Goal: Task Accomplishment & Management: Manage account settings

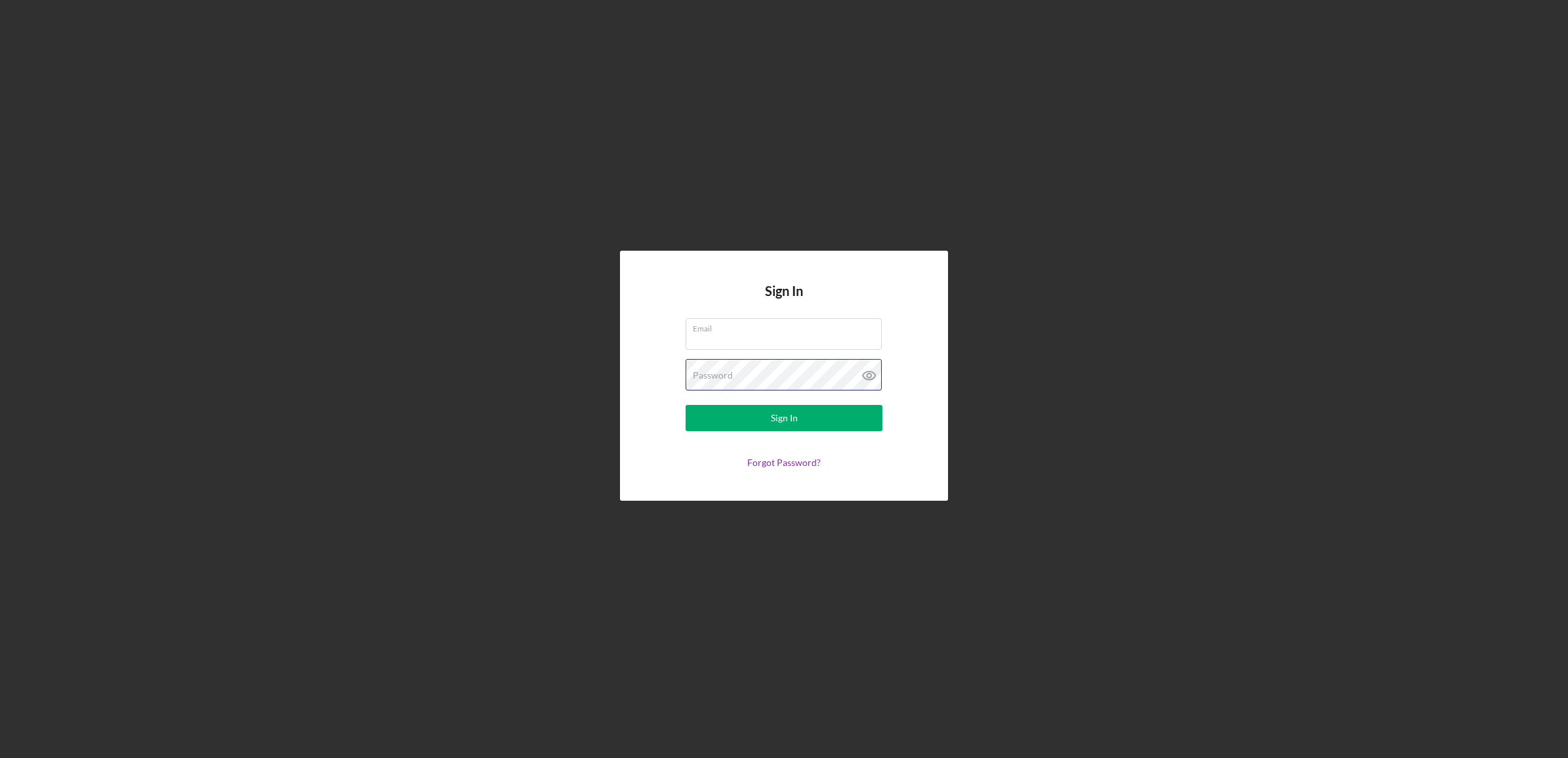
click at [814, 360] on form "Email Password Sign In Forgot Password?" at bounding box center [784, 394] width 262 height 150
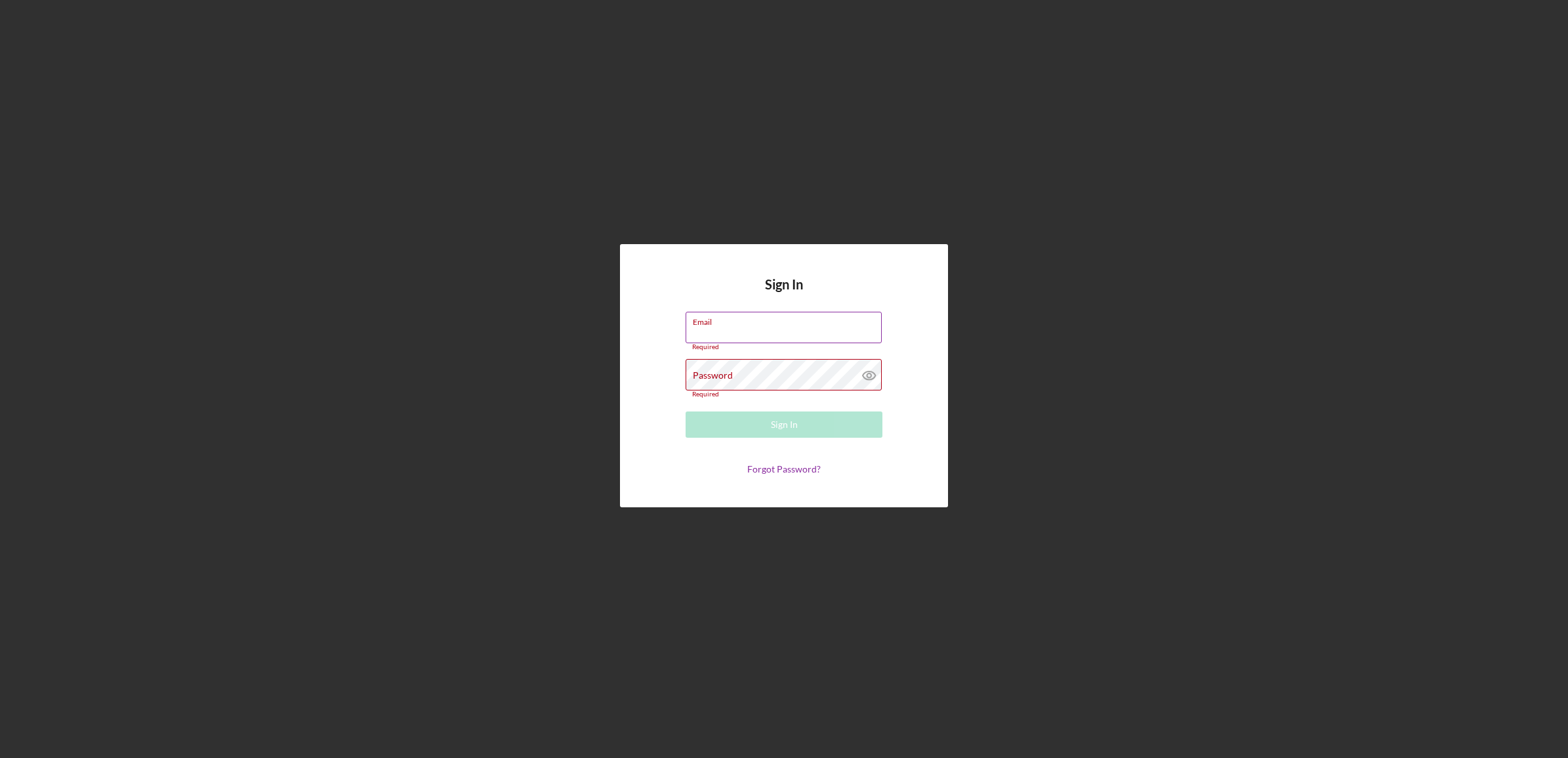
click at [812, 342] on input "Email" at bounding box center [784, 328] width 196 height 31
type input "[EMAIL_ADDRESS][DOMAIN_NAME]"
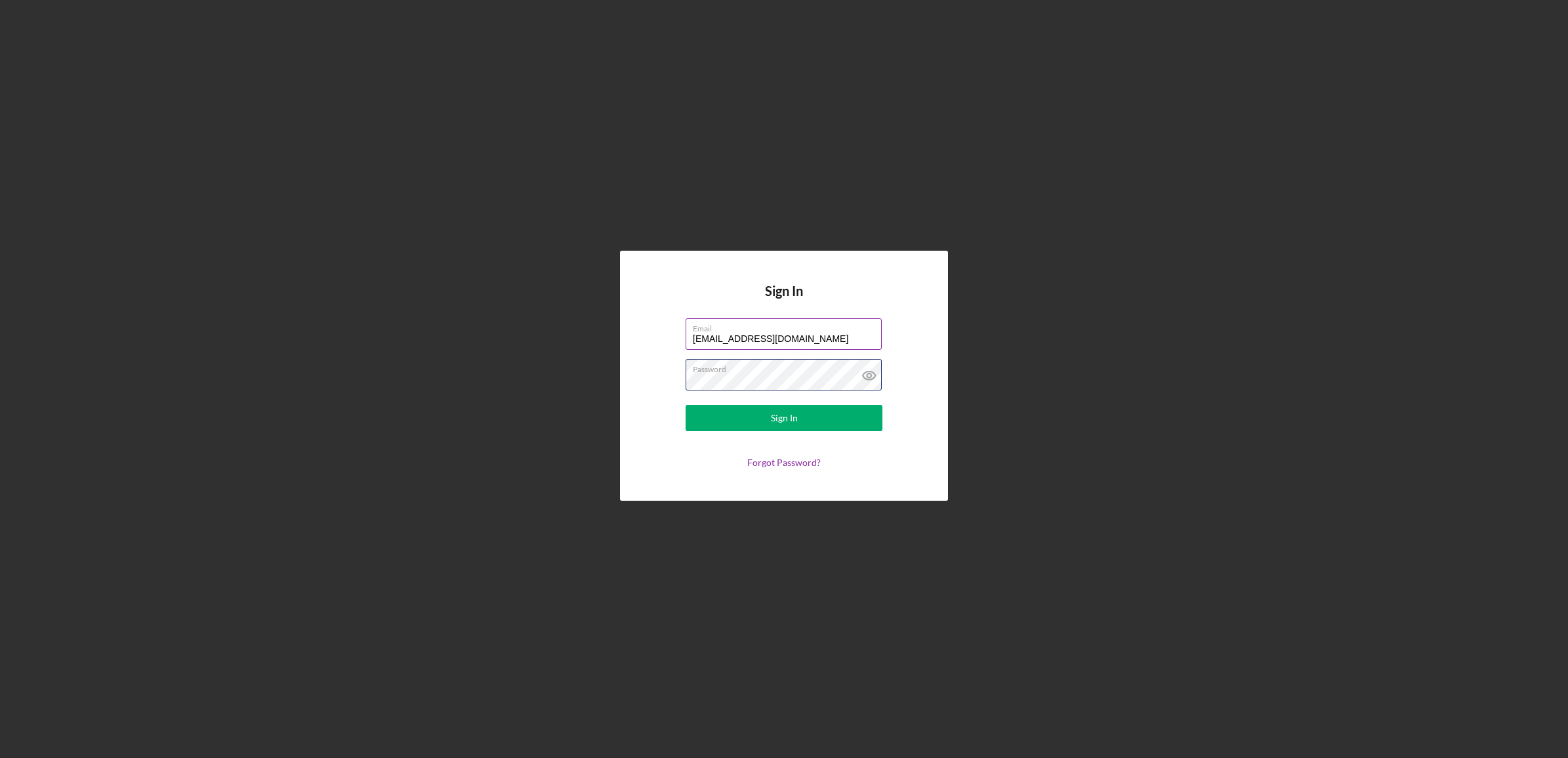
click at [686, 405] on button "Sign In" at bounding box center [784, 418] width 197 height 26
click at [378, 375] on div "Sign In Email [EMAIL_ADDRESS][DOMAIN_NAME] Password Sign In Forgot Password?" at bounding box center [784, 376] width 1555 height 751
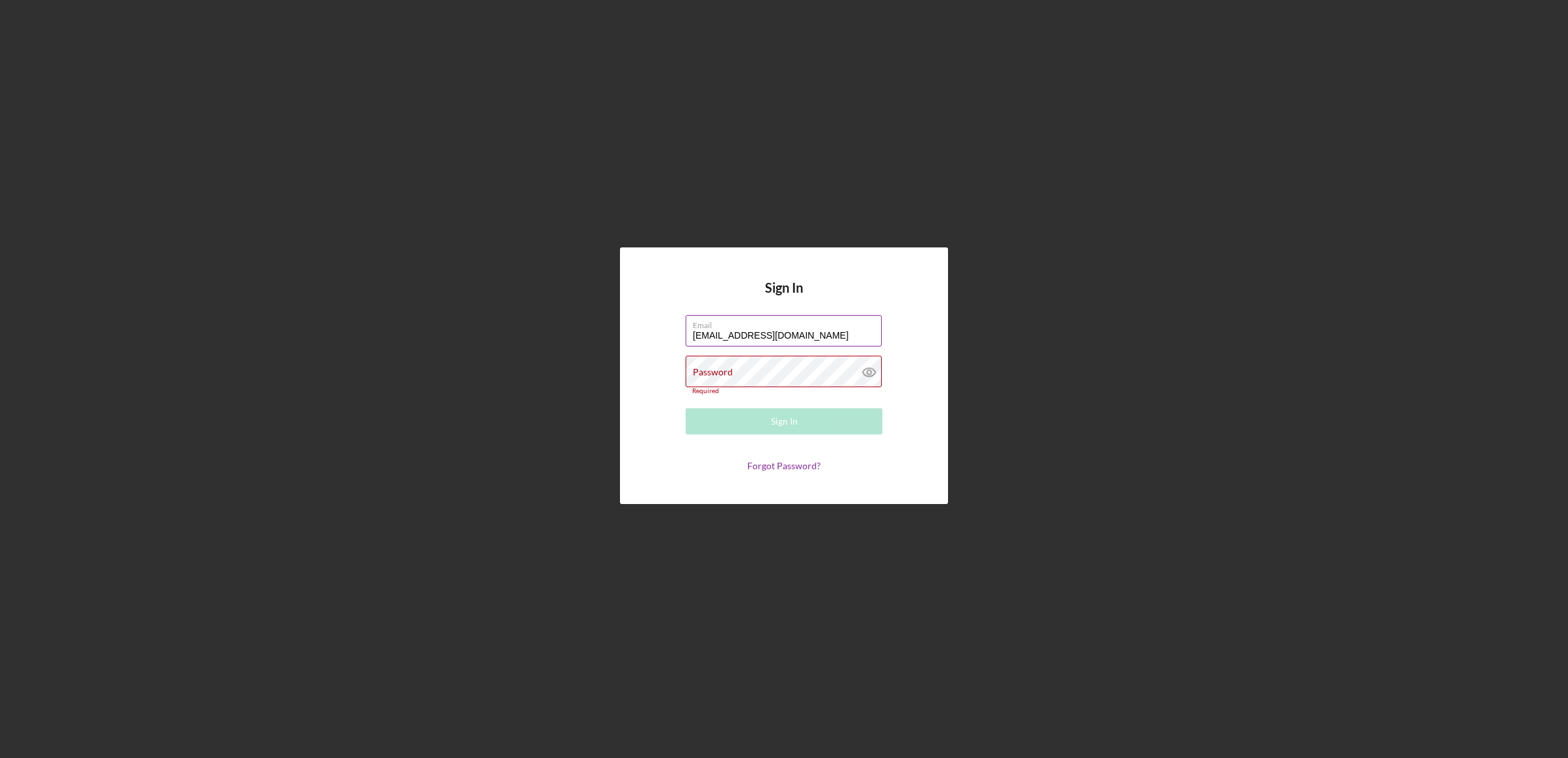
click at [796, 335] on input "[EMAIL_ADDRESS][DOMAIN_NAME]" at bounding box center [784, 331] width 196 height 31
click at [777, 363] on div "Password Required" at bounding box center [784, 375] width 197 height 40
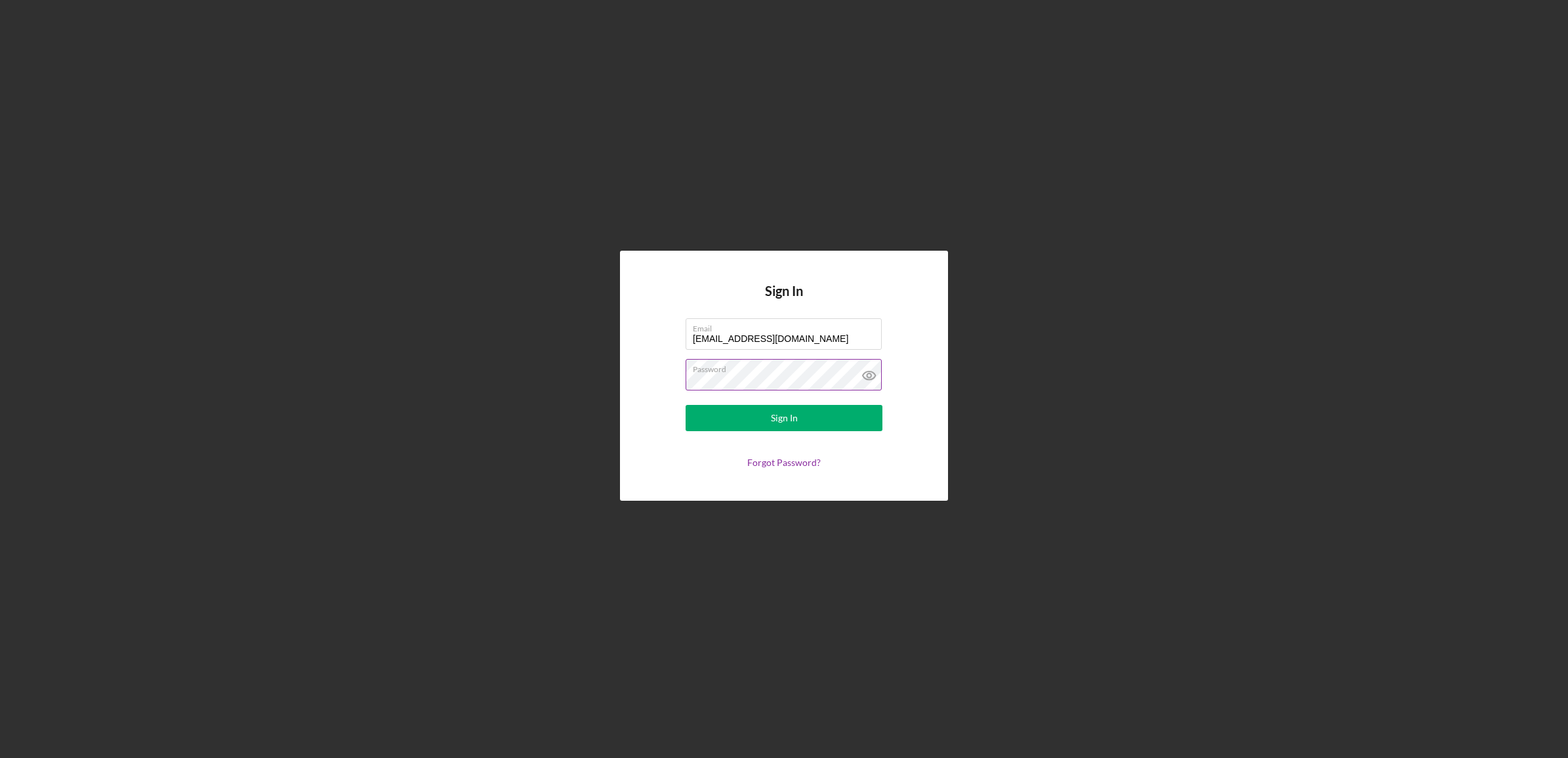
click at [686, 405] on button "Sign In" at bounding box center [784, 418] width 197 height 26
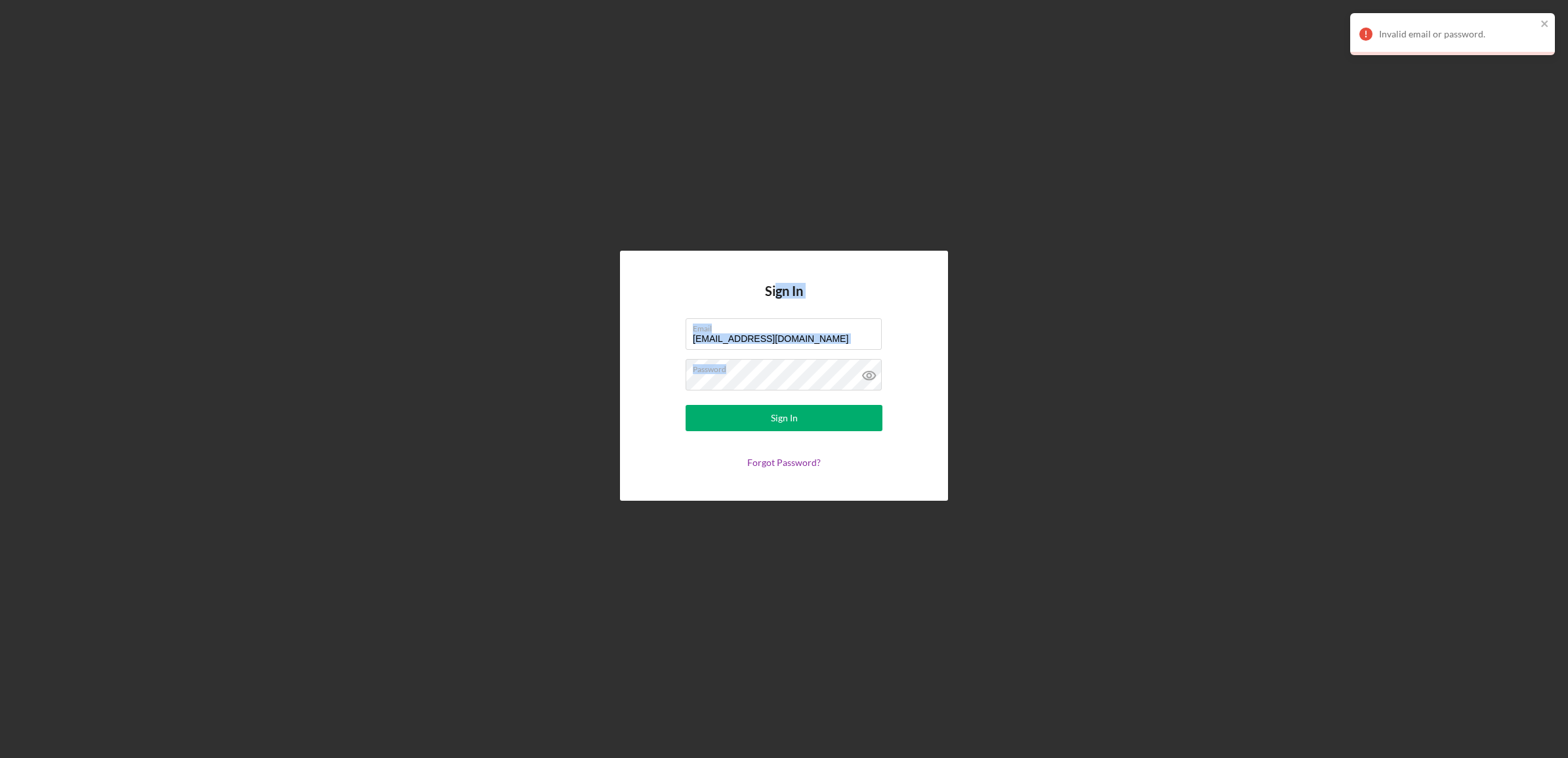
drag, startPoint x: 777, startPoint y: 364, endPoint x: 774, endPoint y: 283, distance: 81.1
click at [774, 283] on div "Sign In Email [EMAIL_ADDRESS][DOMAIN_NAME] Password Sign In Forgot Password?" at bounding box center [784, 376] width 328 height 250
click at [400, 385] on div "Sign In Email [EMAIL_ADDRESS][DOMAIN_NAME] Password Sign In Forgot Password?" at bounding box center [784, 376] width 1555 height 751
click at [869, 373] on icon at bounding box center [868, 375] width 4 height 4
click at [294, 350] on div "Sign In Email [EMAIL_ADDRESS][DOMAIN_NAME] Password Sign In Forgot Password?" at bounding box center [784, 376] width 1555 height 751
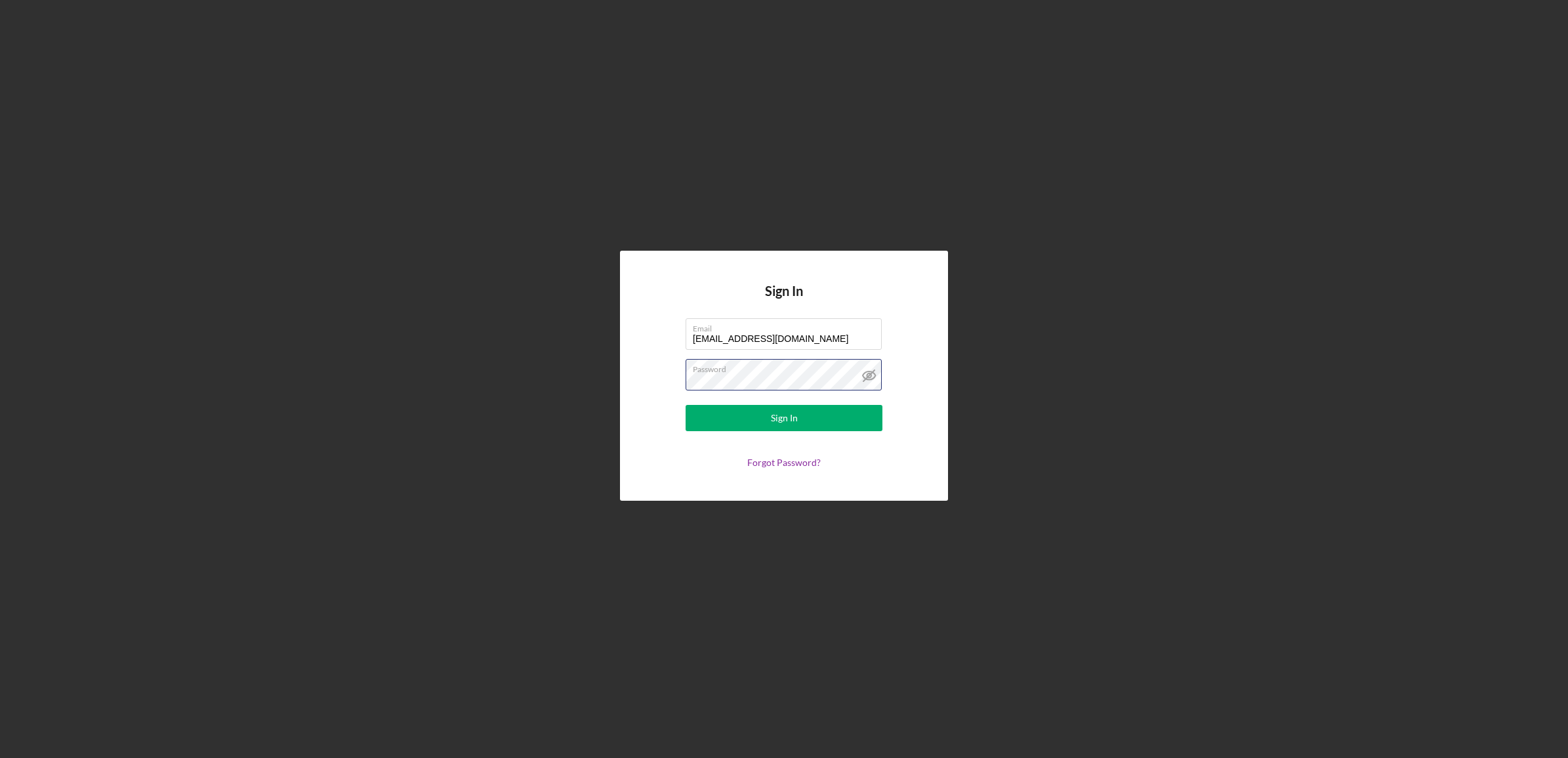
click at [686, 405] on button "Sign In" at bounding box center [784, 418] width 197 height 26
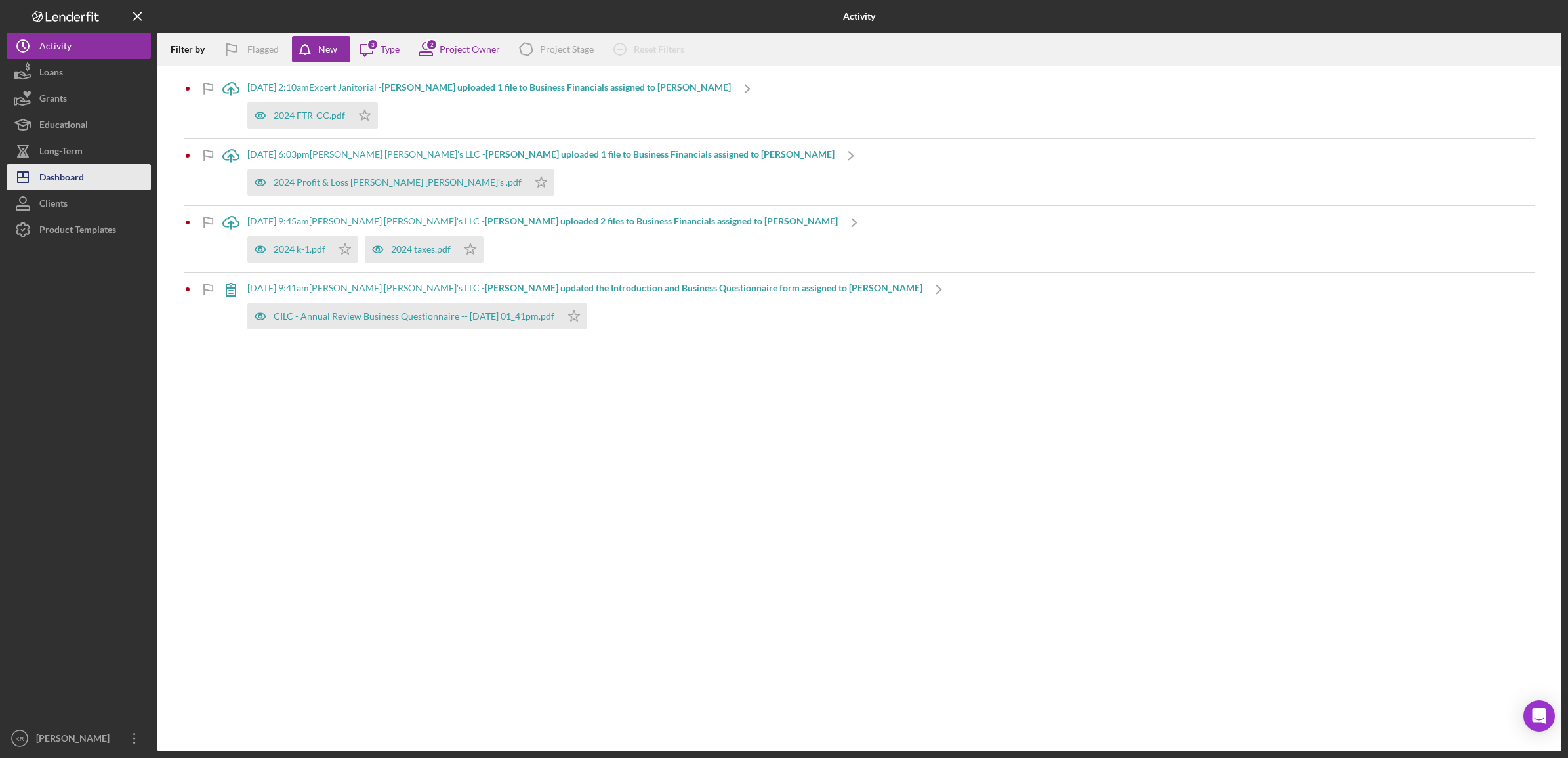
click at [63, 188] on div "Dashboard" at bounding box center [62, 178] width 45 height 29
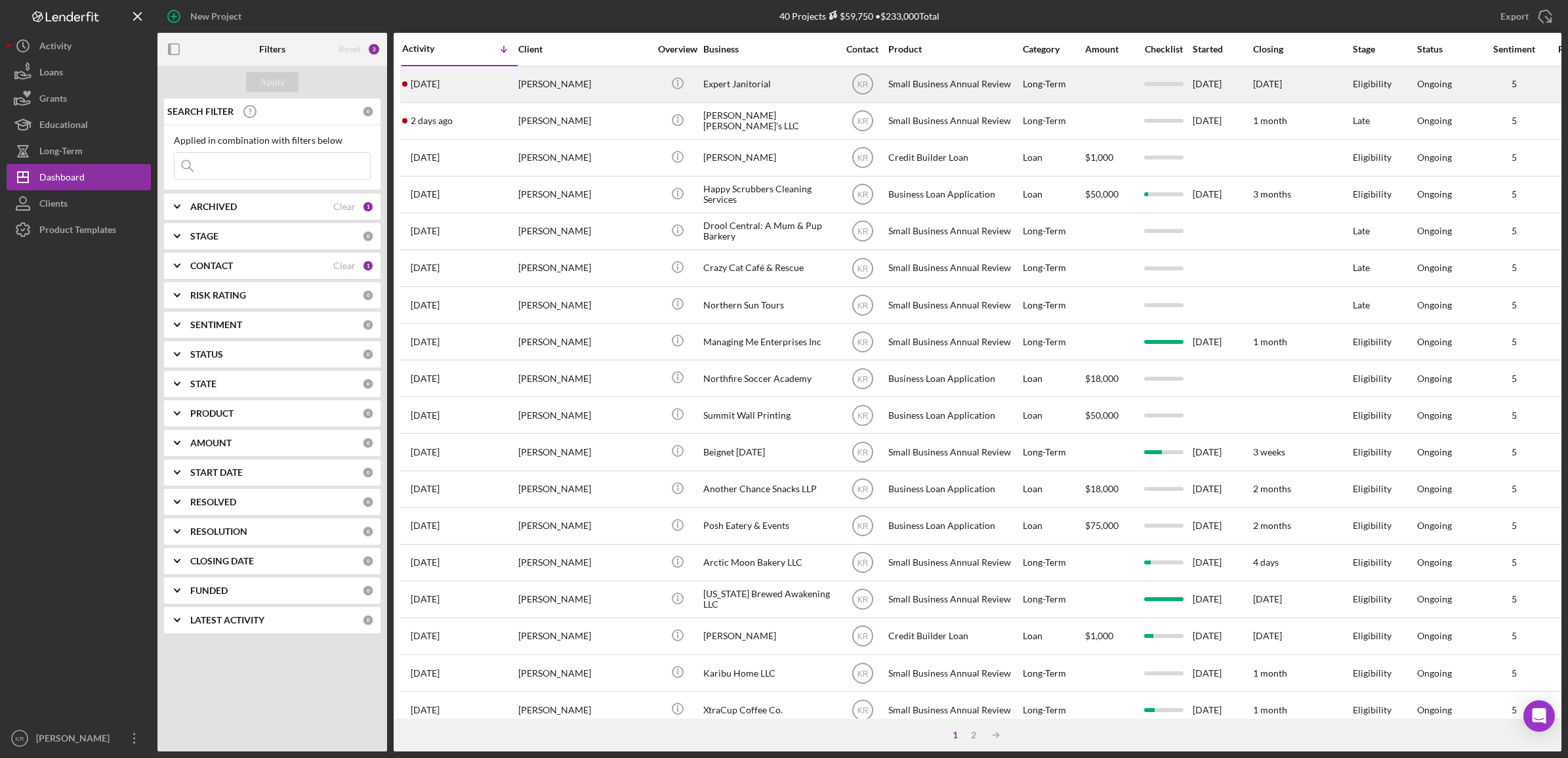
click at [595, 85] on div "[PERSON_NAME]" at bounding box center [584, 84] width 131 height 34
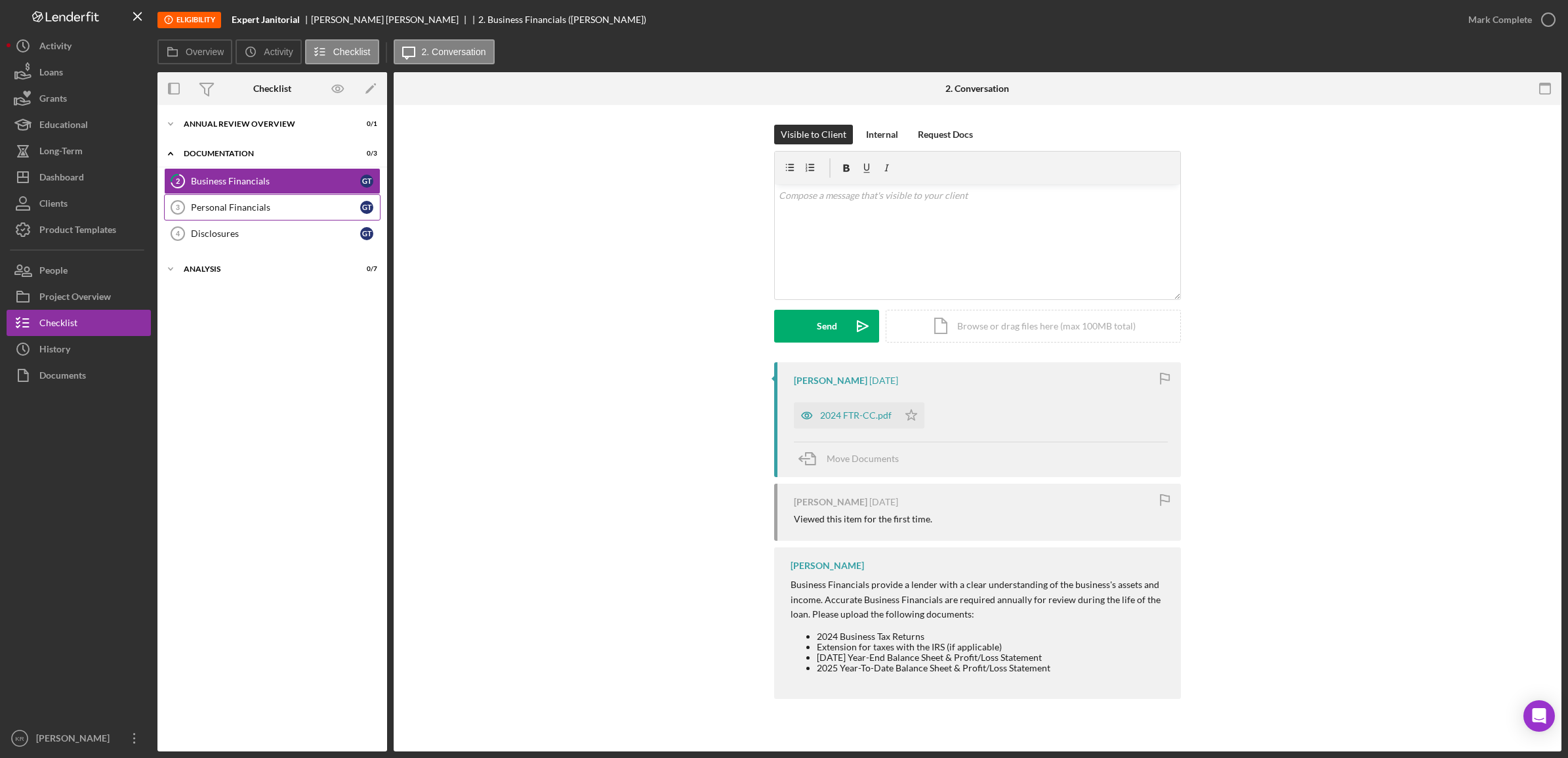
click at [260, 203] on div "Personal Financials" at bounding box center [276, 208] width 169 height 10
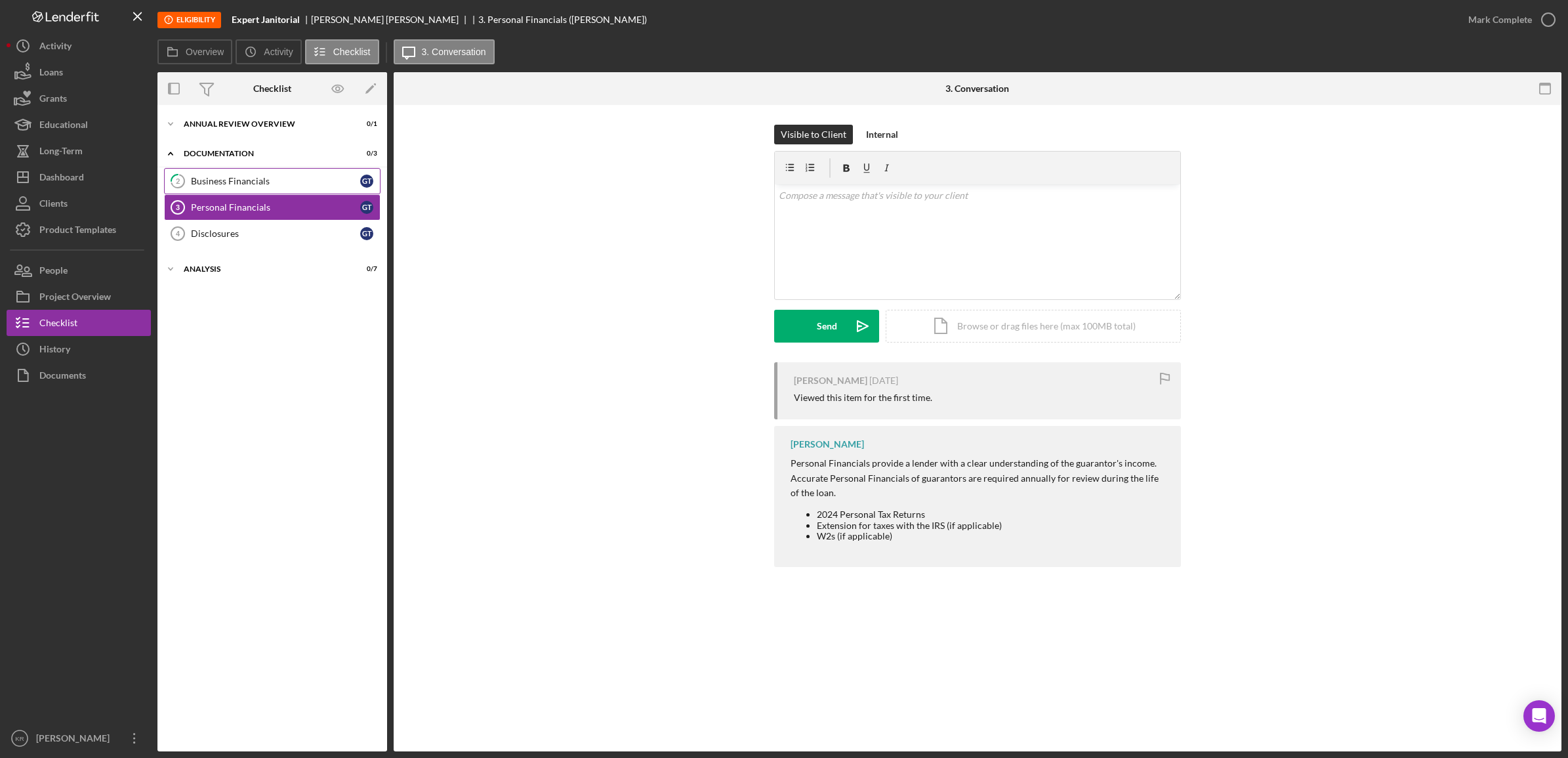
click at [266, 178] on div "Business Financials" at bounding box center [276, 181] width 169 height 10
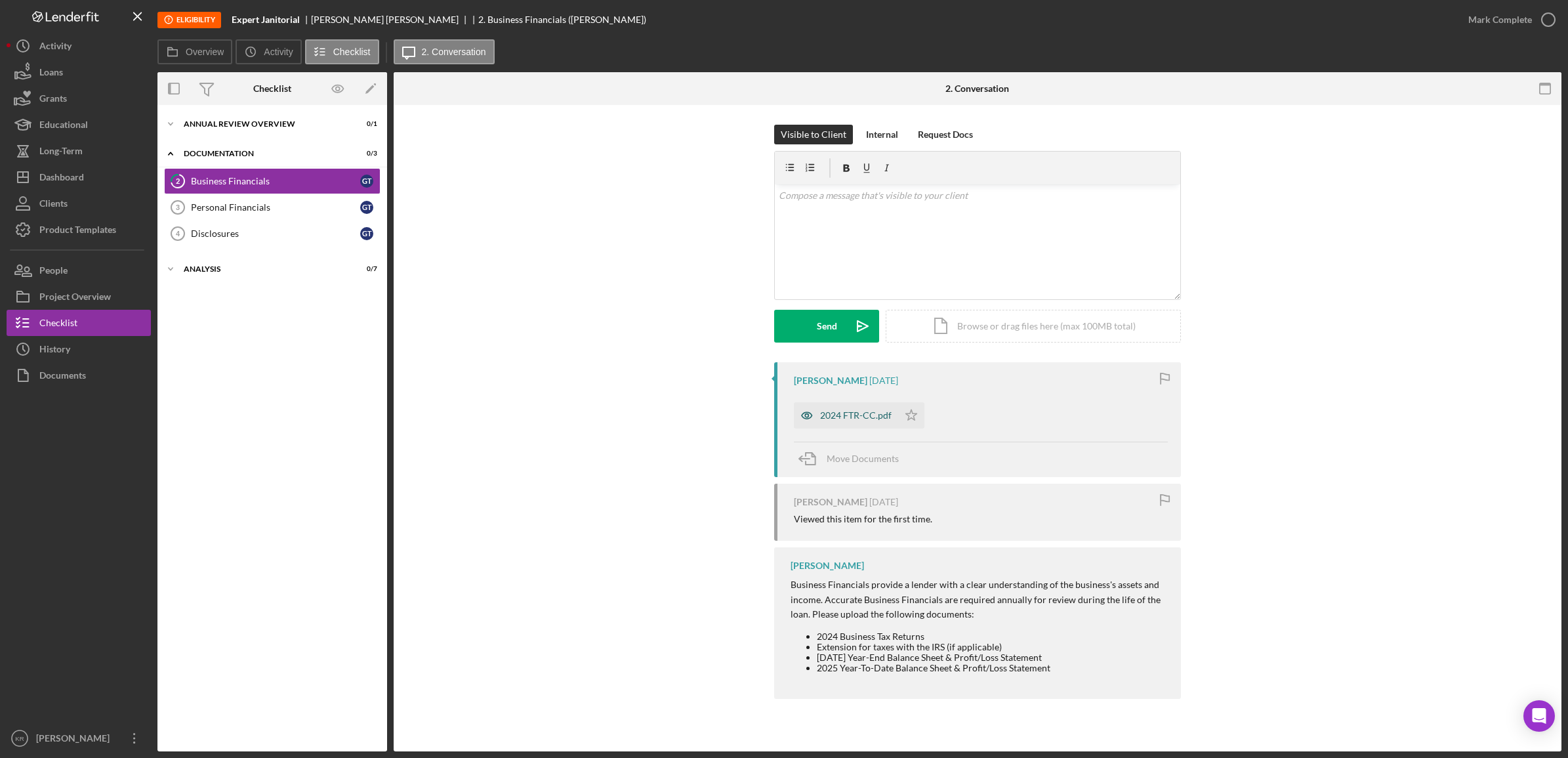
click at [840, 413] on div "2024 FTR-CC.pdf" at bounding box center [855, 415] width 71 height 10
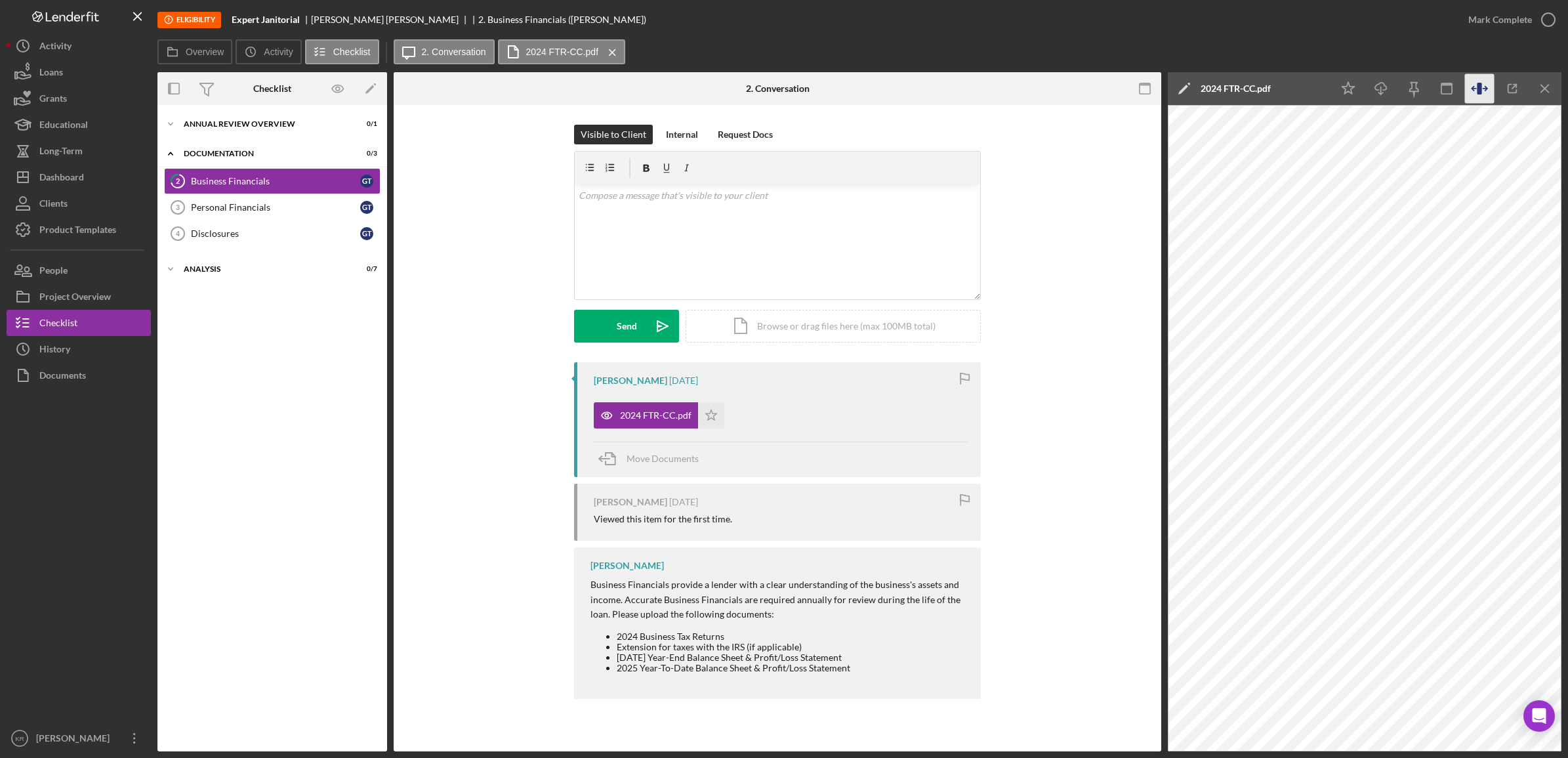
click at [1468, 83] on icon "button" at bounding box center [1480, 88] width 29 height 29
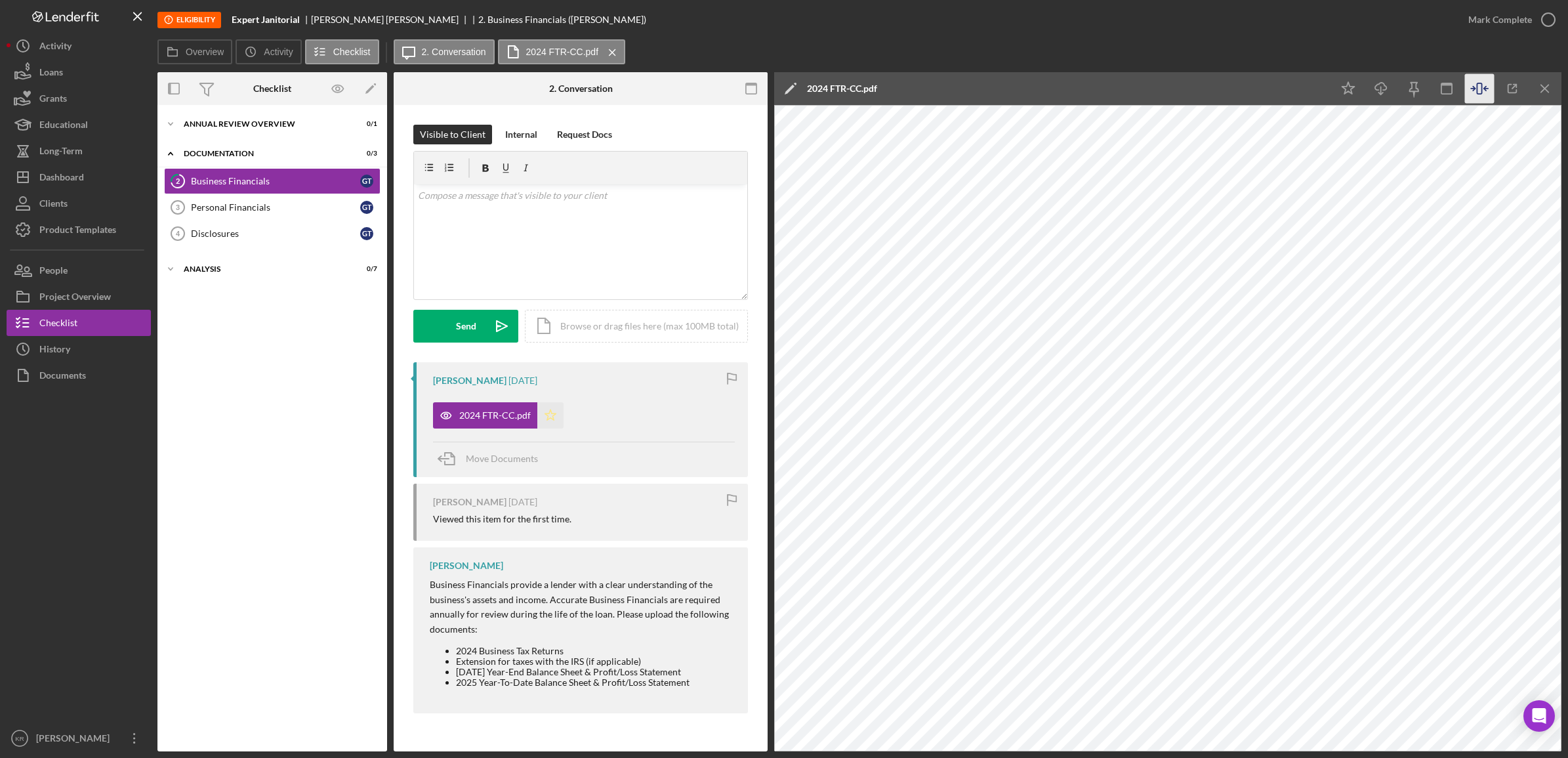
click at [555, 412] on icon "Icon/Star" at bounding box center [550, 415] width 26 height 26
click at [253, 133] on div "Icon/Expander Annual Review Overview 0 / 1" at bounding box center [272, 124] width 229 height 26
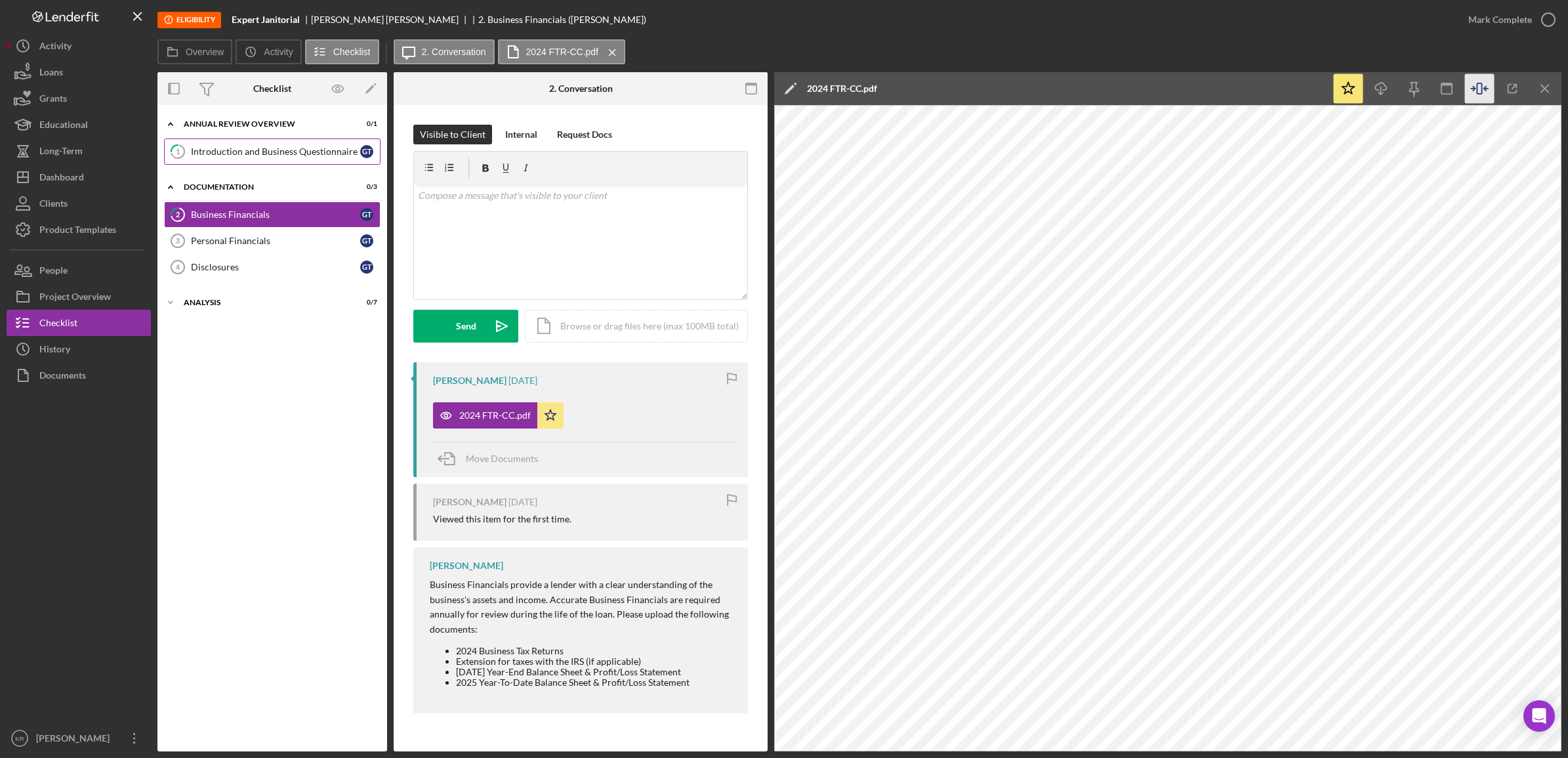
click at [259, 155] on div "Introduction and Business Questionnaire" at bounding box center [276, 151] width 169 height 10
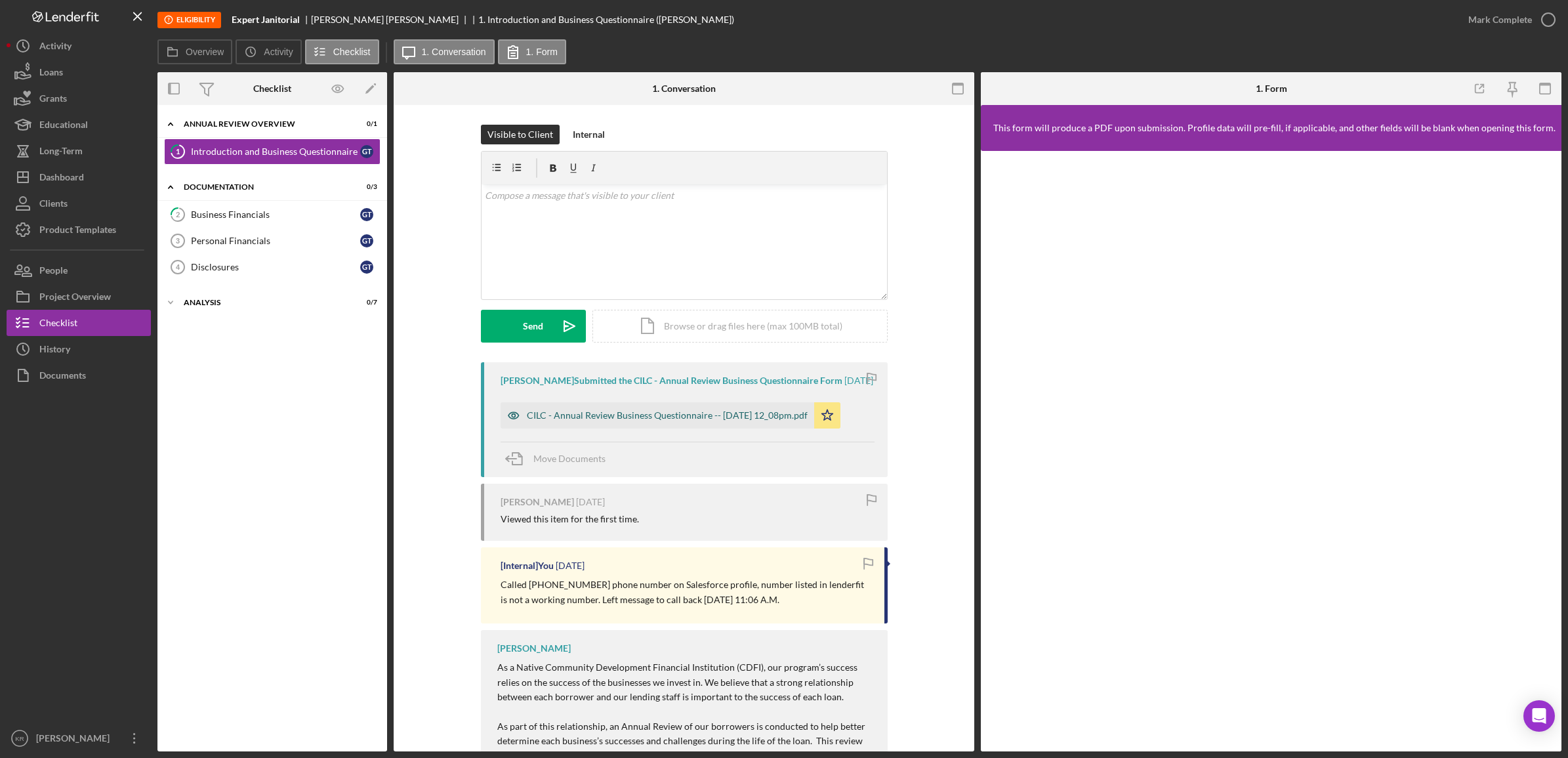
click at [756, 421] on div "CILC - Annual Review Business Questionnaire -- [DATE] 12_08pm.pdf" at bounding box center [667, 415] width 281 height 10
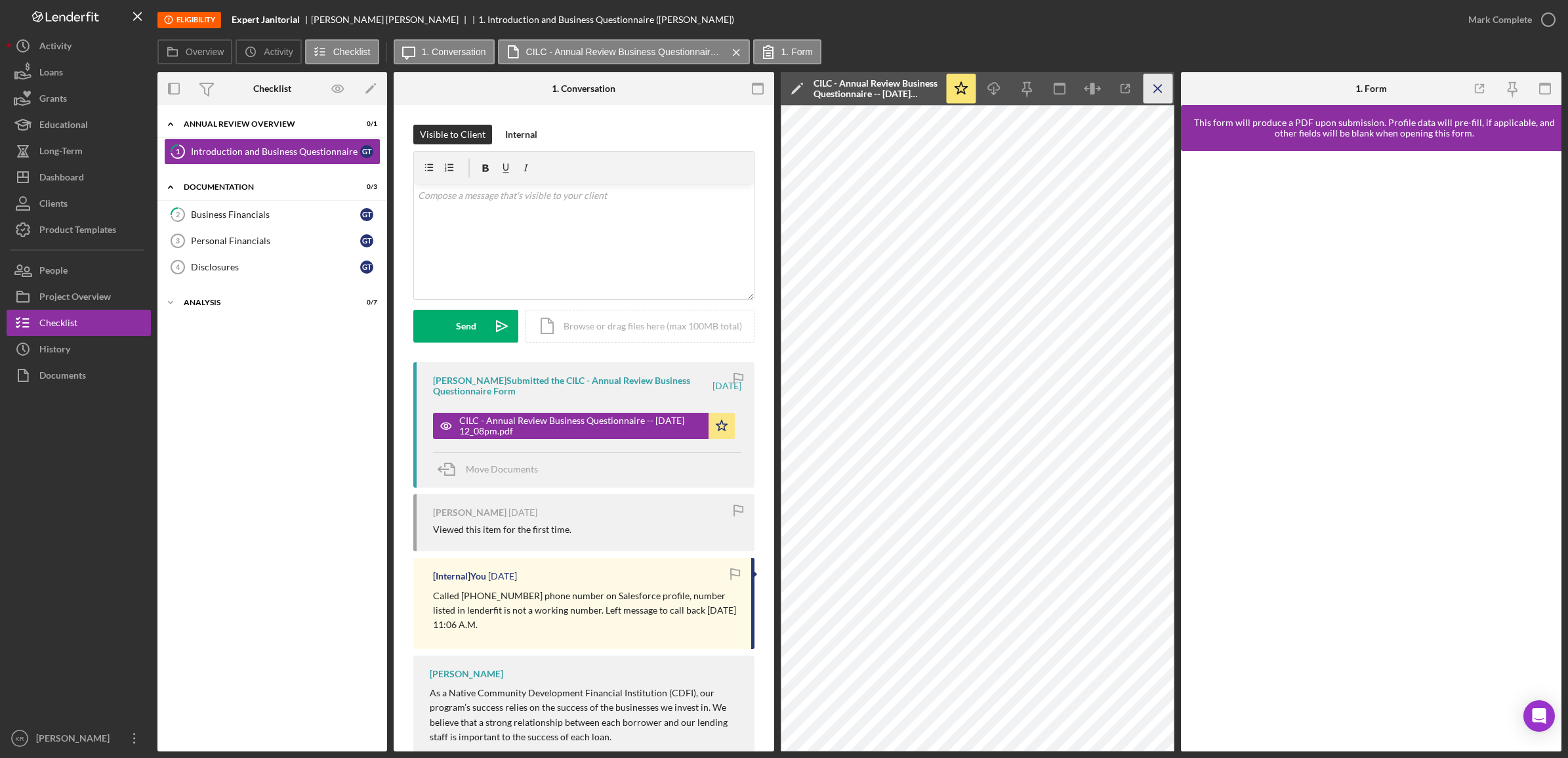
click at [1160, 89] on icon "Icon/Menu Close" at bounding box center [1158, 88] width 29 height 29
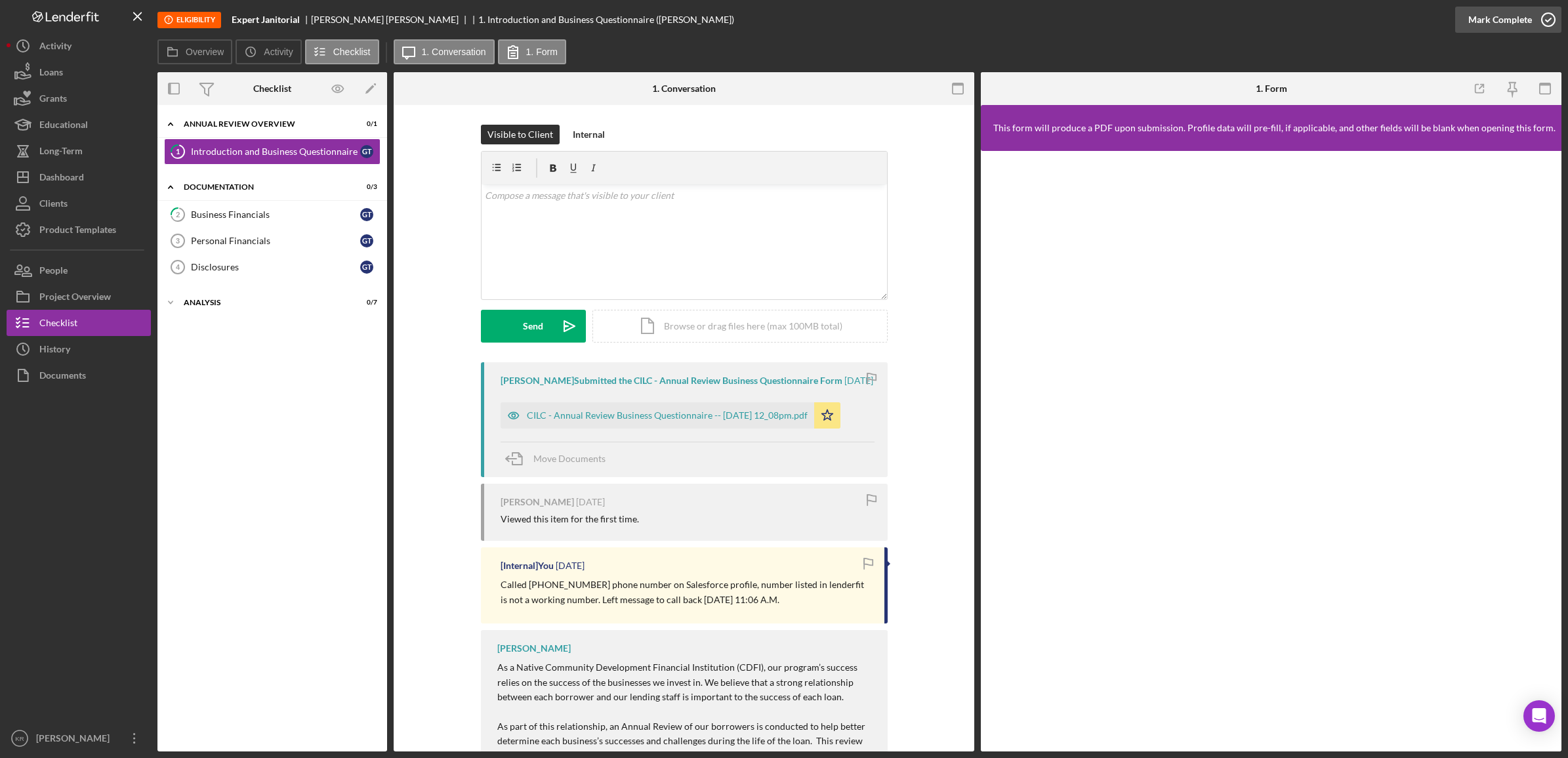
click at [1517, 20] on div "Mark Complete" at bounding box center [1500, 19] width 64 height 26
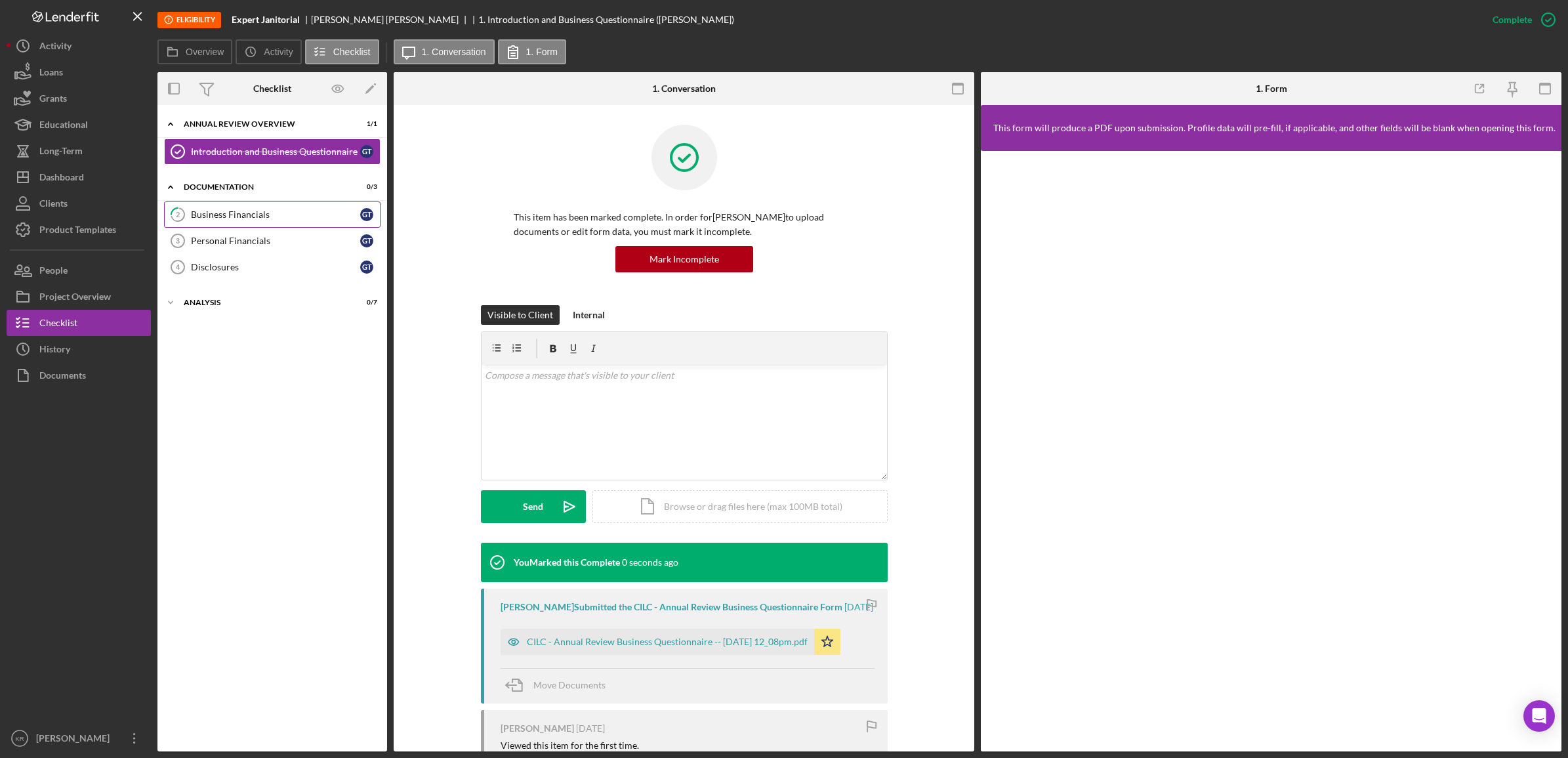
click at [233, 214] on div "Business Financials" at bounding box center [276, 214] width 169 height 10
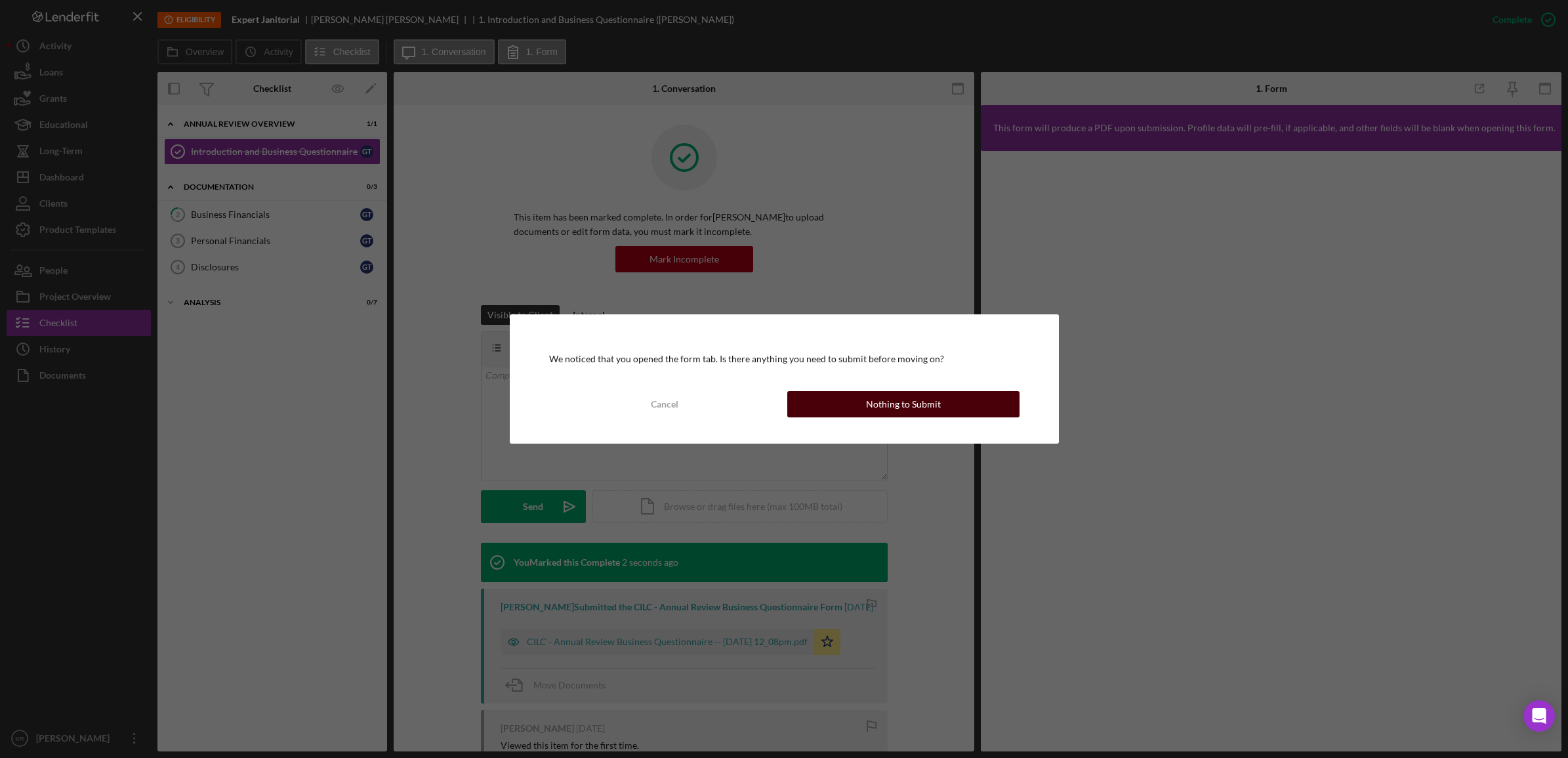
click at [821, 410] on button "Nothing to Submit" at bounding box center [903, 404] width 232 height 26
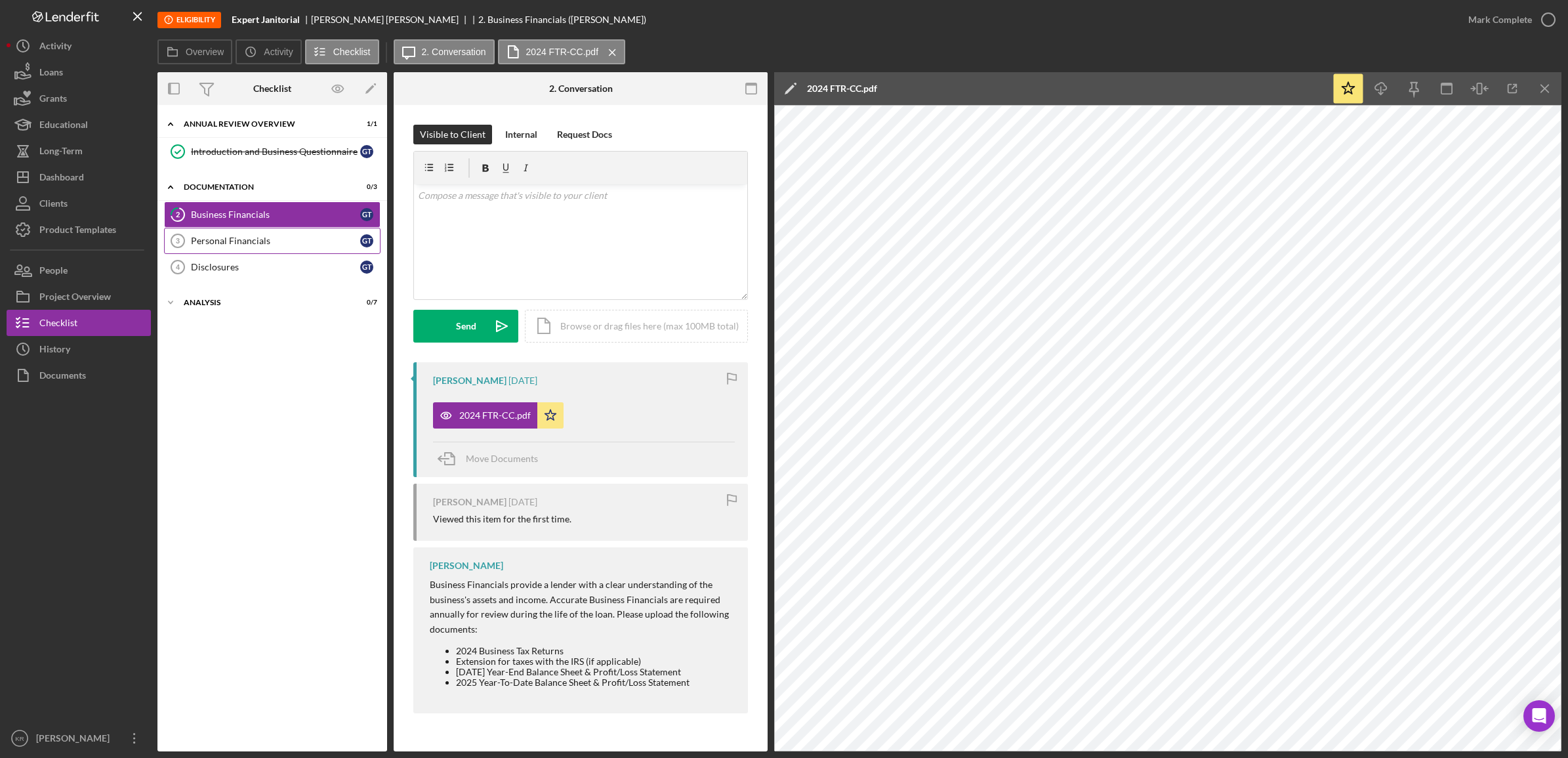
click at [270, 235] on link "Personal Financials 3 Personal Financials G T" at bounding box center [272, 241] width 217 height 26
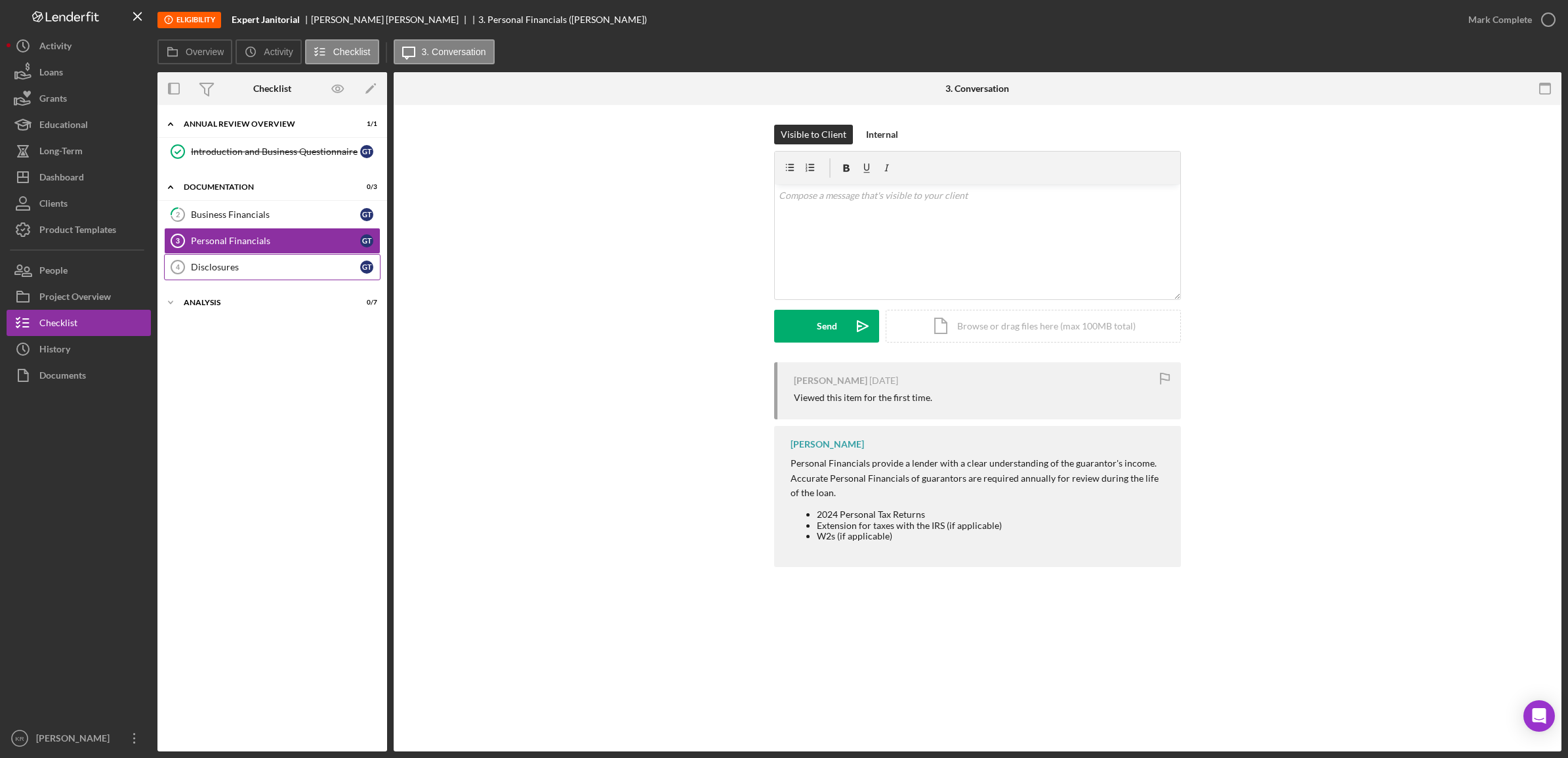
click at [261, 269] on div "Disclosures" at bounding box center [276, 267] width 169 height 10
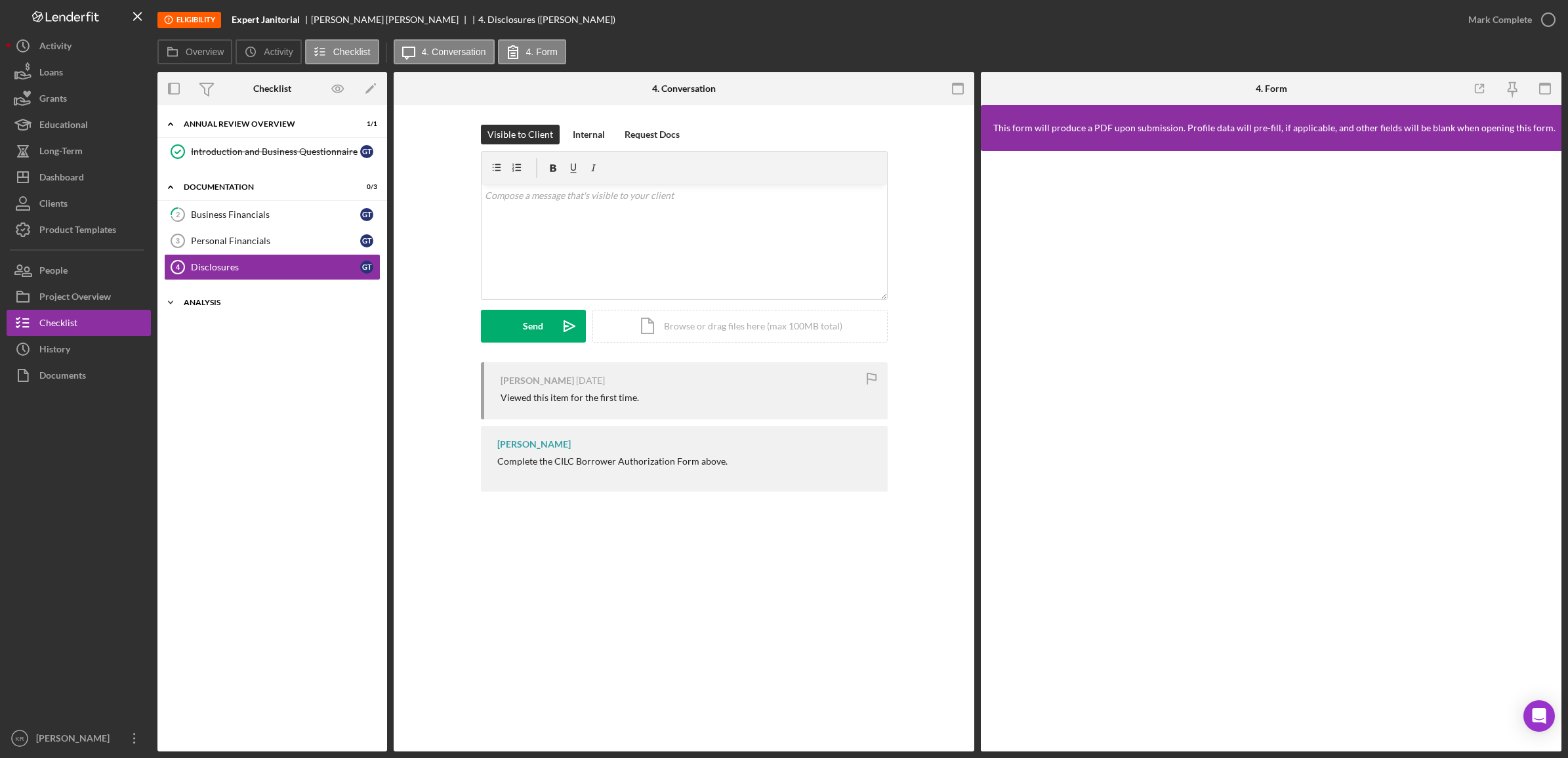
click at [244, 303] on div "Analysis" at bounding box center [277, 302] width 187 height 8
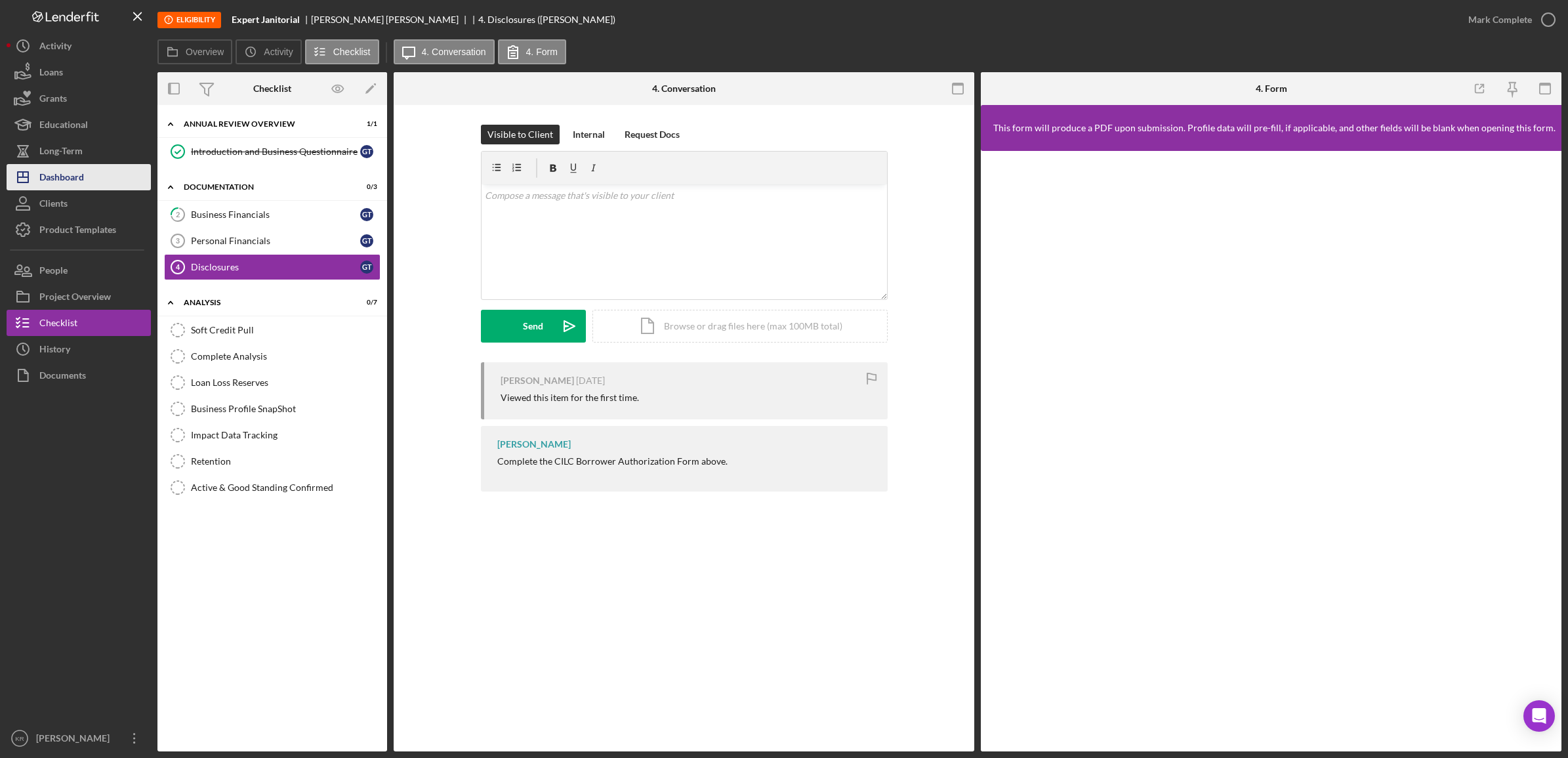
click at [59, 178] on div "Dashboard" at bounding box center [62, 178] width 45 height 29
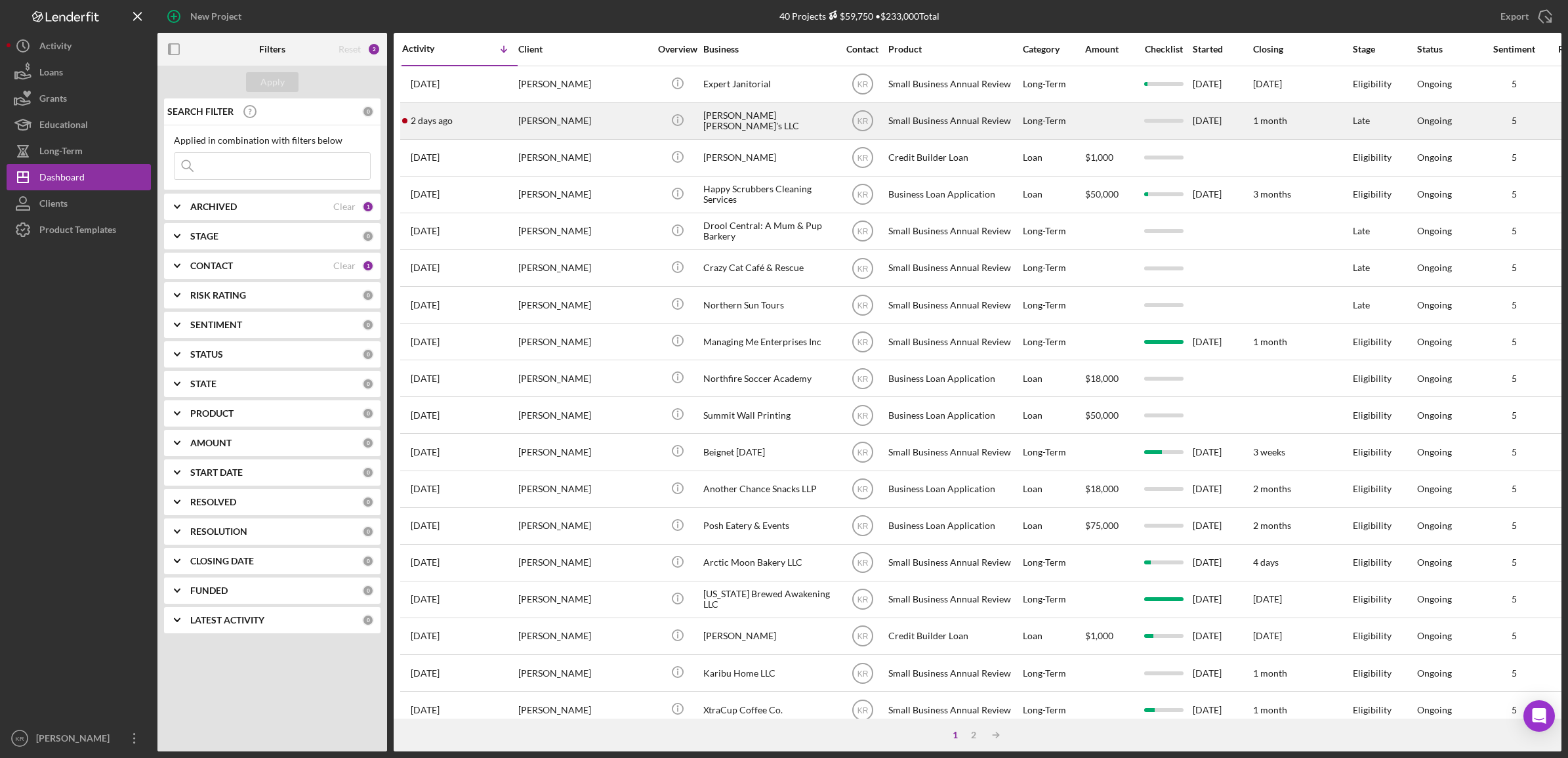
click at [566, 112] on div "[PERSON_NAME]" at bounding box center [584, 121] width 131 height 34
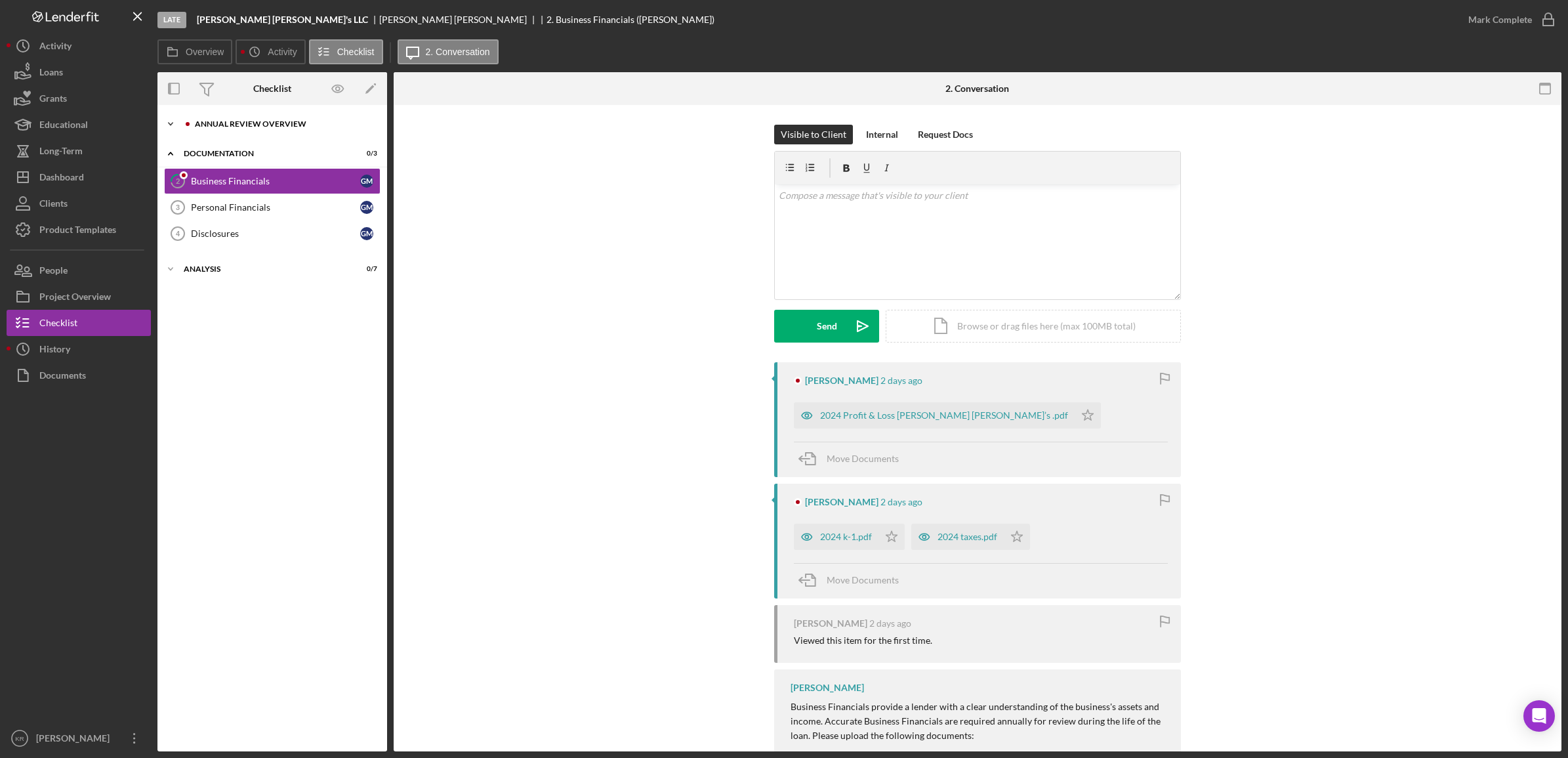
click at [310, 124] on div "Annual Review Overview" at bounding box center [283, 124] width 176 height 8
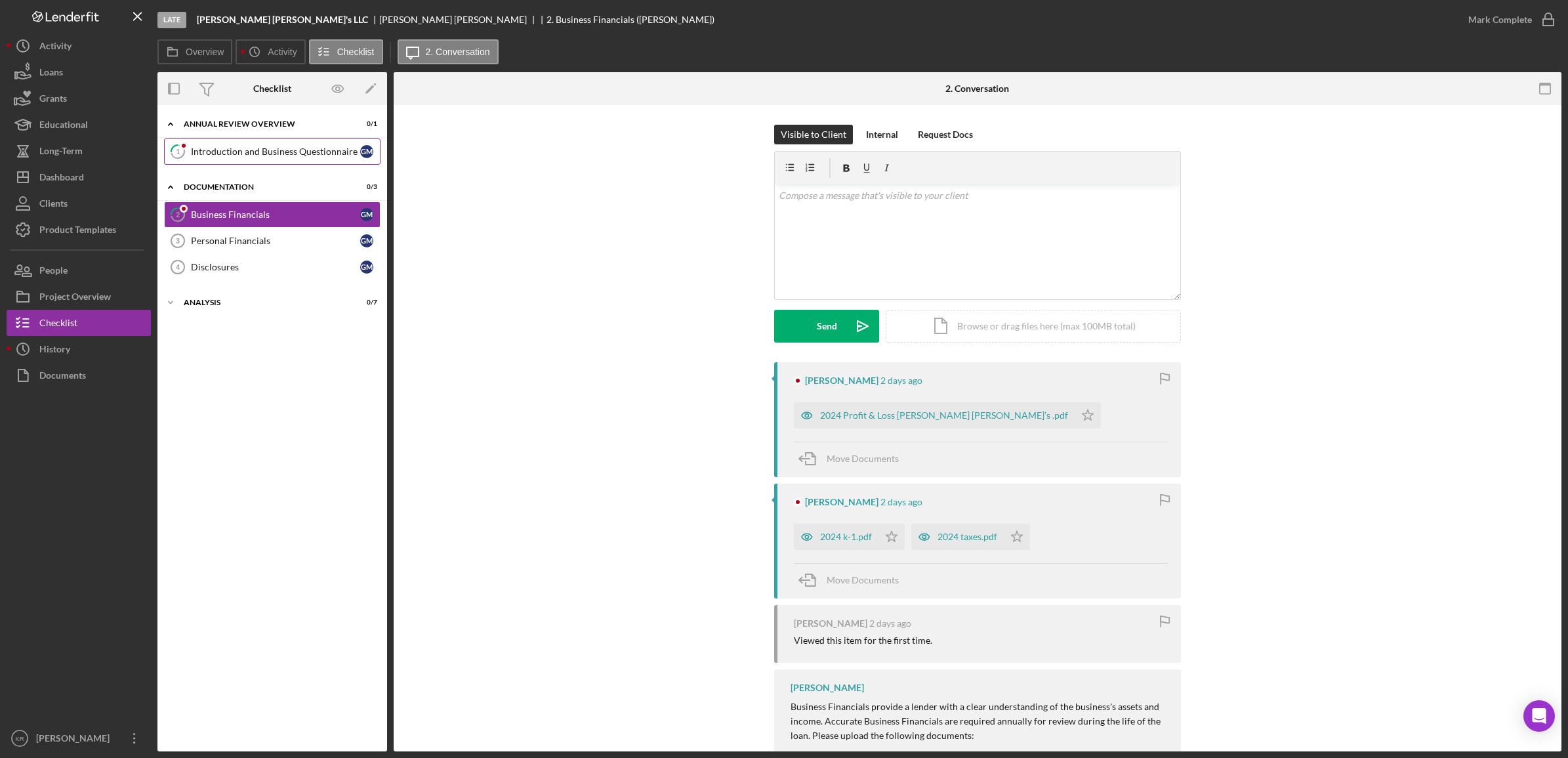
click at [233, 143] on link "1 Introduction and Business Questionnaire G M" at bounding box center [272, 151] width 217 height 26
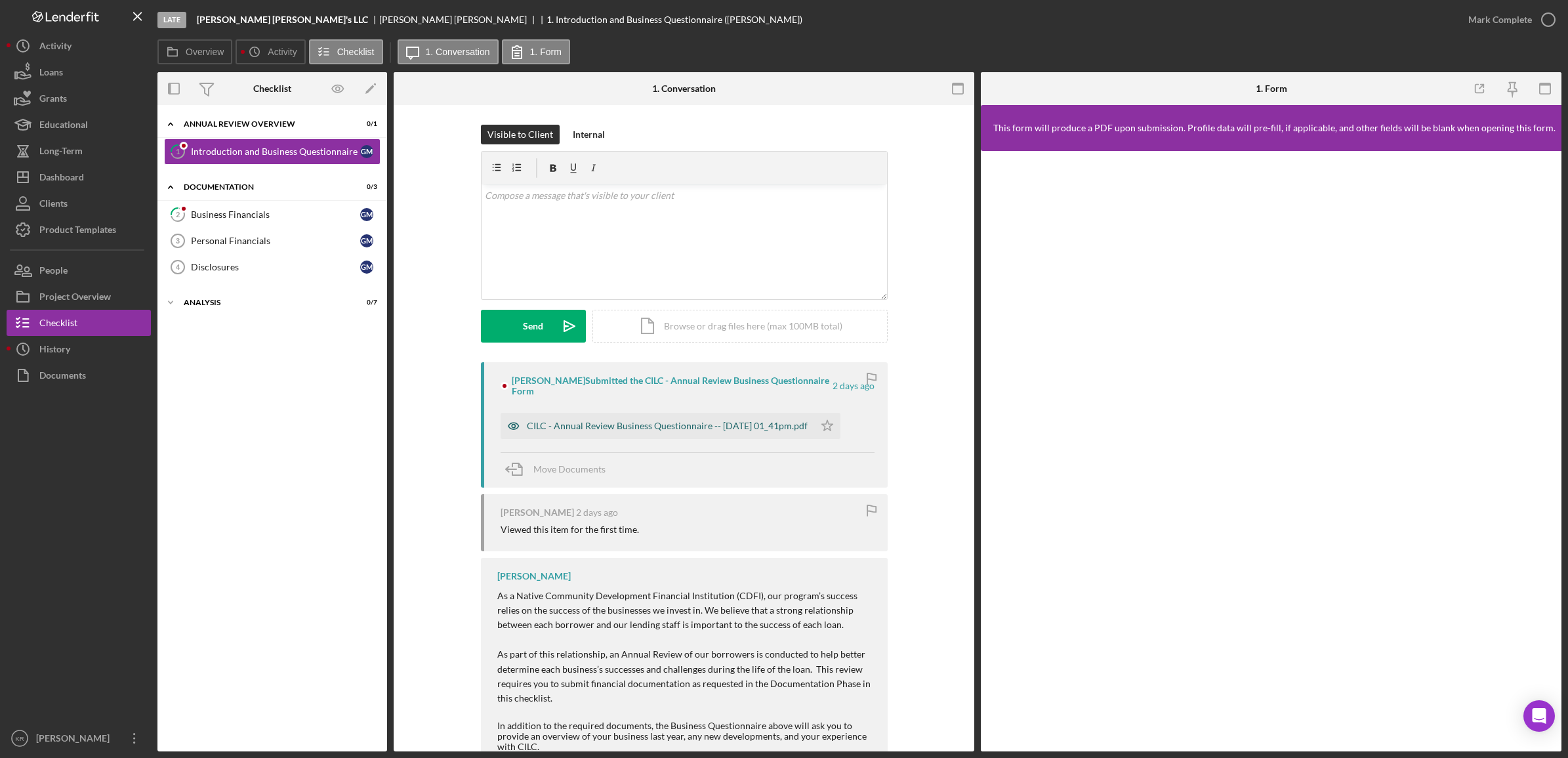
click at [637, 415] on div "CILC - Annual Review Business Questionnaire -- [DATE] 01_41pm.pdf" at bounding box center [657, 426] width 313 height 26
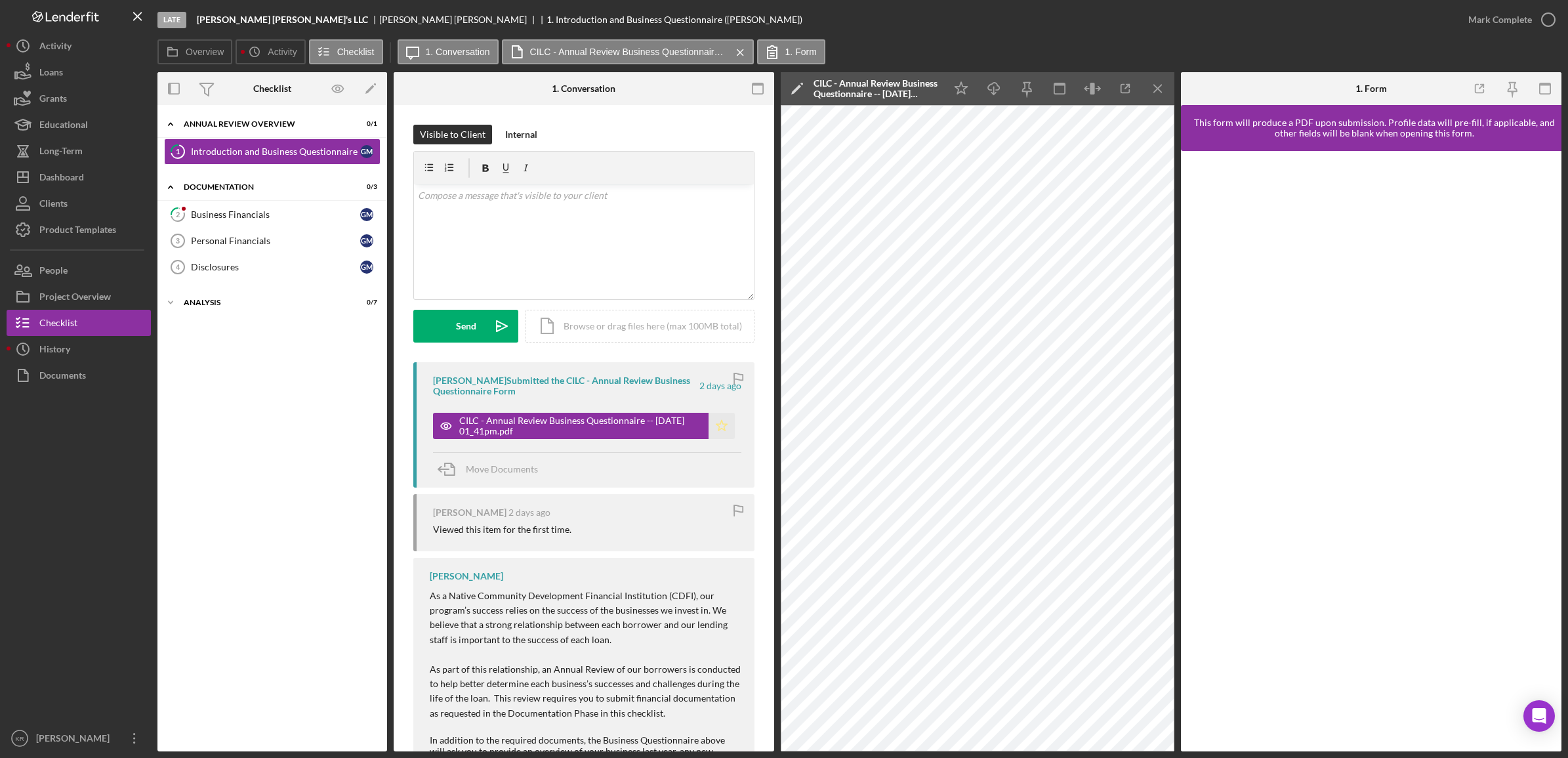
click at [720, 431] on icon "Icon/Star" at bounding box center [721, 426] width 26 height 26
click at [1493, 26] on div "Mark Complete" at bounding box center [1500, 19] width 64 height 26
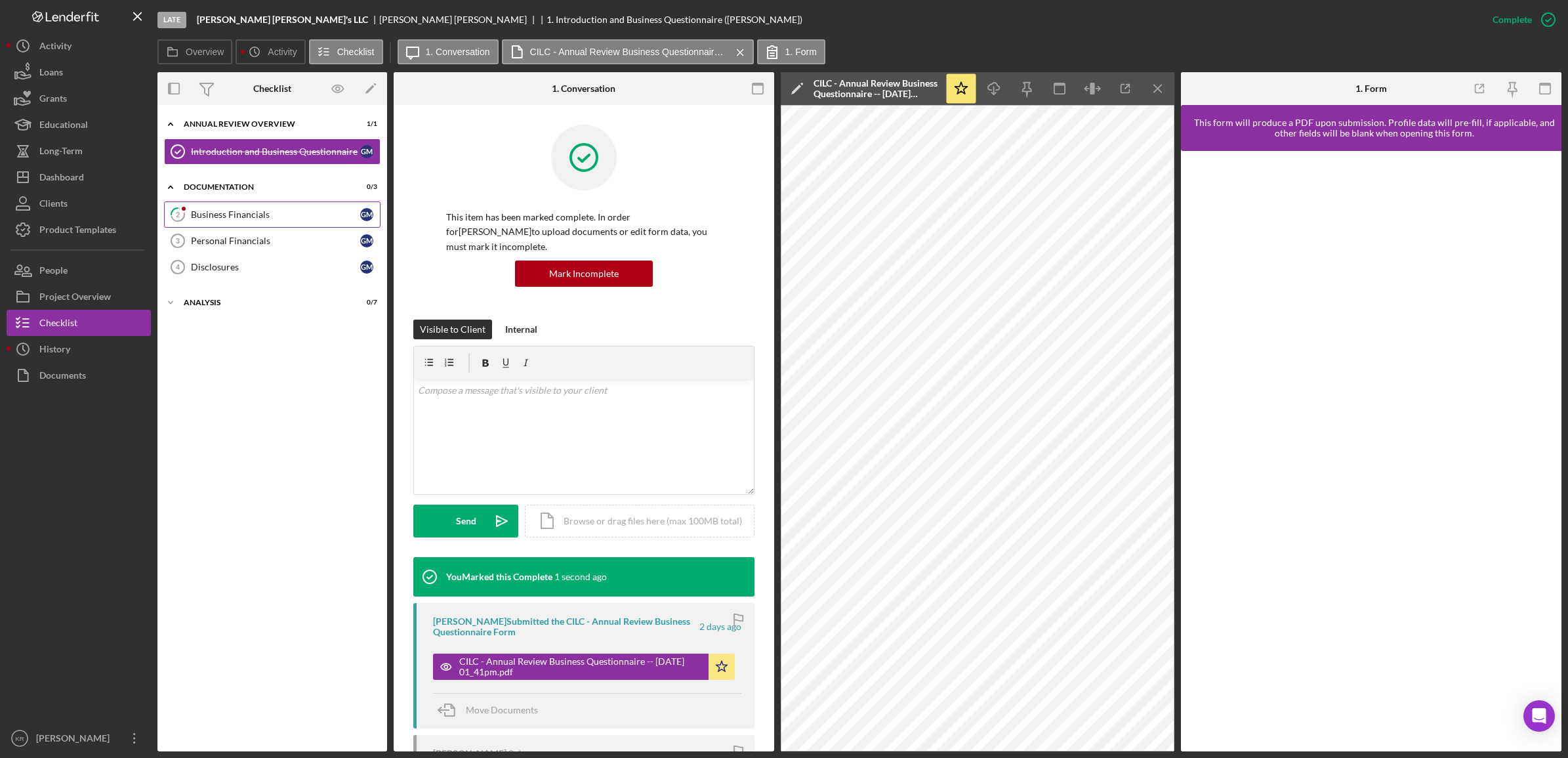
click at [260, 217] on div "Business Financials" at bounding box center [276, 214] width 169 height 10
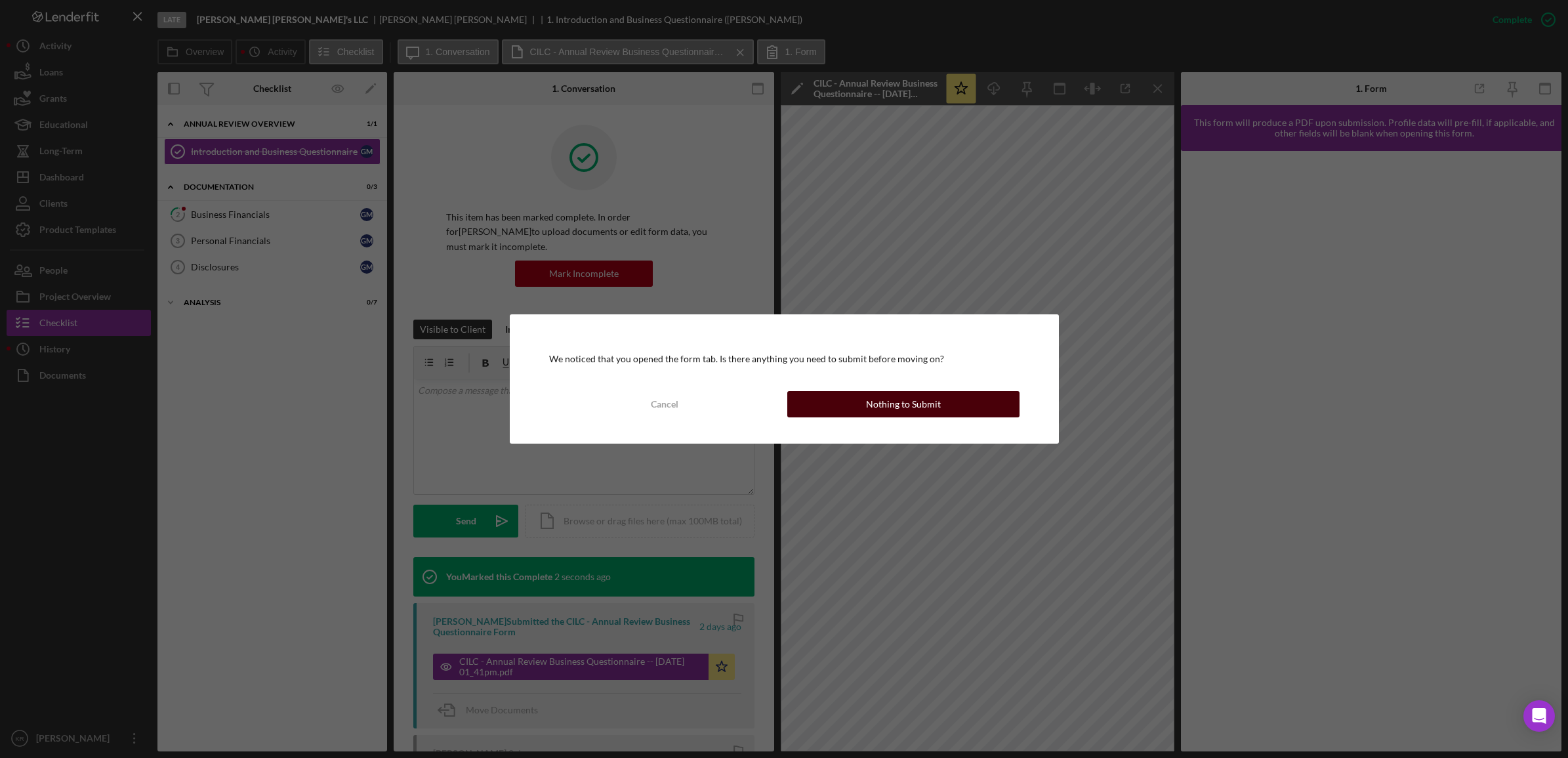
click at [913, 406] on div "Nothing to Submit" at bounding box center [904, 404] width 75 height 26
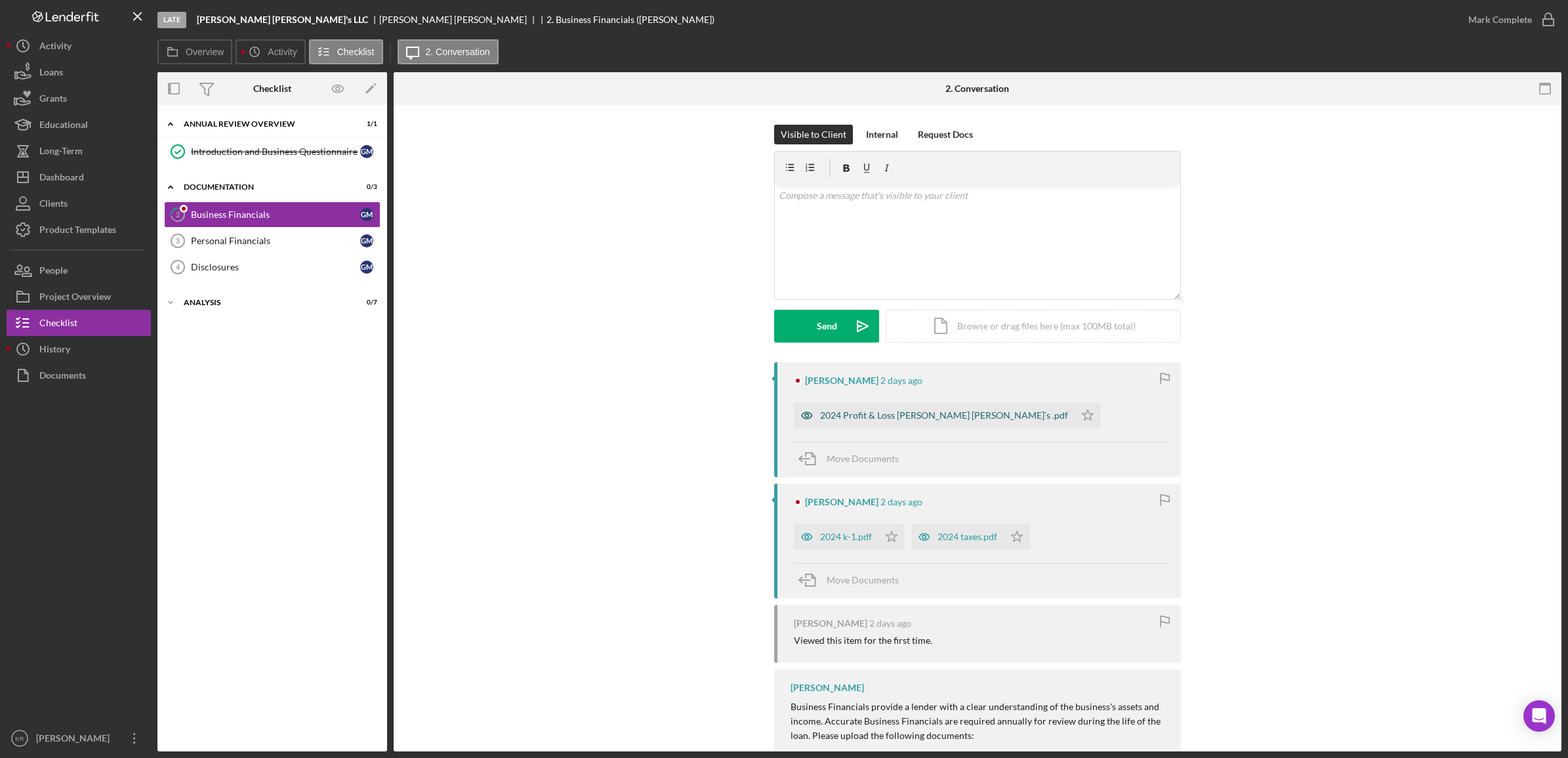
click at [851, 418] on div "2024 Profit & Loss [PERSON_NAME] [PERSON_NAME]’s .pdf" at bounding box center [944, 415] width 248 height 10
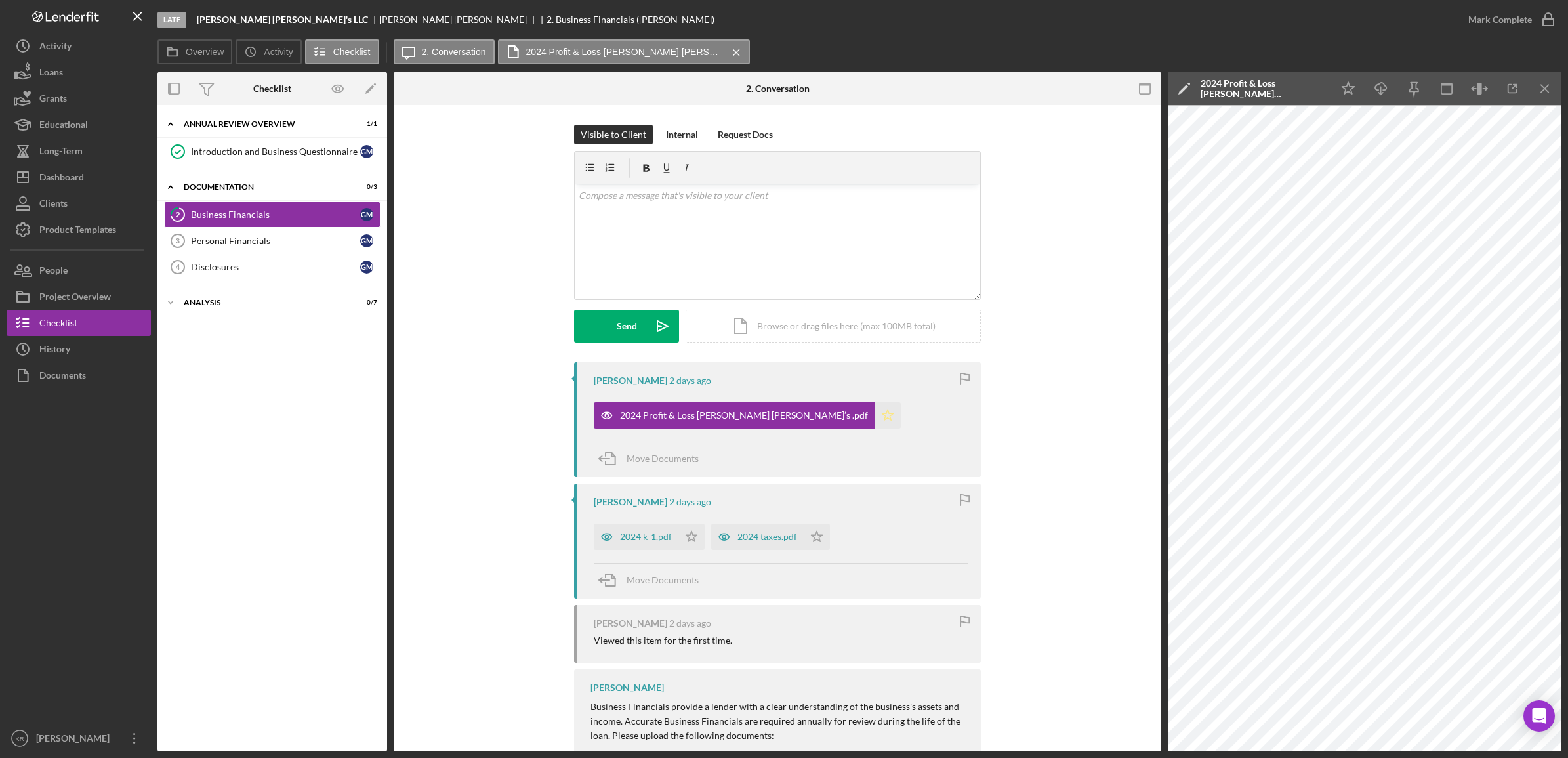
click at [875, 418] on icon "Icon/Star" at bounding box center [887, 415] width 26 height 26
click at [655, 544] on div "2024 k-1.pdf" at bounding box center [636, 537] width 85 height 26
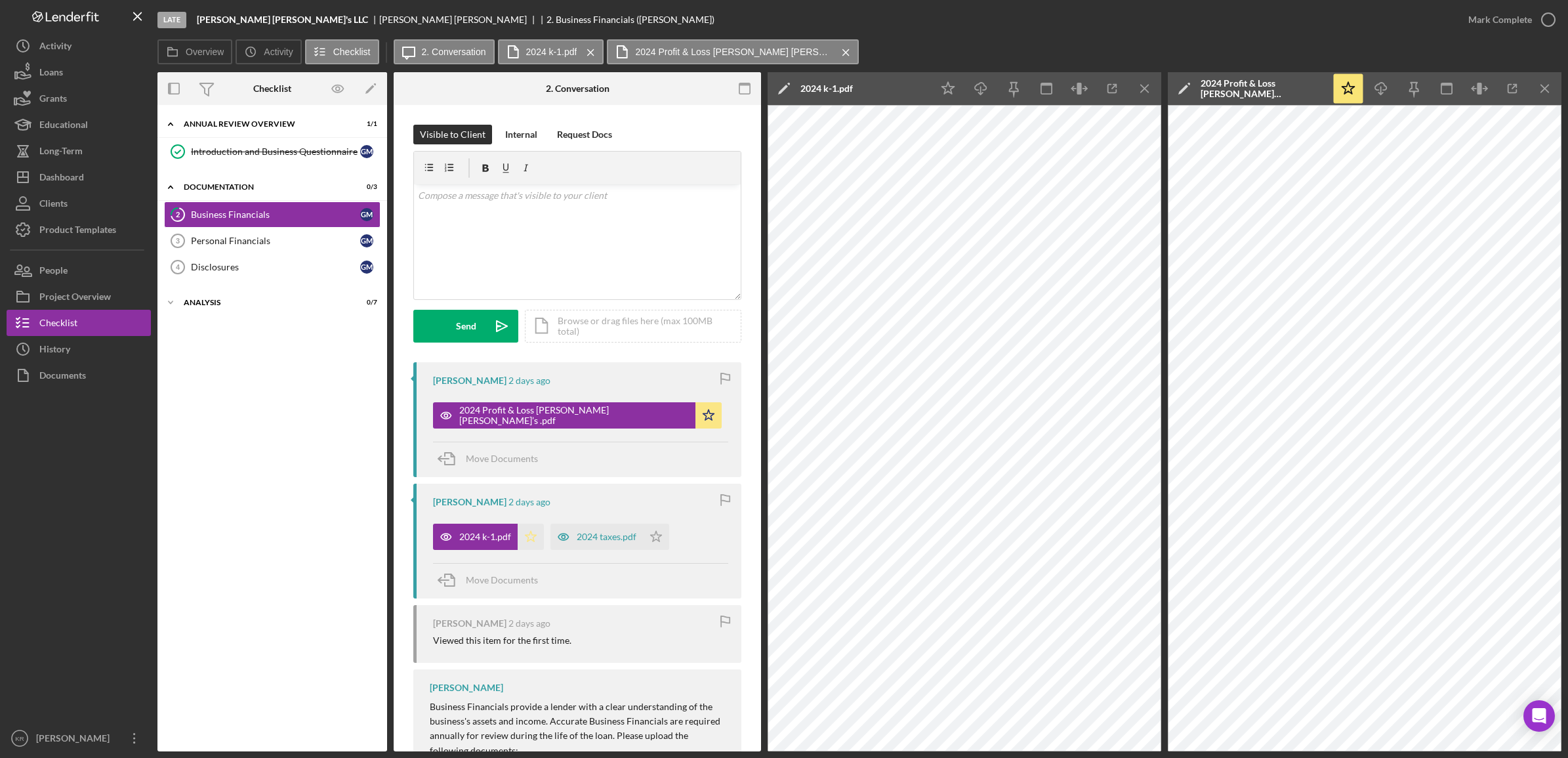
click at [539, 540] on icon "Icon/Star" at bounding box center [531, 537] width 26 height 26
click at [588, 542] on div "2024 taxes.pdf" at bounding box center [606, 537] width 60 height 10
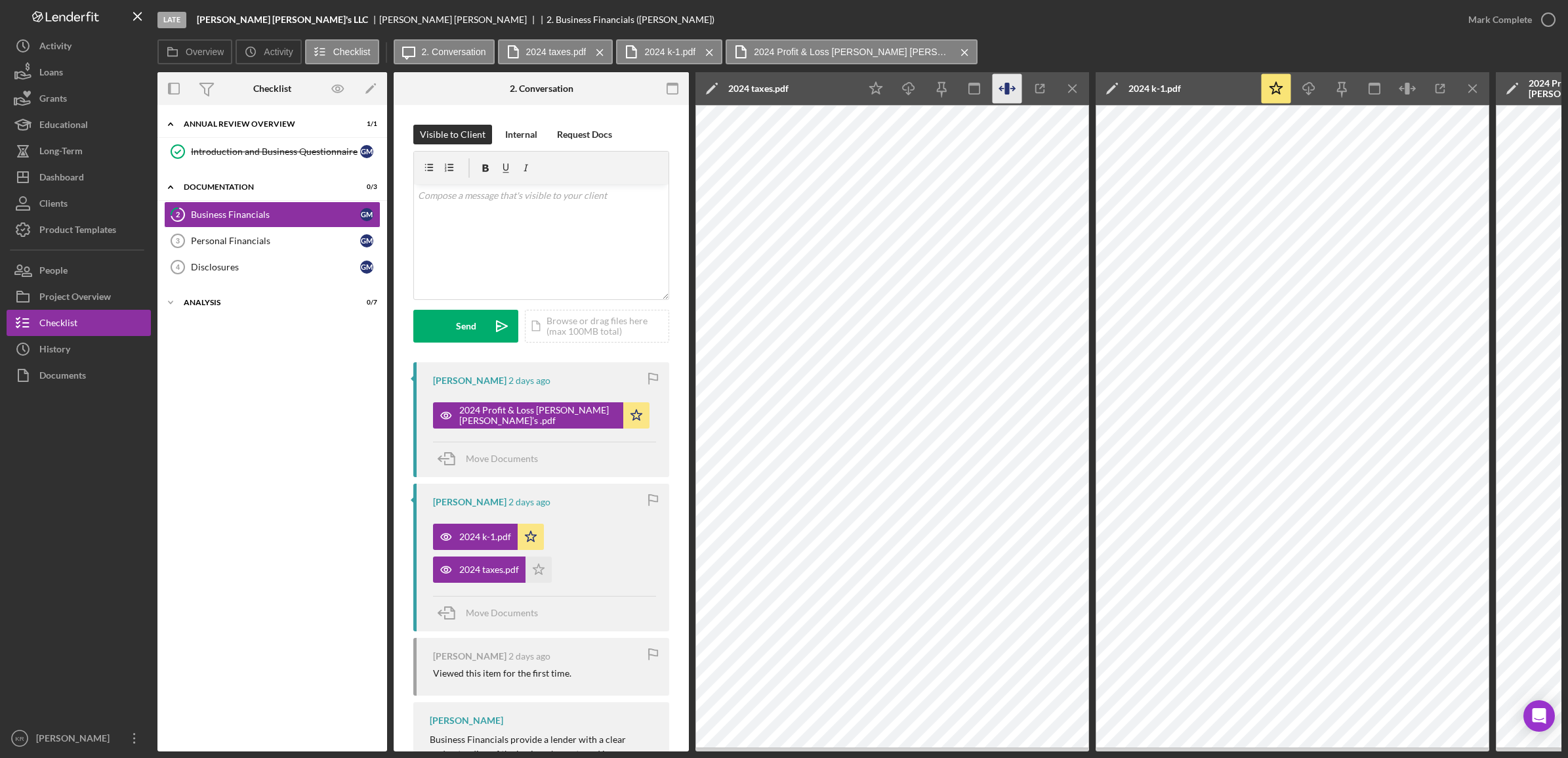
click at [998, 90] on icon "button" at bounding box center [1007, 88] width 29 height 29
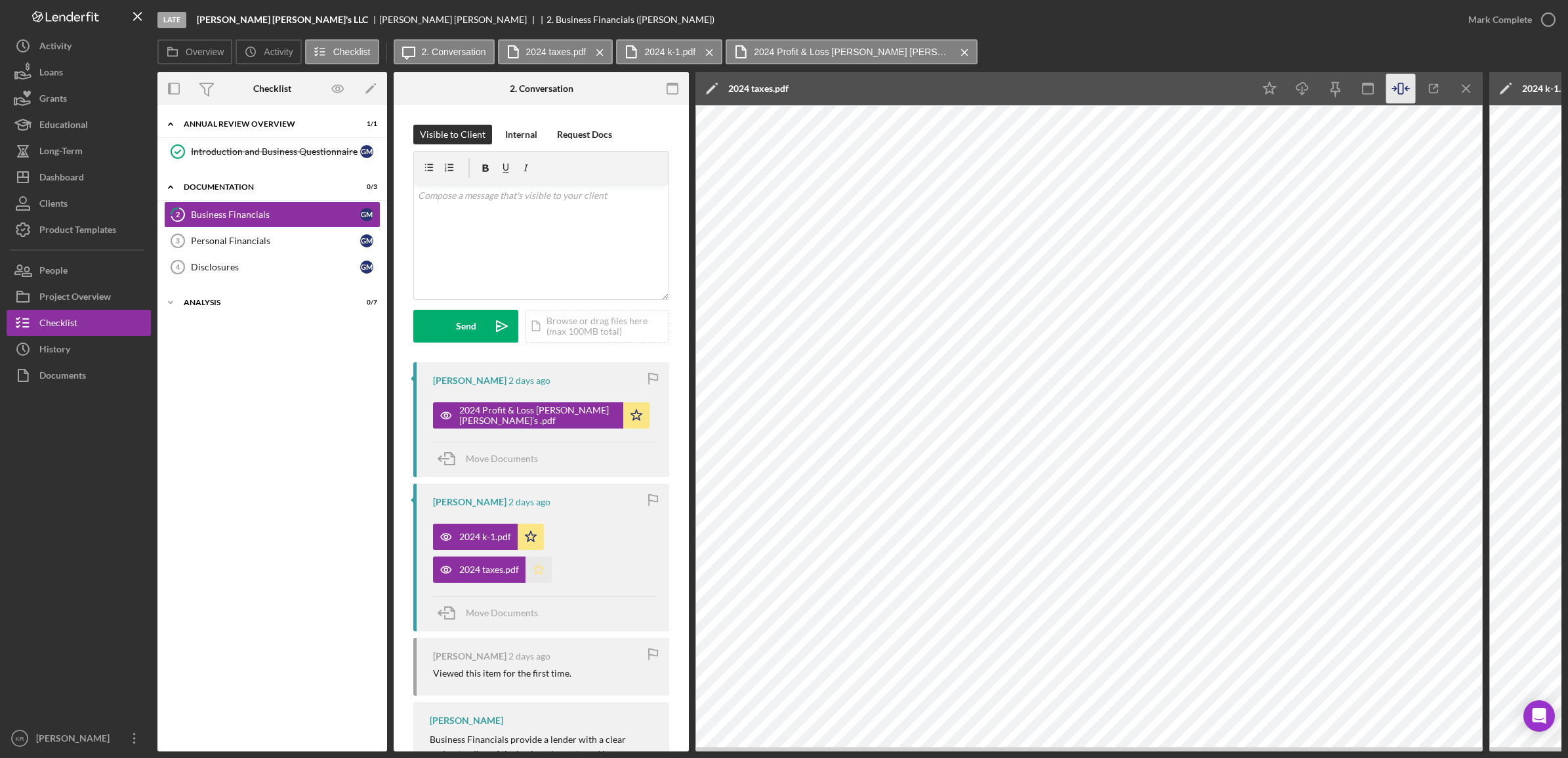
click at [537, 569] on polygon "button" at bounding box center [539, 569] width 11 height 10
click at [486, 610] on span "Move Documents" at bounding box center [502, 613] width 72 height 11
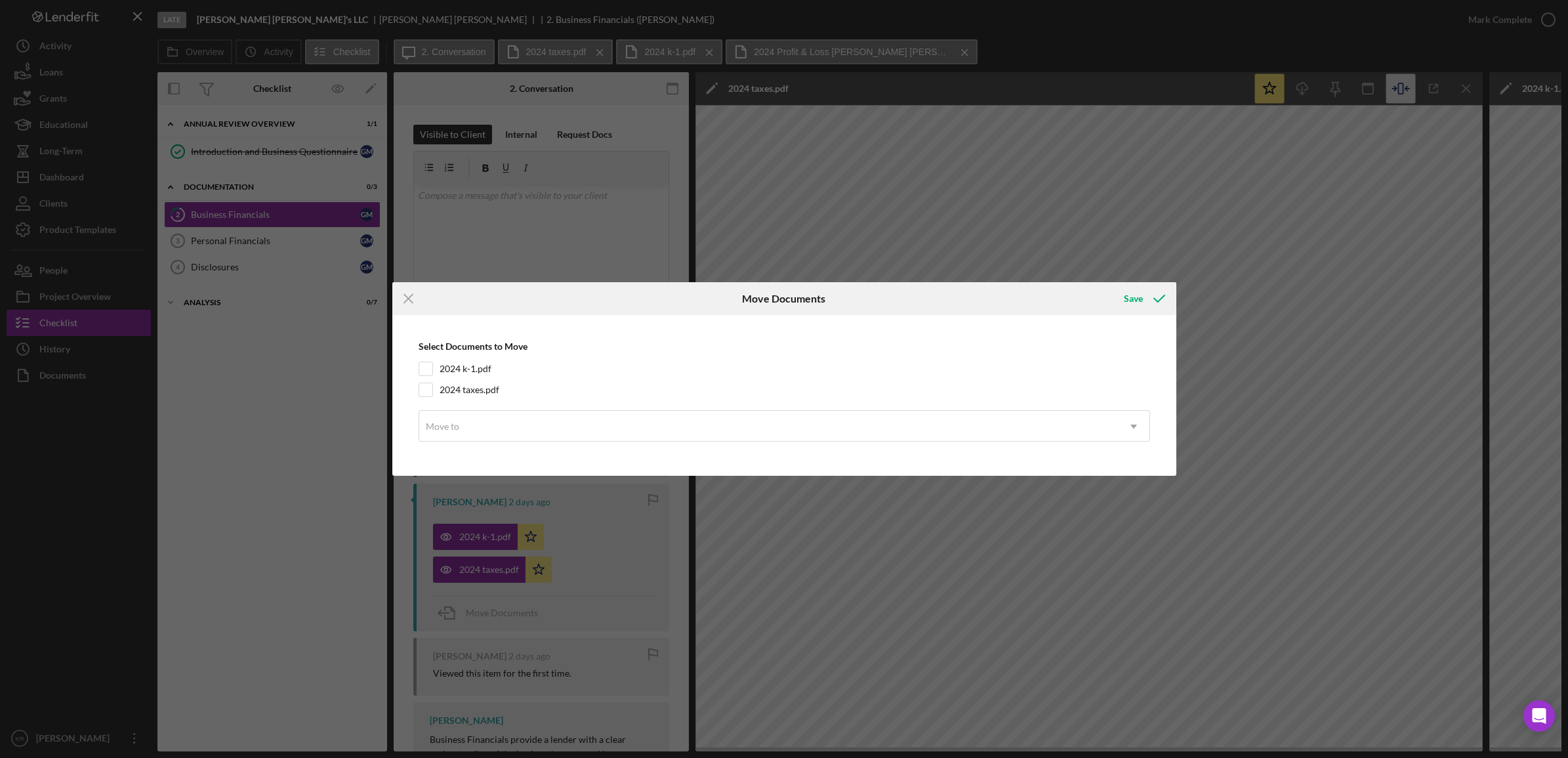
click at [417, 392] on div "Select Documents to Move 2024 k-1.pdf 2024 taxes.pdf Move to Icon/Dropdown Arrow" at bounding box center [784, 395] width 771 height 148
click at [426, 392] on input "2024 taxes.pdf" at bounding box center [426, 390] width 13 height 13
checkbox input "true"
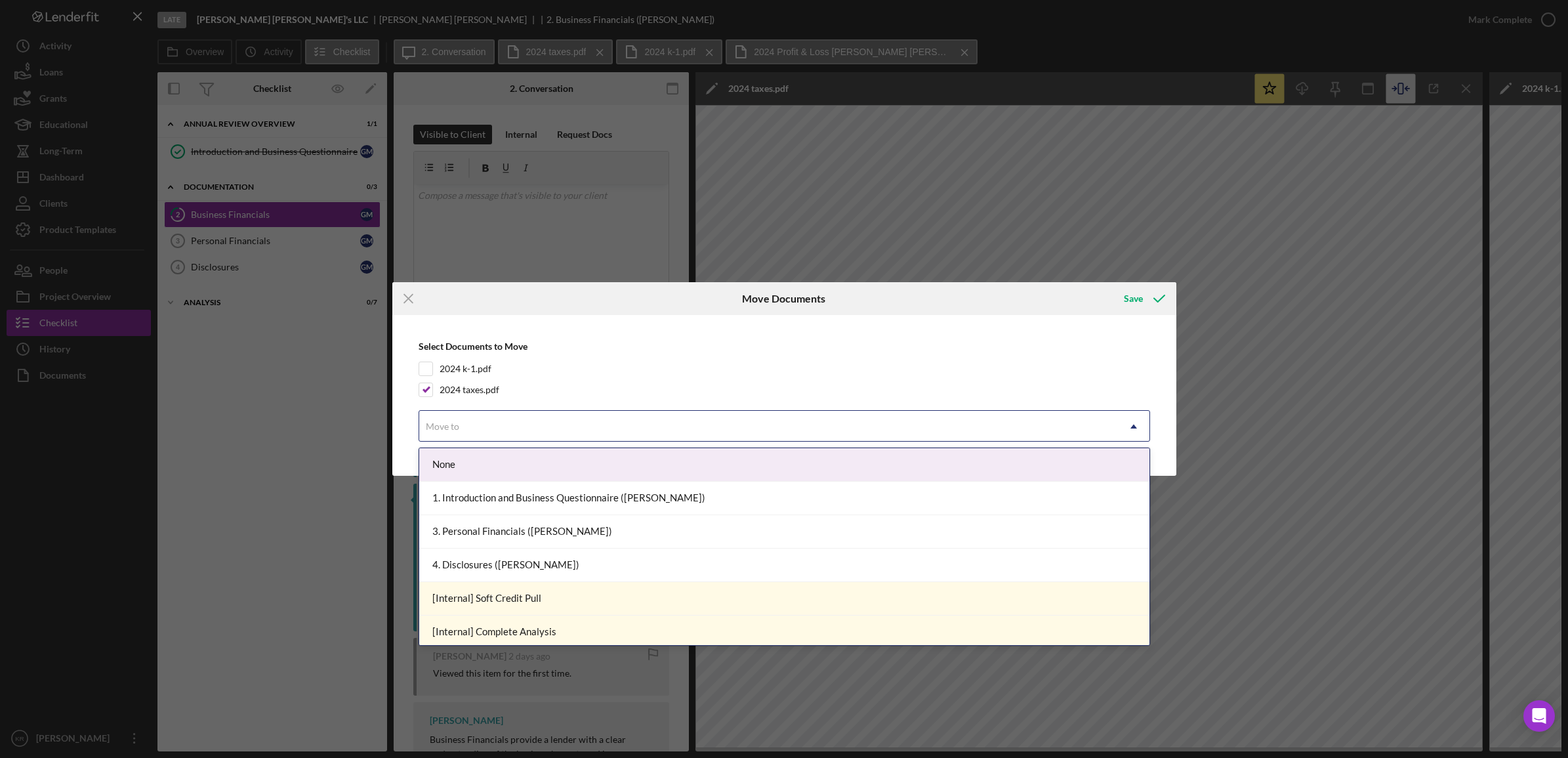
click at [599, 422] on div "Move to" at bounding box center [768, 427] width 699 height 30
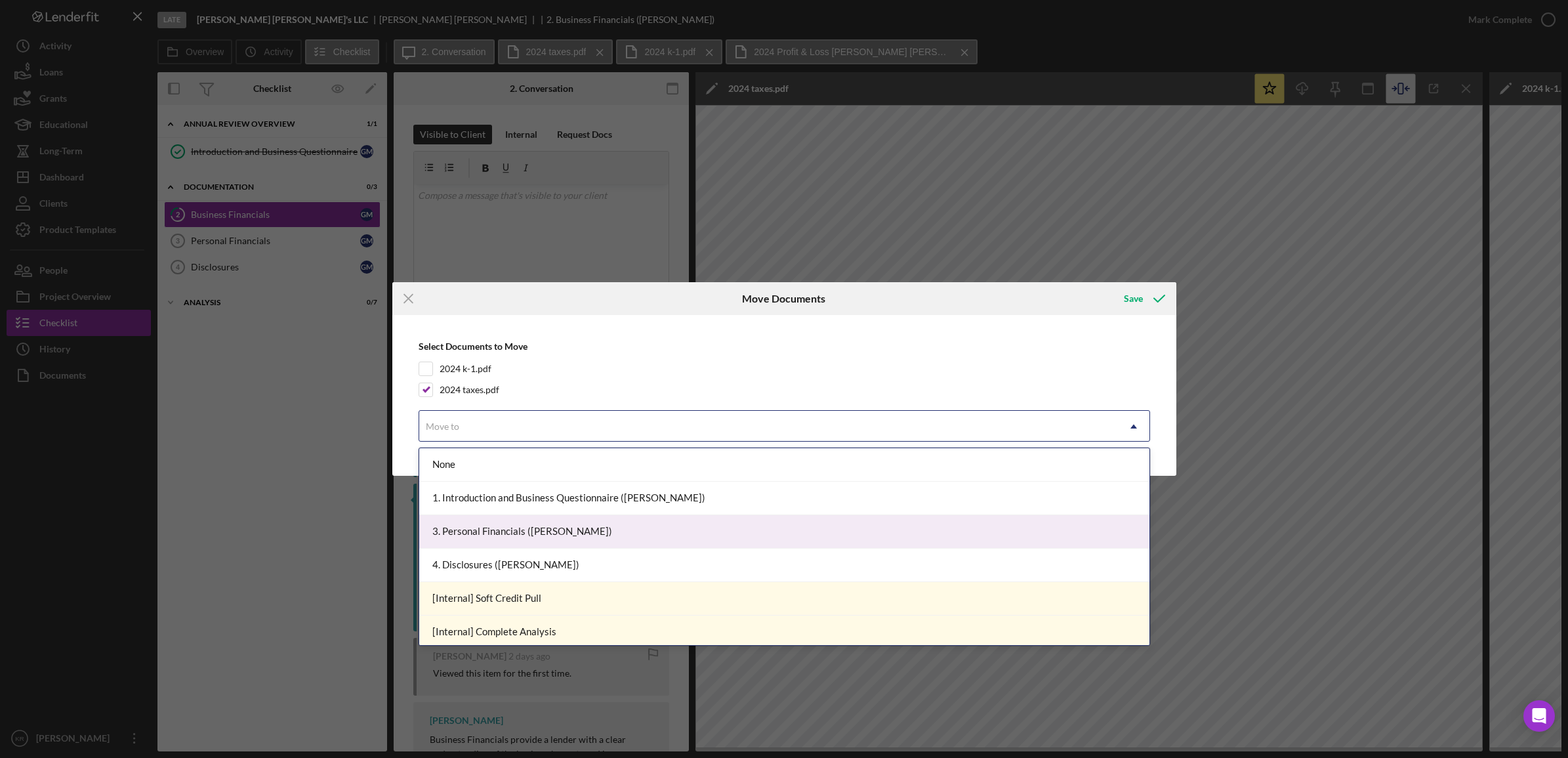
click at [581, 523] on div "3. Personal Financials ([PERSON_NAME])" at bounding box center [784, 532] width 730 height 34
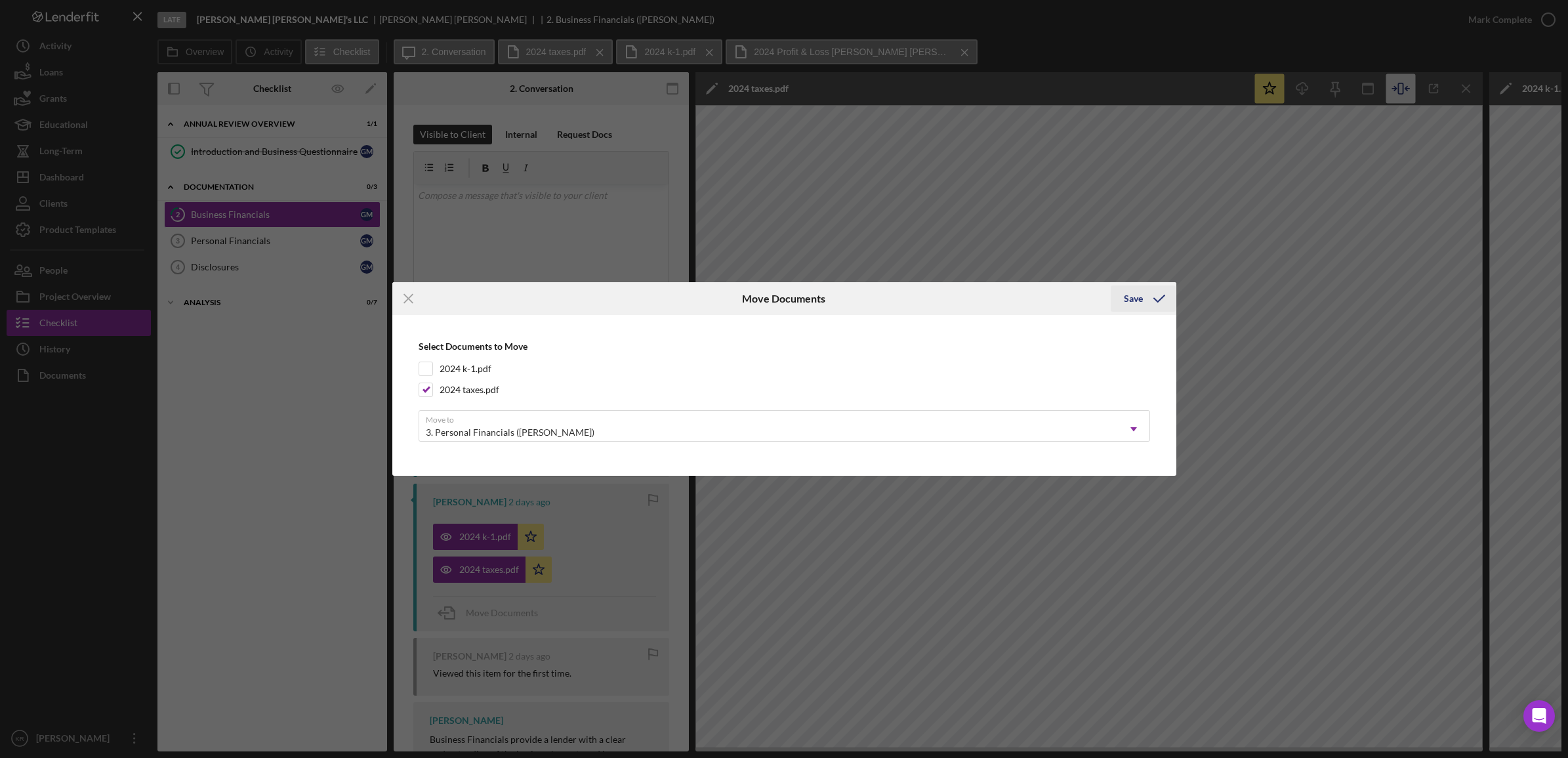
click at [1137, 305] on div "Save" at bounding box center [1133, 298] width 19 height 26
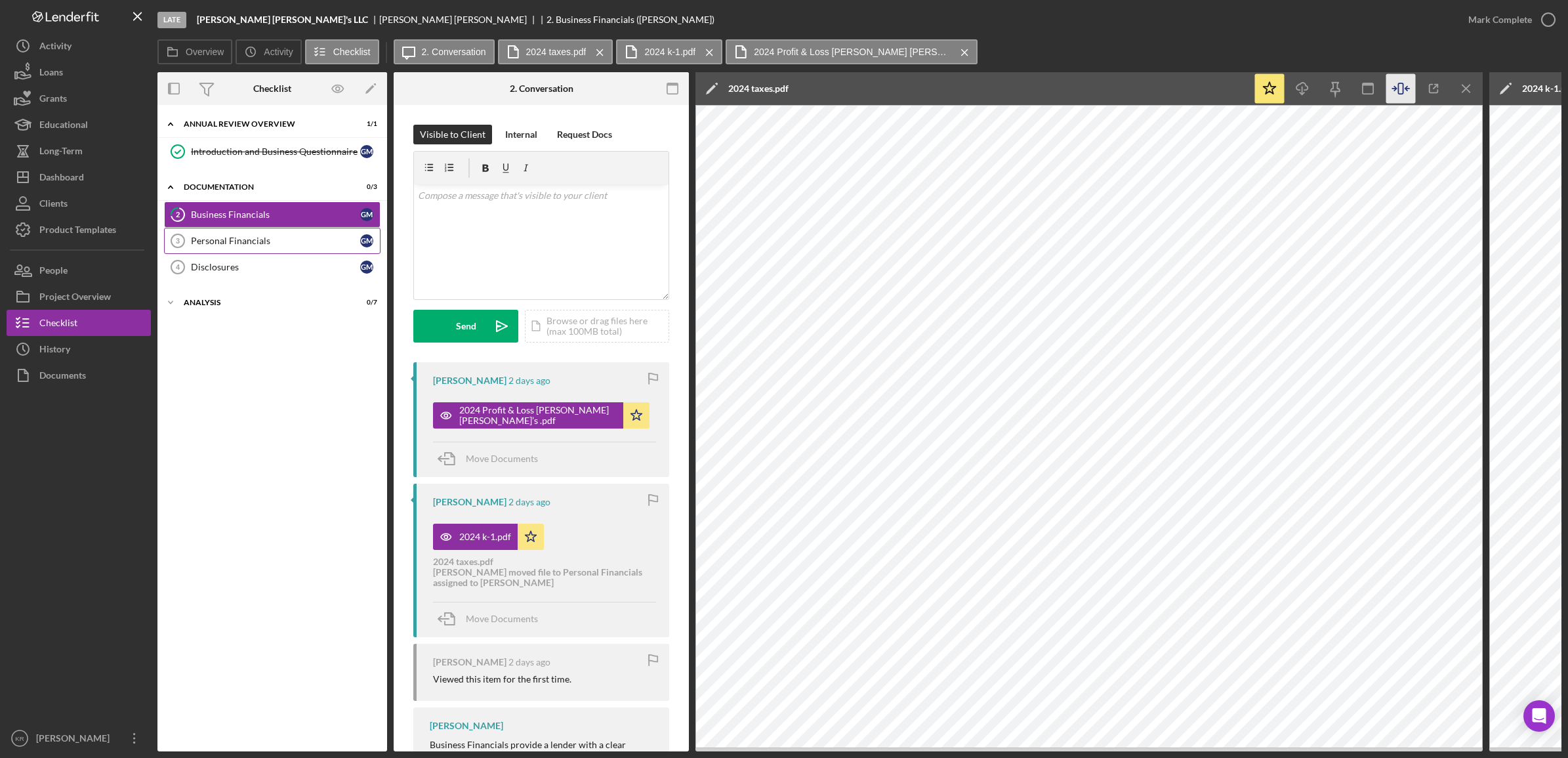
click at [258, 238] on div "Personal Financials" at bounding box center [276, 241] width 169 height 10
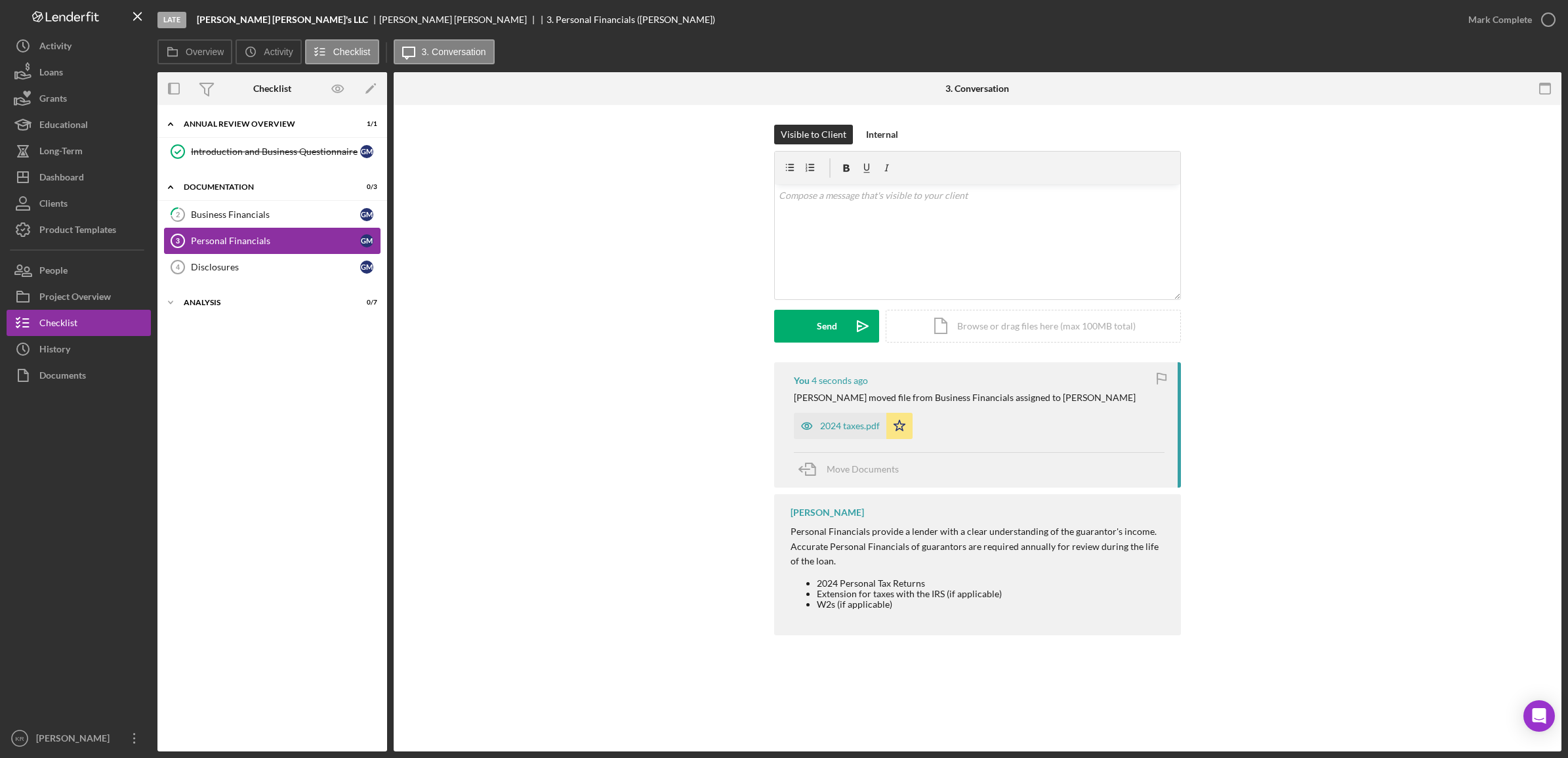
click at [227, 230] on link "Personal Financials 3 Personal Financials G M" at bounding box center [272, 241] width 217 height 26
click at [256, 208] on link "2 Business Financials G M" at bounding box center [272, 214] width 217 height 26
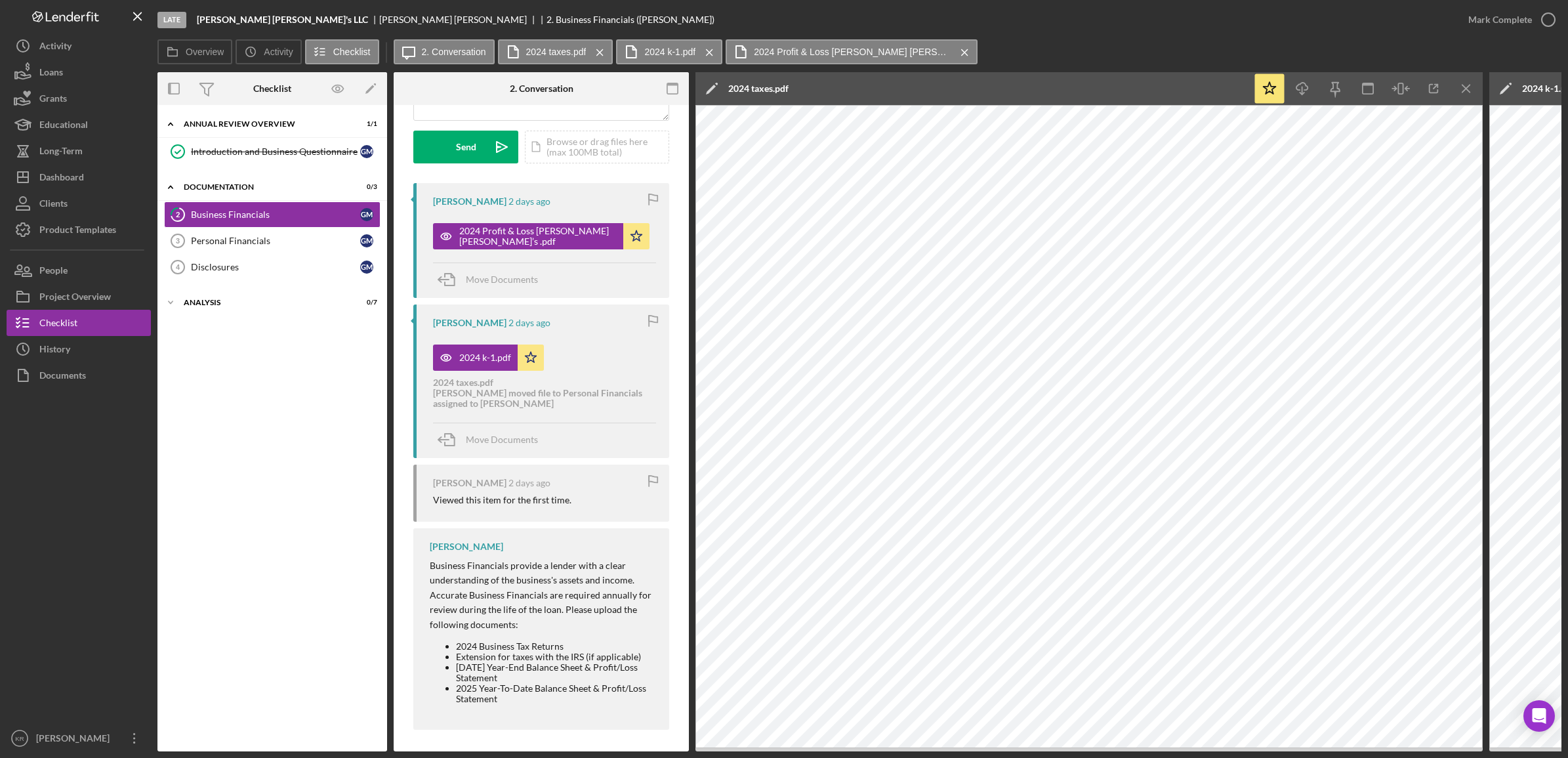
scroll to position [188, 0]
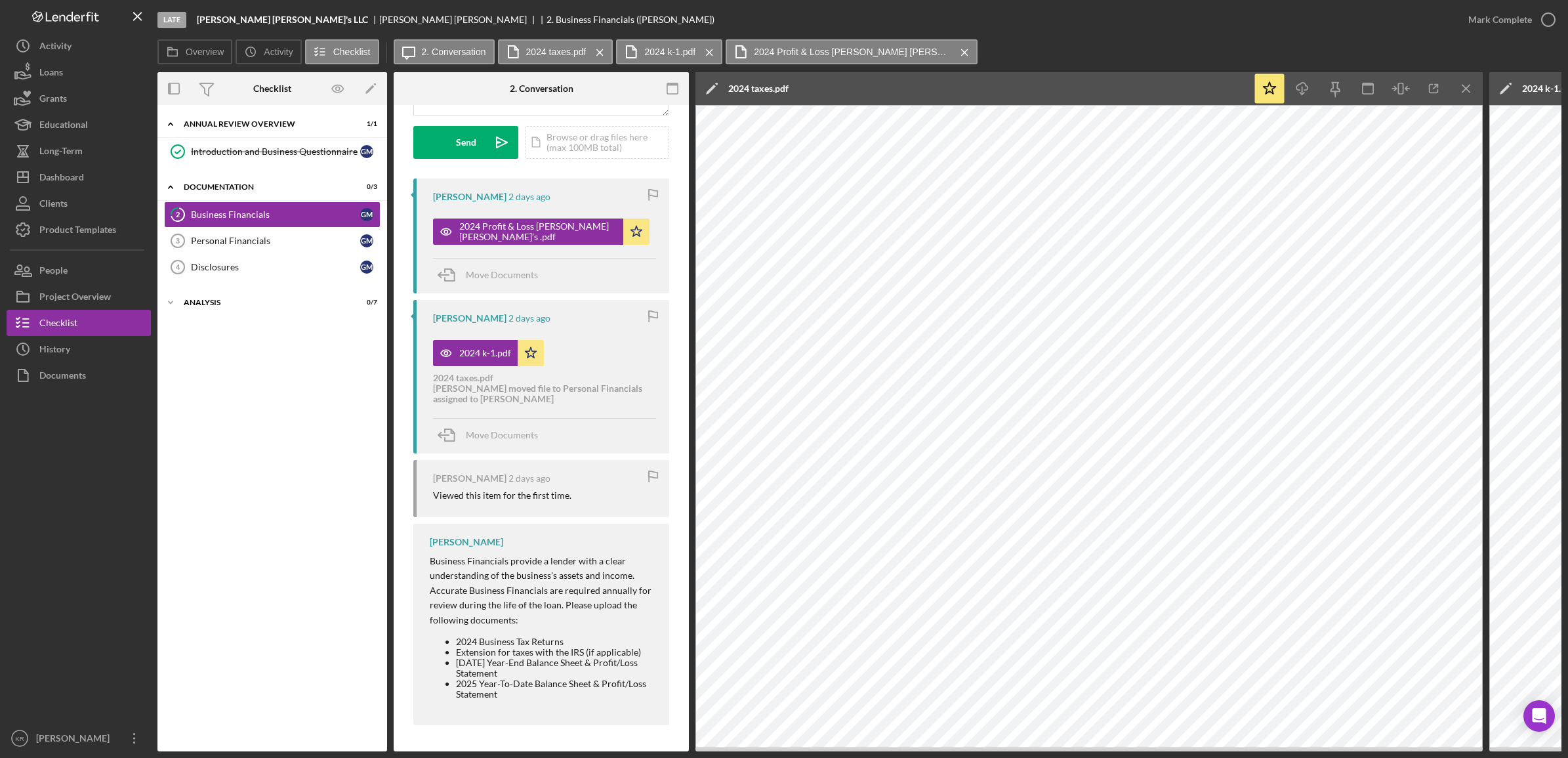
click at [256, 290] on div "Icon/Expander Annual Review Overview 1 / 1 Introduction and Business Questionna…" at bounding box center [272, 428] width 229 height 634
click at [286, 267] on div "Disclosures" at bounding box center [276, 267] width 169 height 10
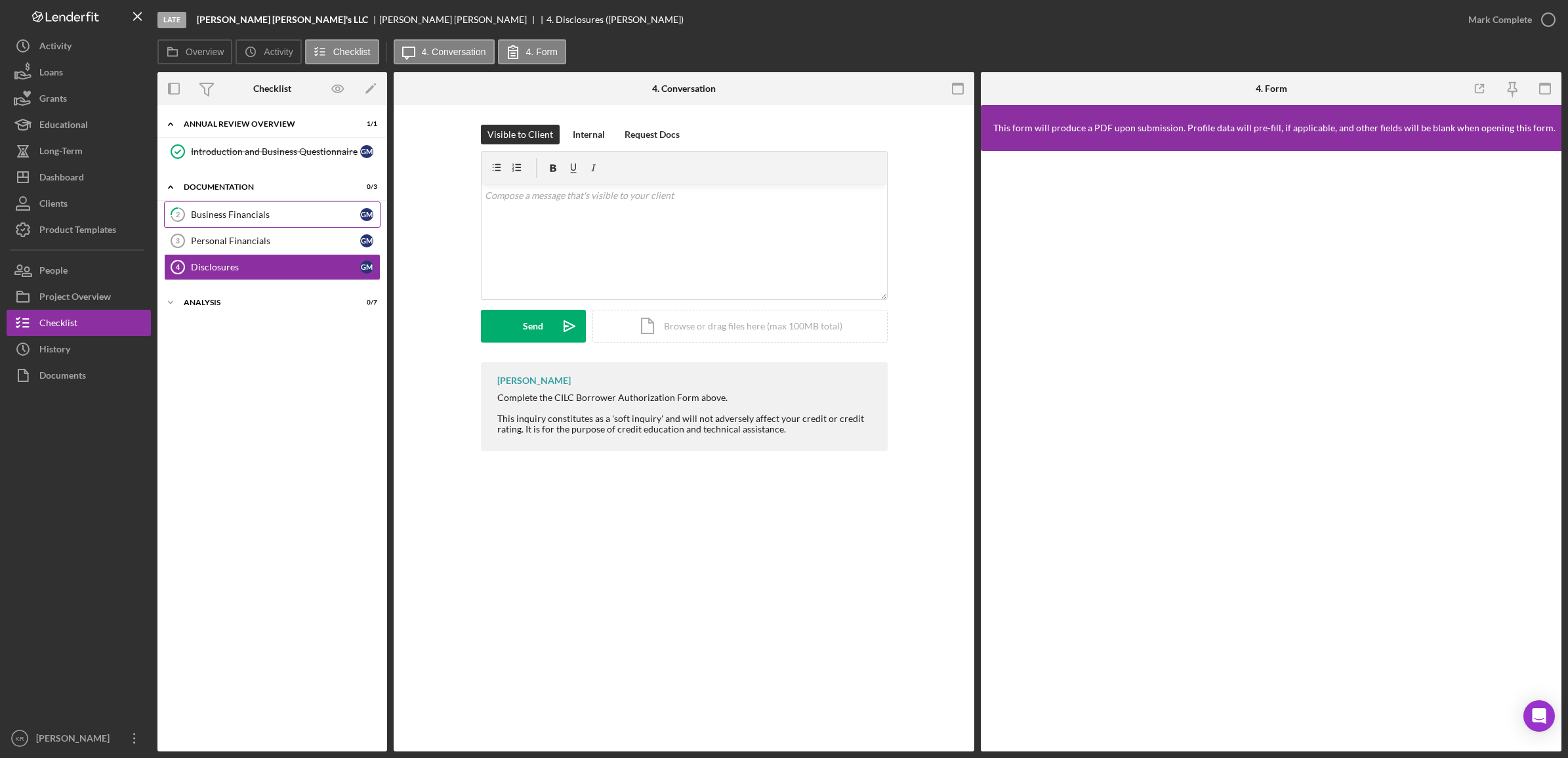
click at [217, 217] on div "Business Financials" at bounding box center [276, 214] width 169 height 10
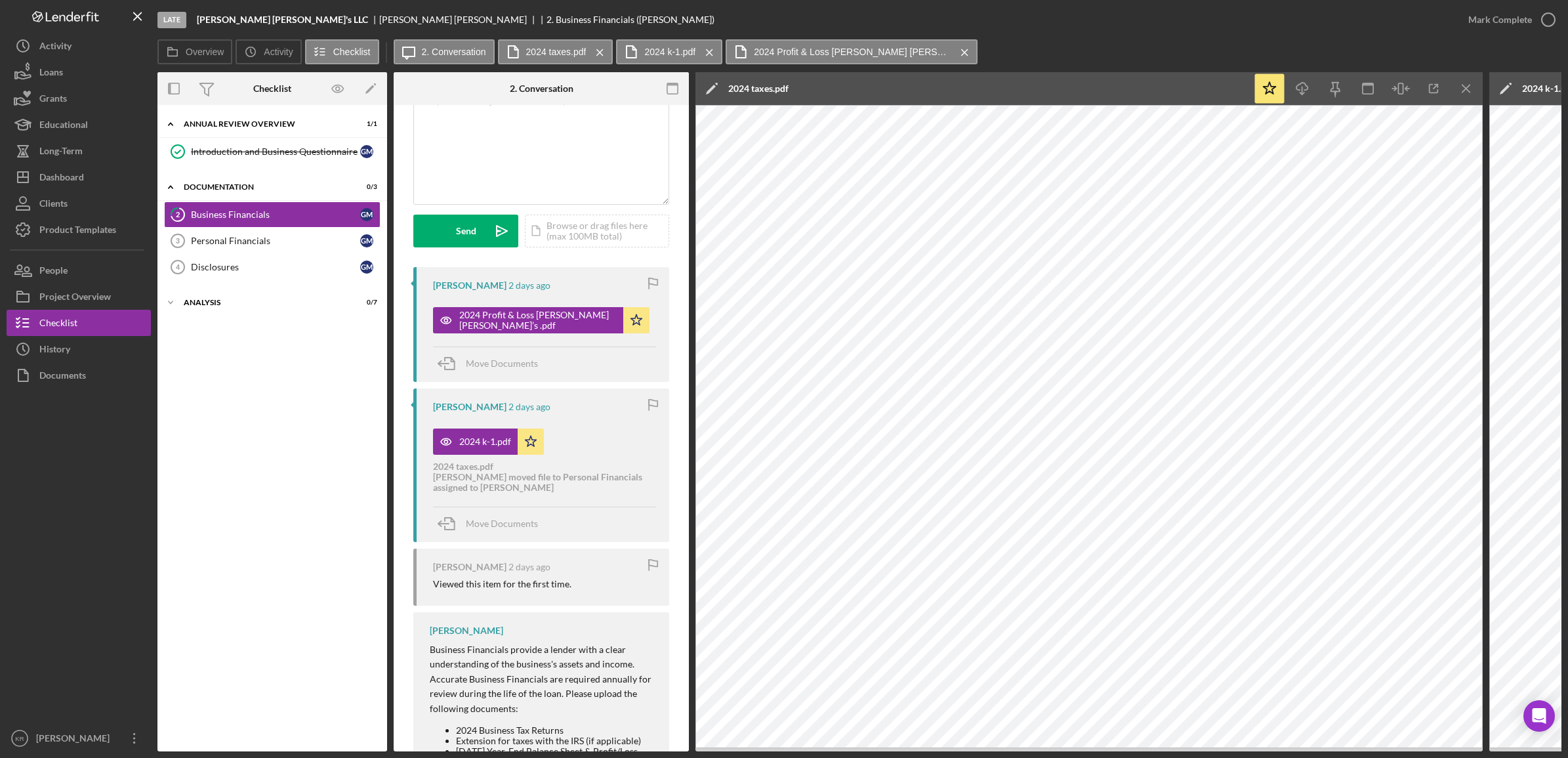
scroll to position [188, 0]
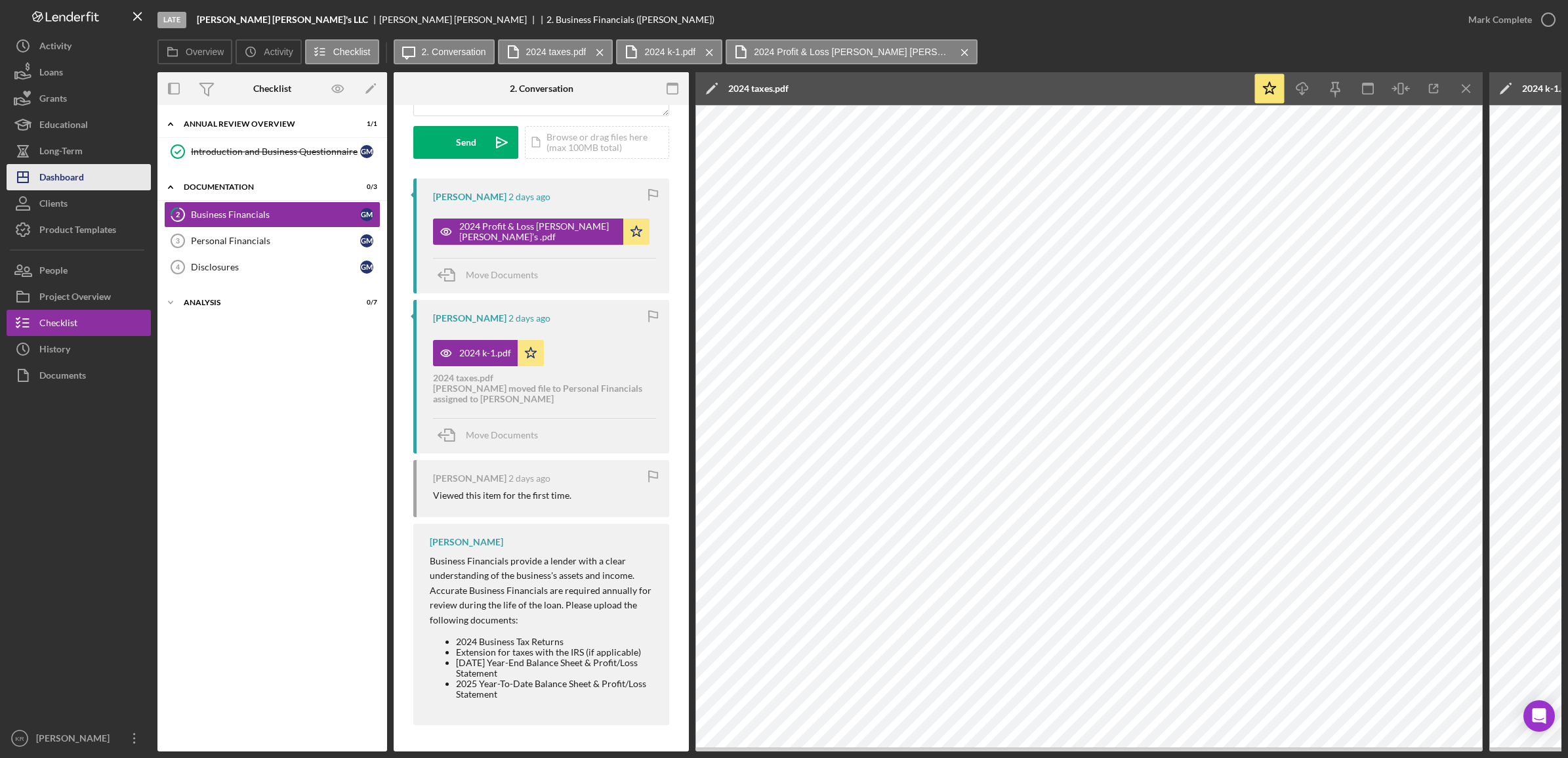
click at [103, 169] on button "Icon/Dashboard Dashboard" at bounding box center [79, 177] width 145 height 26
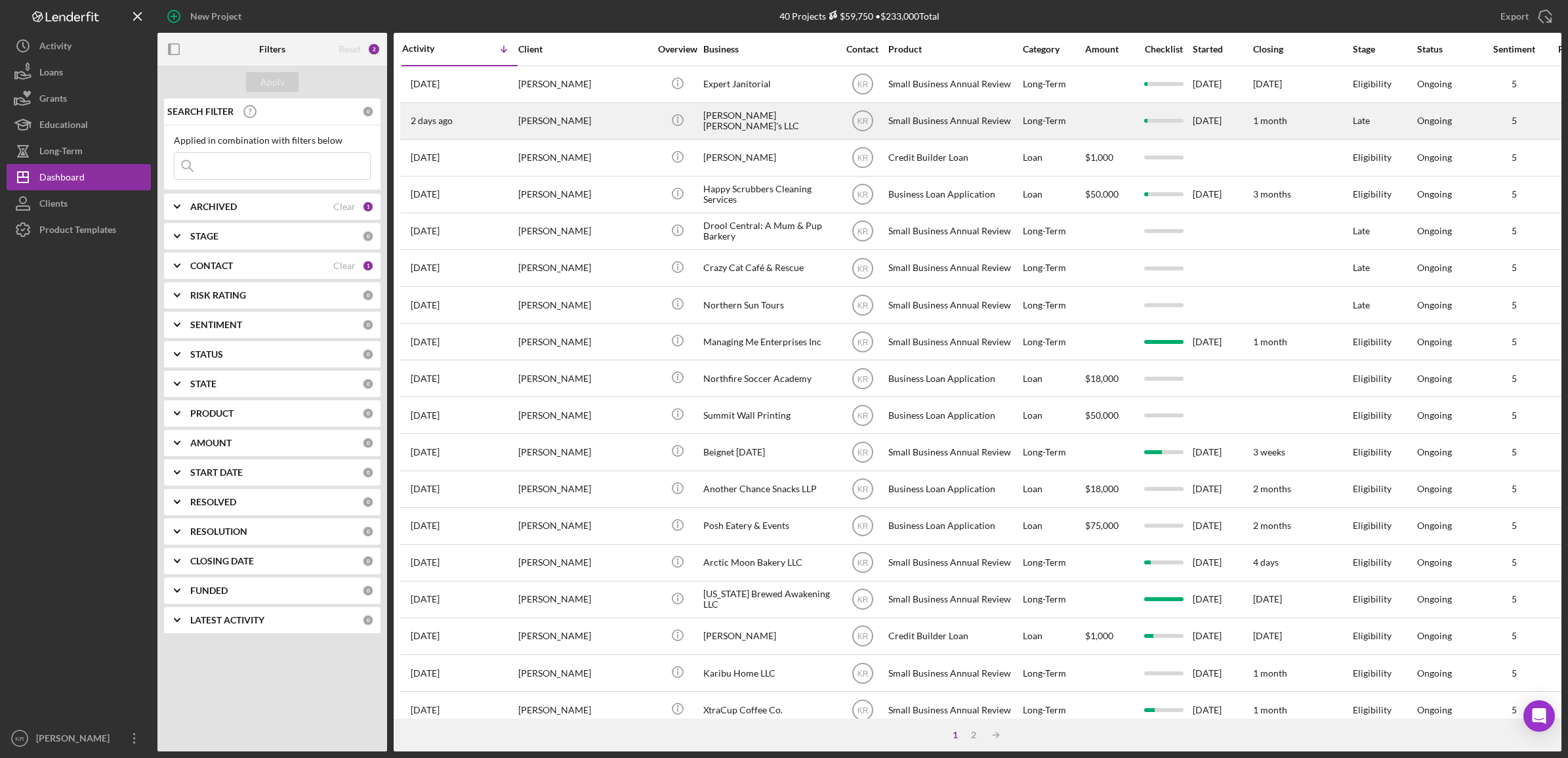
click at [524, 106] on div "[PERSON_NAME]" at bounding box center [584, 121] width 131 height 34
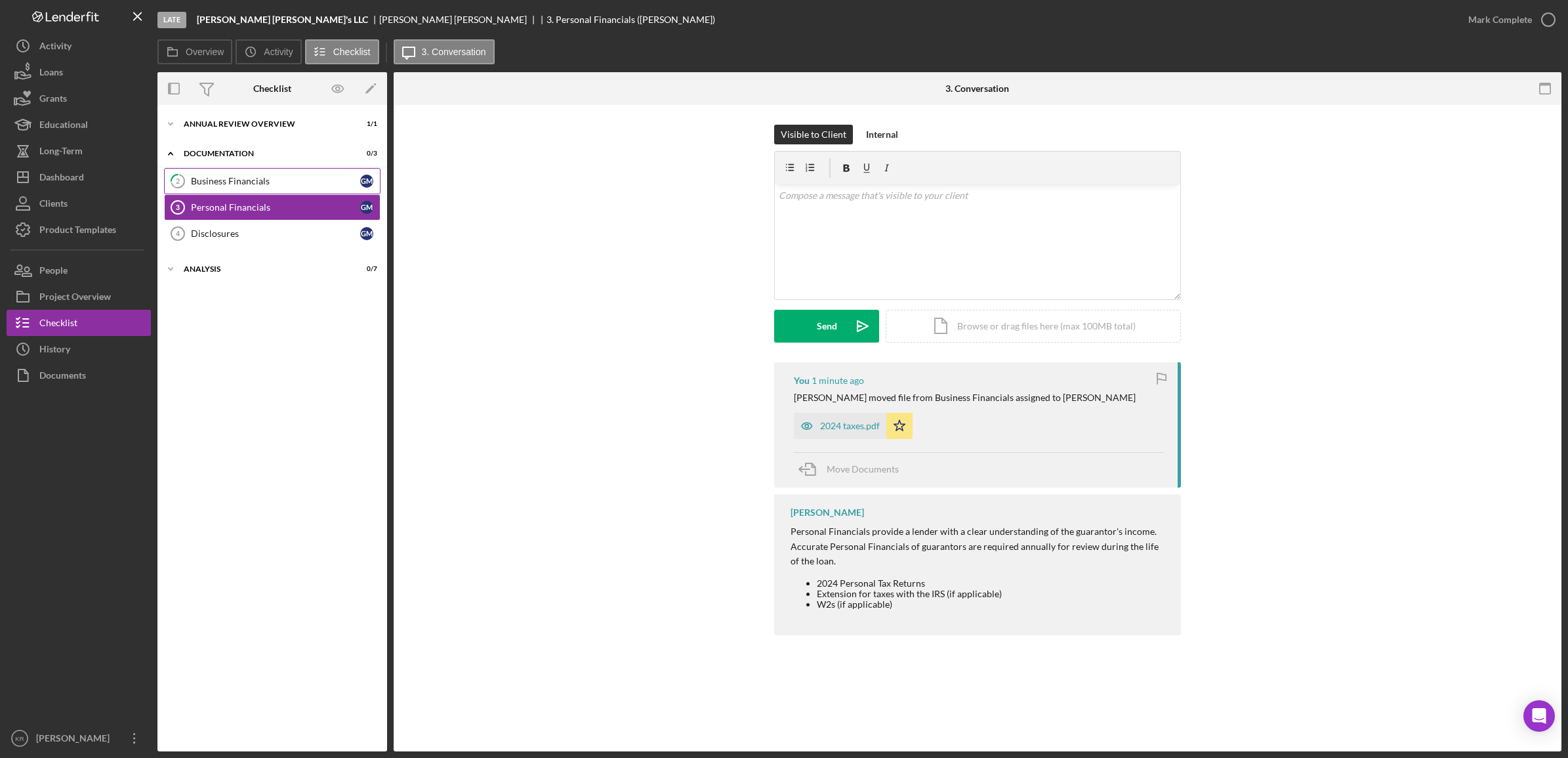
click at [250, 187] on link "2 Business Financials G M" at bounding box center [272, 181] width 217 height 26
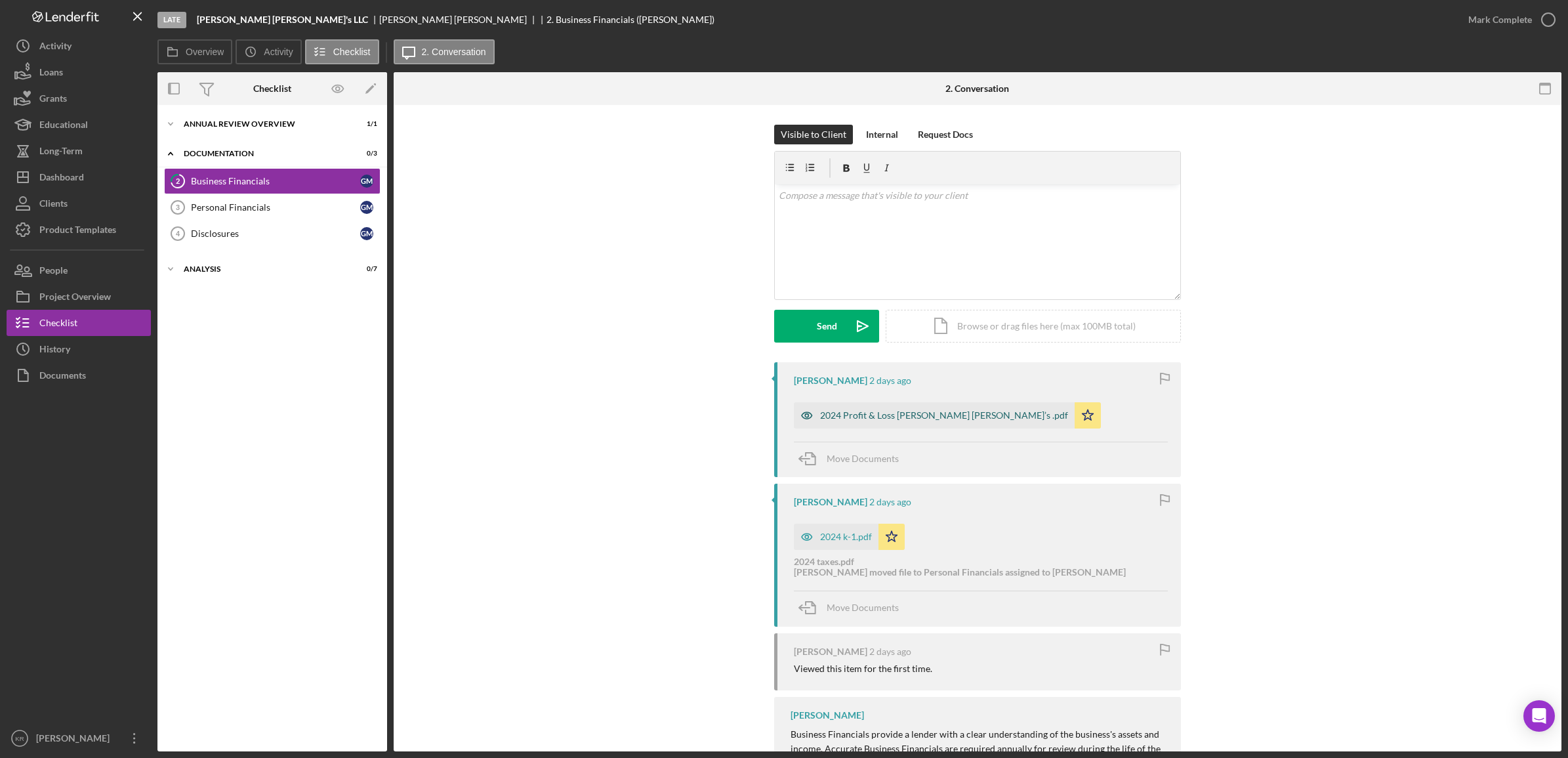
click at [866, 420] on div "2024 Profit & Loss [PERSON_NAME] [PERSON_NAME]’s .pdf" at bounding box center [944, 415] width 248 height 10
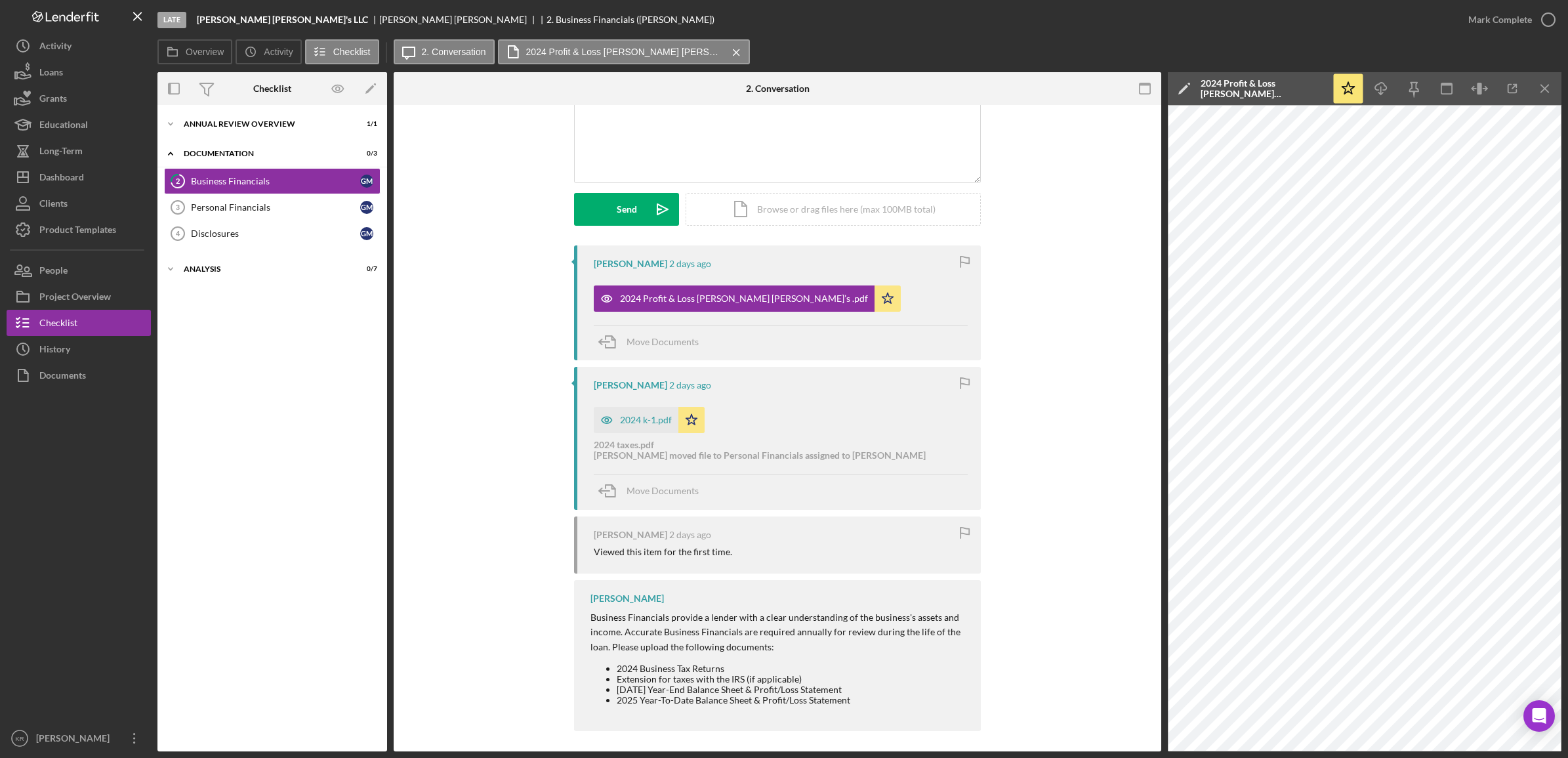
scroll to position [124, 0]
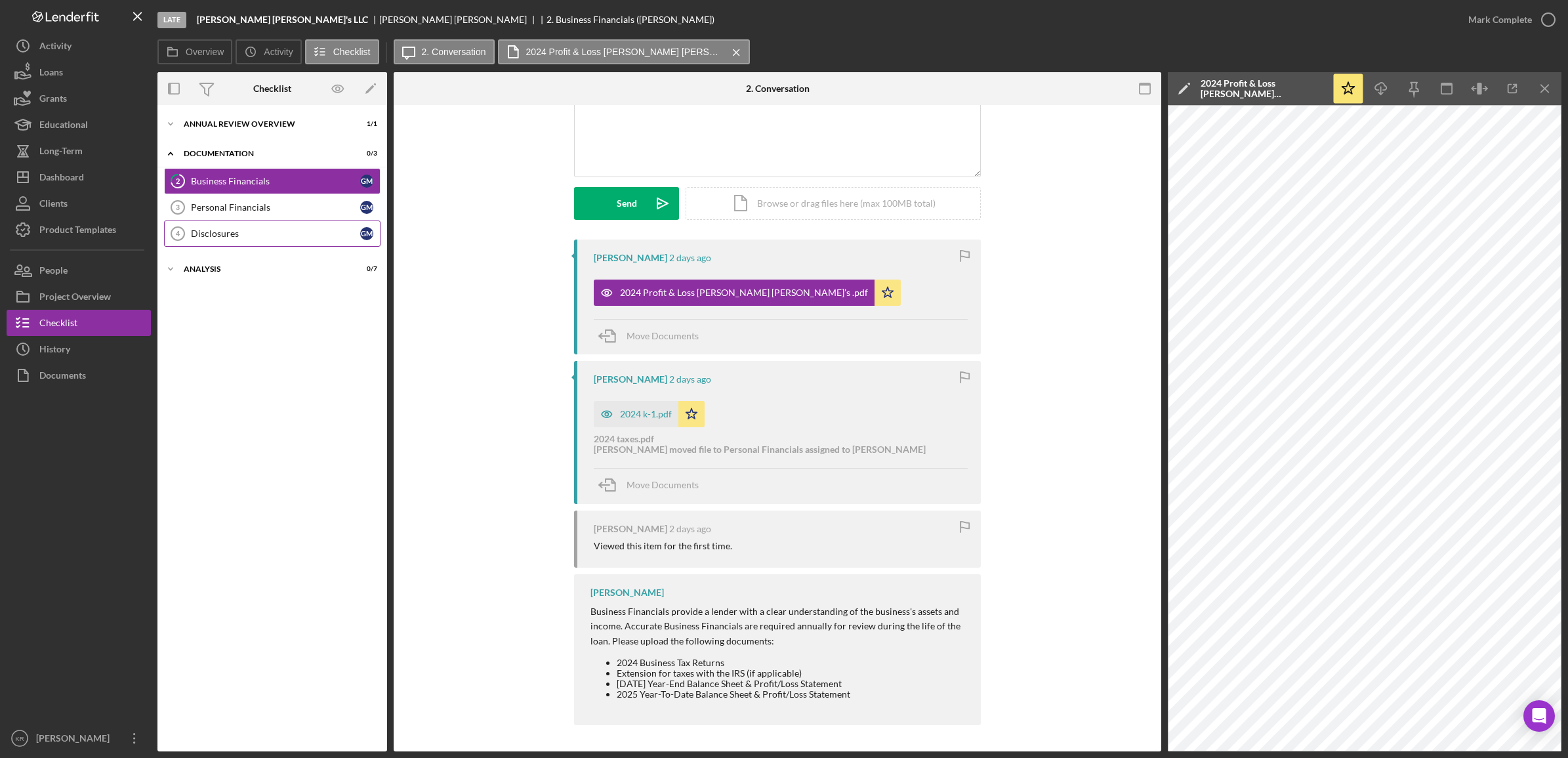
click at [224, 237] on div "Disclosures" at bounding box center [276, 234] width 169 height 10
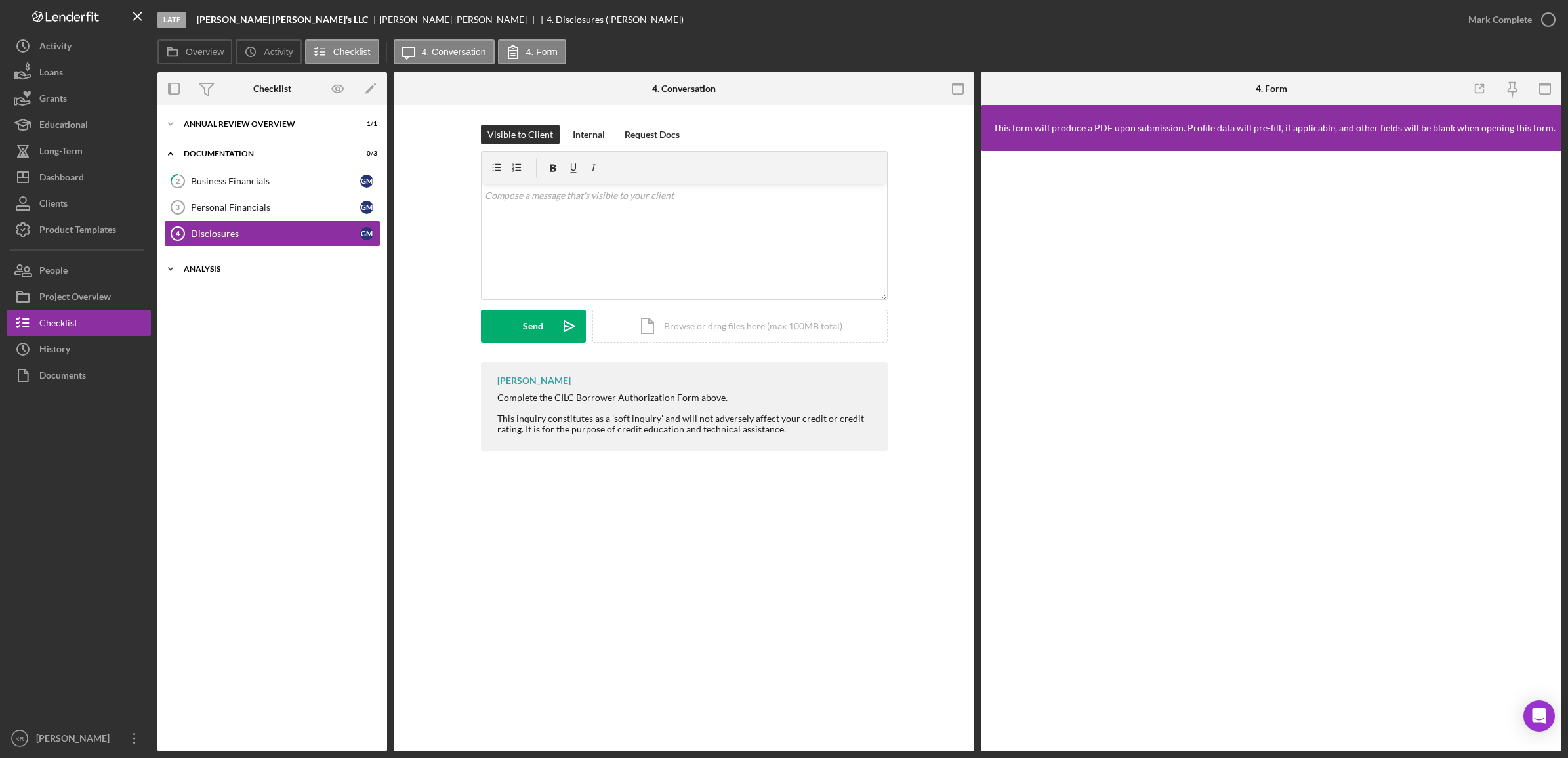
click at [309, 271] on div "Analysis" at bounding box center [277, 269] width 187 height 8
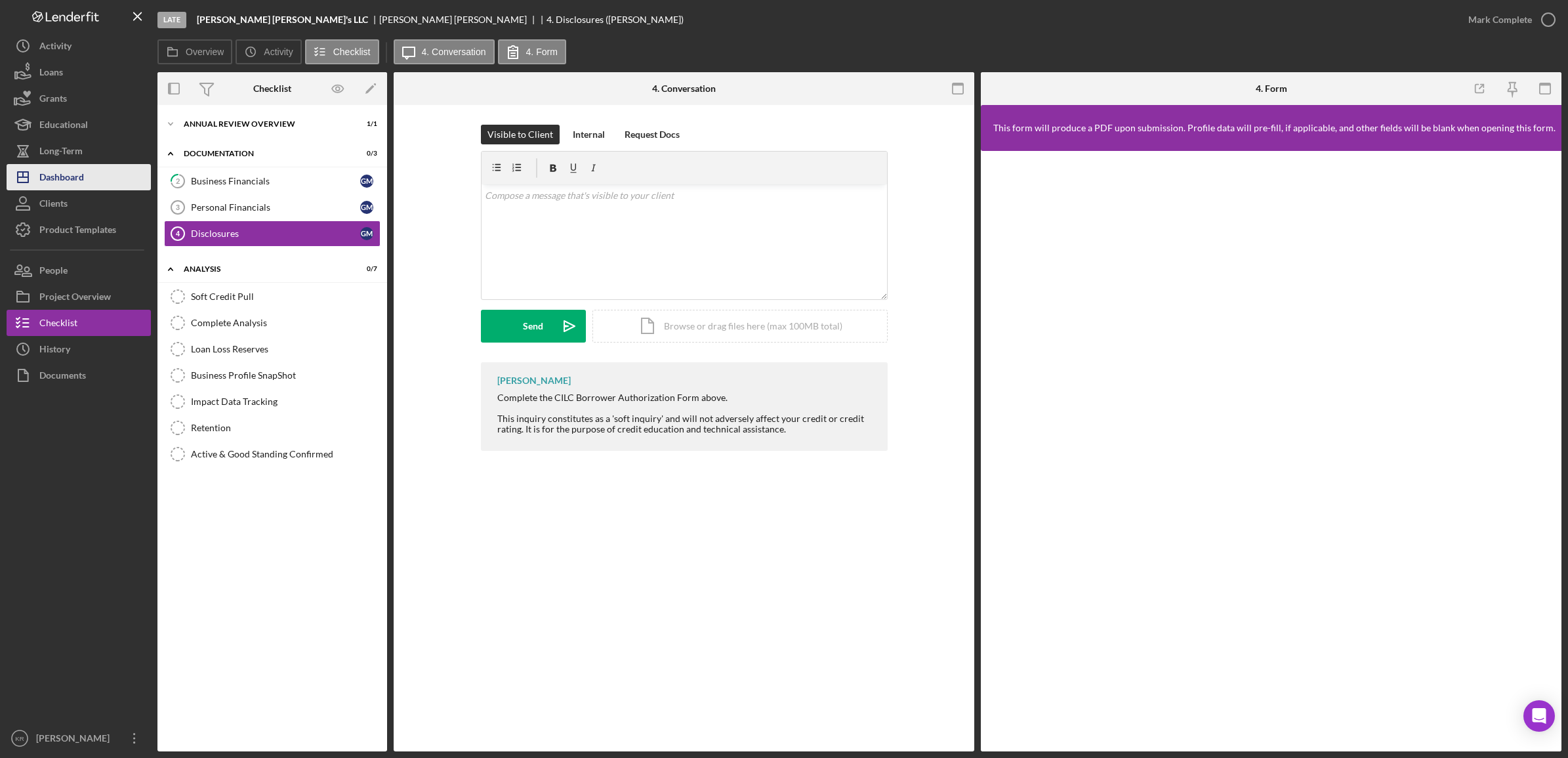
click at [109, 177] on button "Icon/Dashboard Dashboard" at bounding box center [79, 177] width 145 height 26
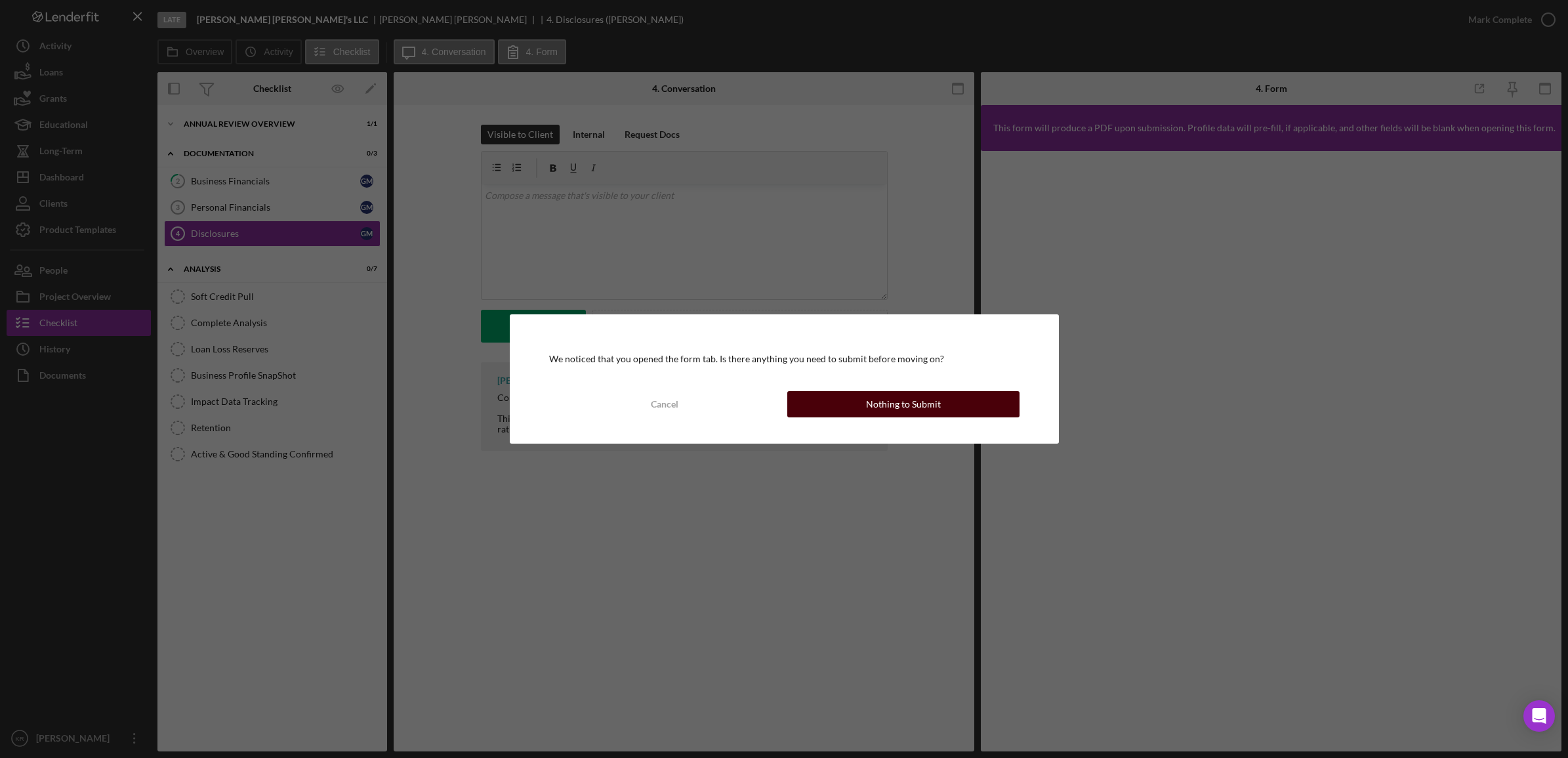
click at [851, 399] on button "Nothing to Submit" at bounding box center [903, 404] width 232 height 26
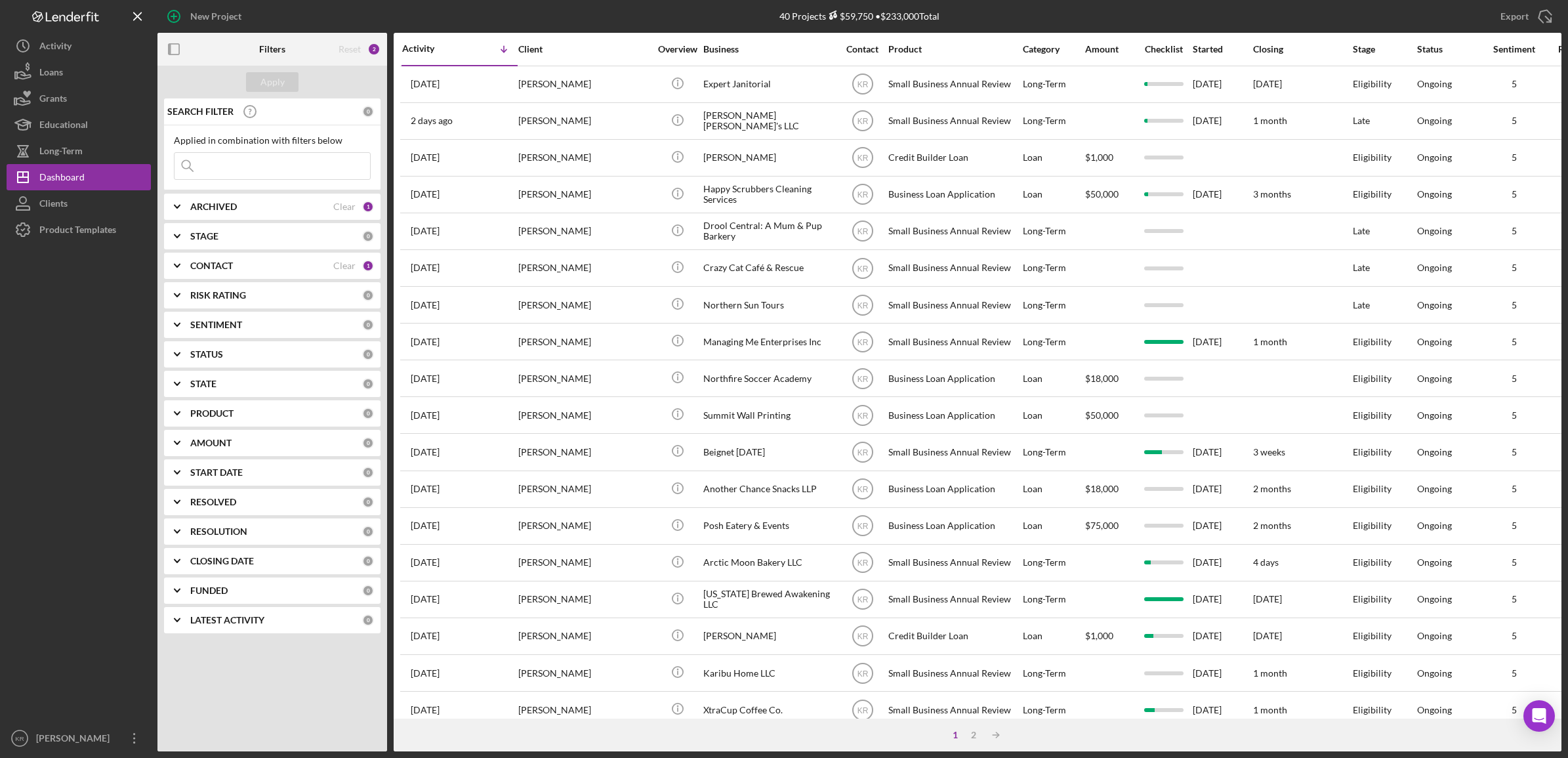
click at [229, 155] on input at bounding box center [272, 166] width 196 height 26
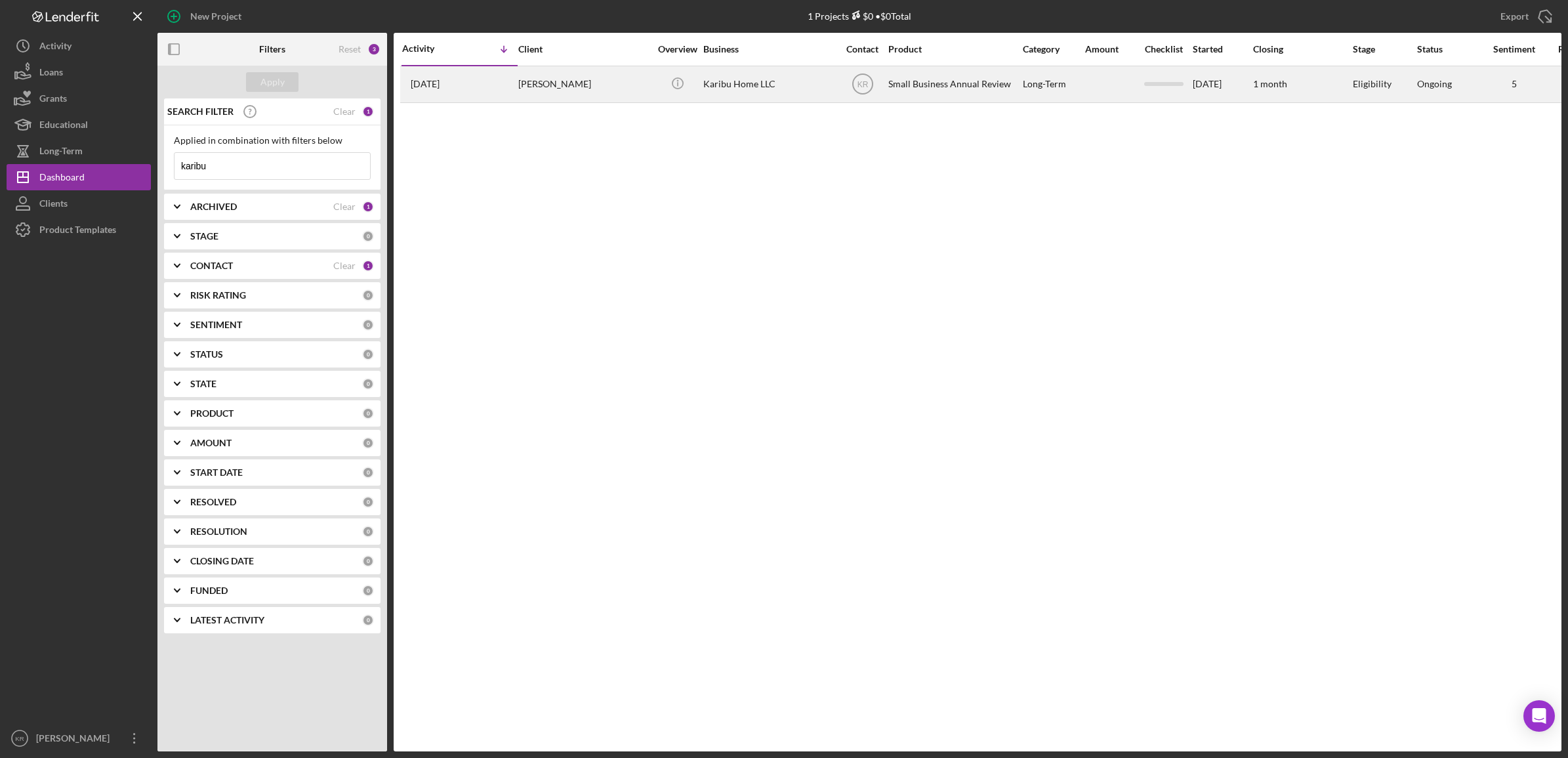
type input "karibu"
click at [637, 96] on div "[PERSON_NAME]" at bounding box center [584, 84] width 131 height 34
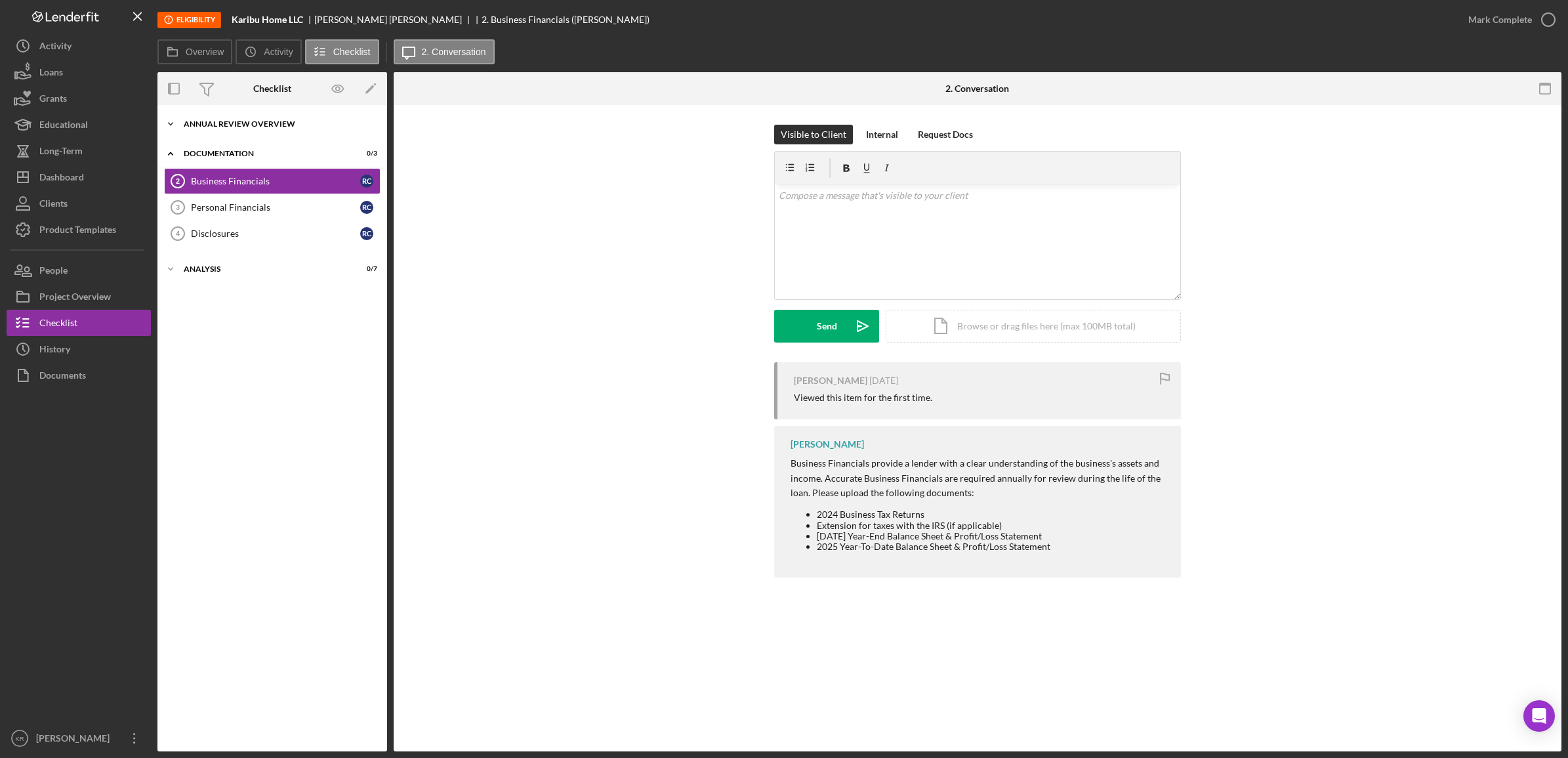
click at [240, 122] on div "Annual Review Overview" at bounding box center [277, 124] width 187 height 8
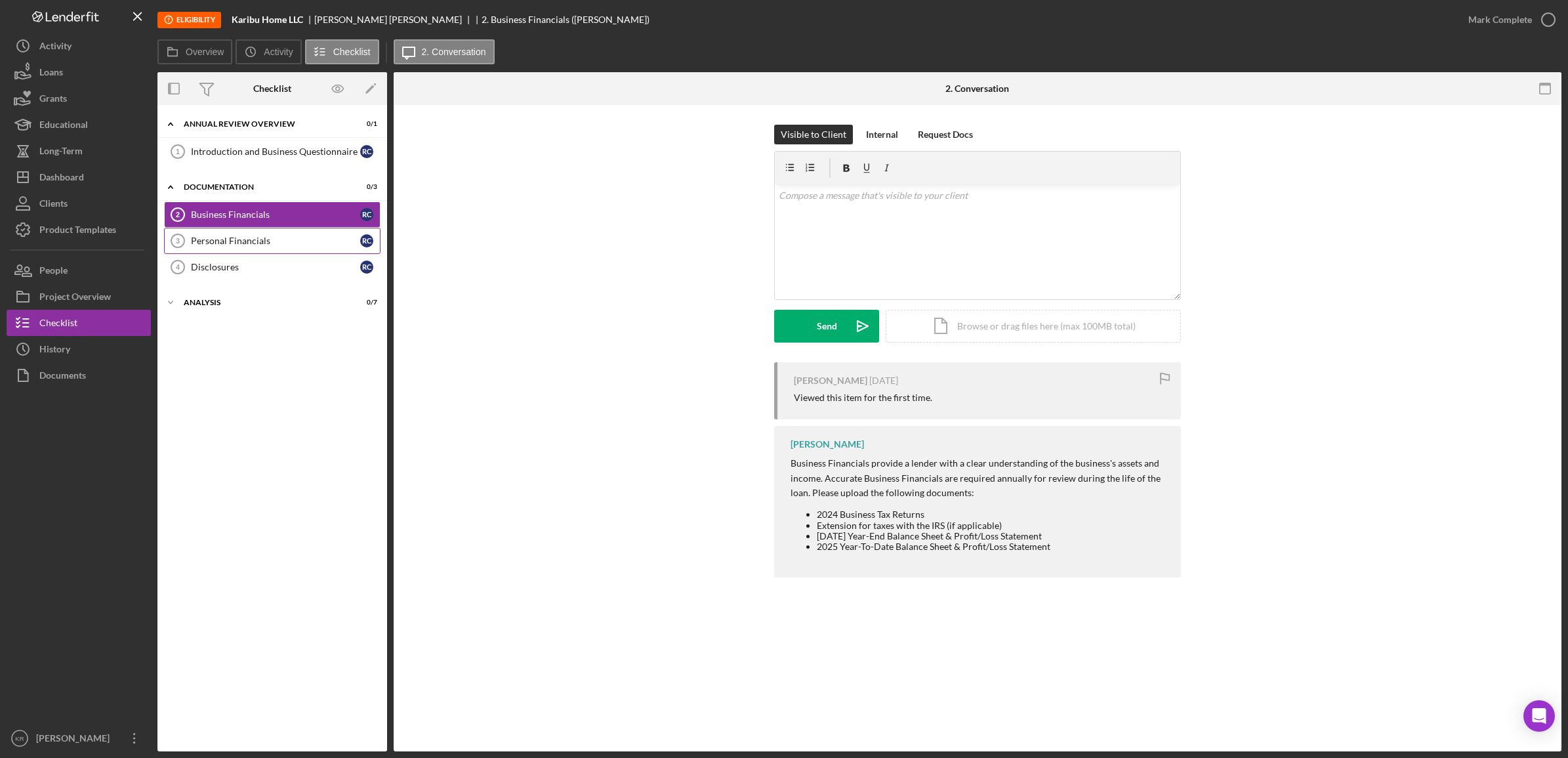
click at [196, 251] on link "Personal Financials 3 Personal Financials R C" at bounding box center [272, 241] width 217 height 26
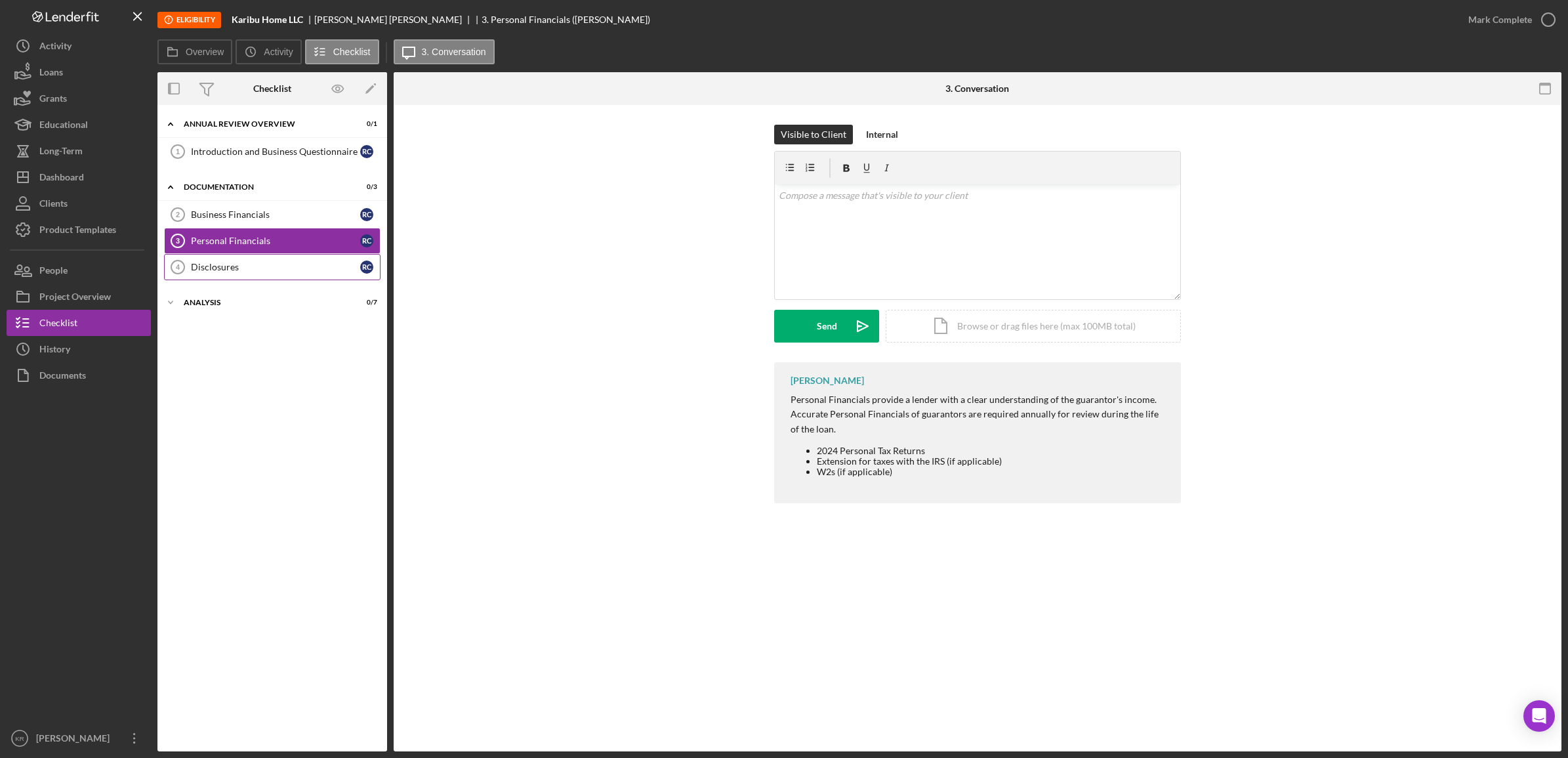
click at [193, 281] on icon "Disclosures 4" at bounding box center [178, 267] width 33 height 33
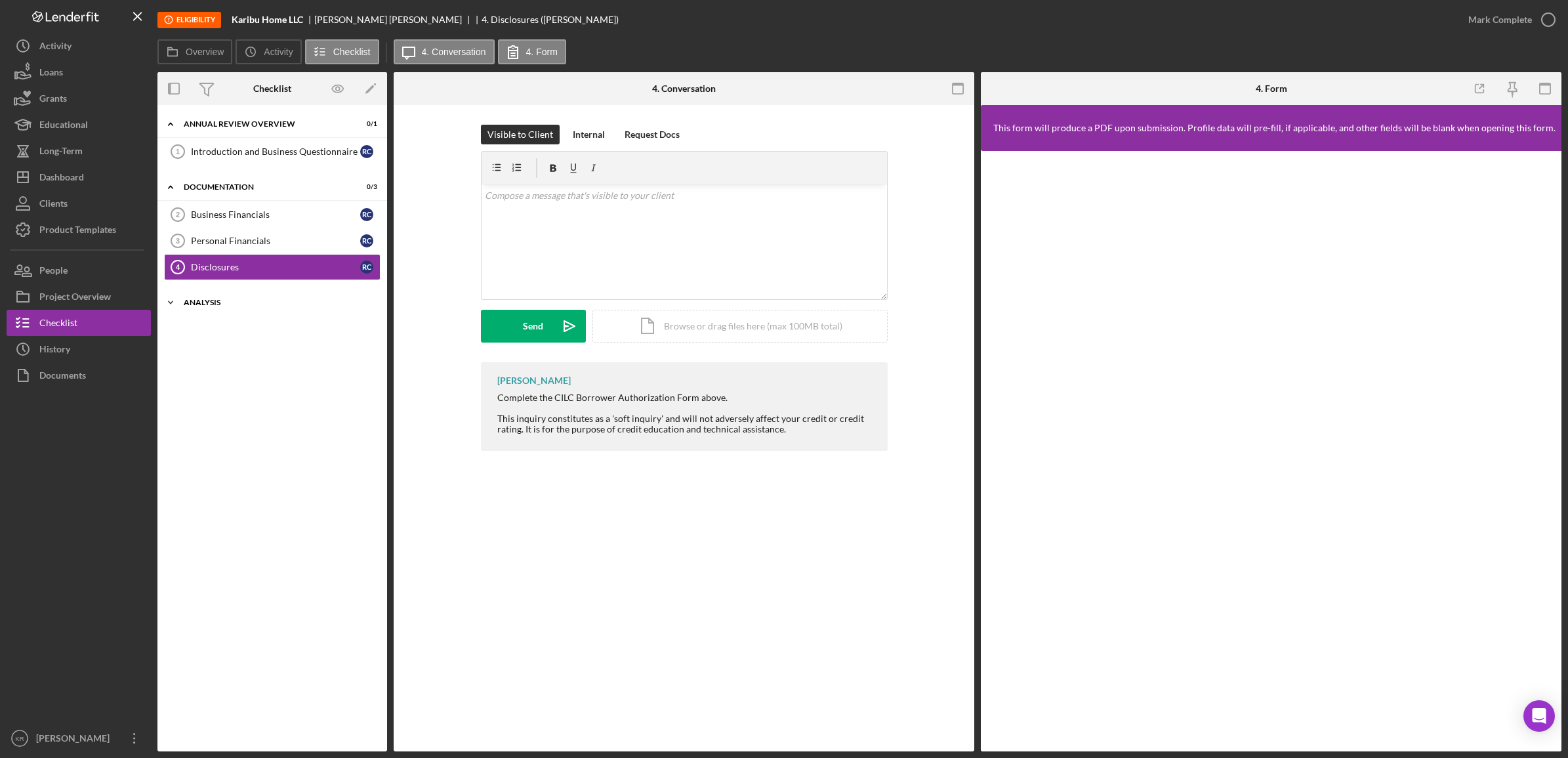
click at [193, 302] on div "Analysis" at bounding box center [277, 302] width 187 height 8
click at [310, 202] on link "Business Financials 2 Business Financials R C" at bounding box center [272, 214] width 217 height 26
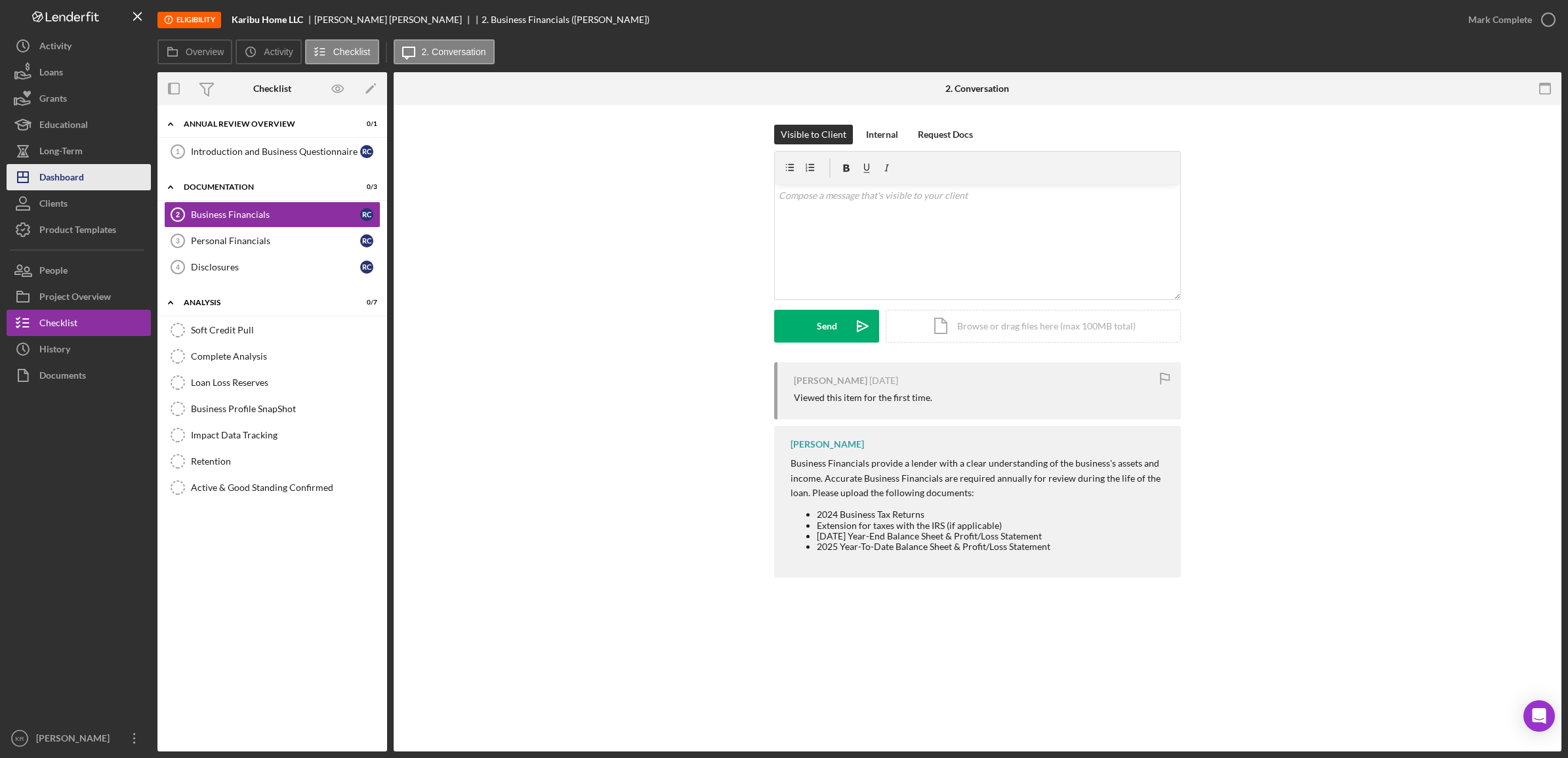
click at [92, 178] on button "Icon/Dashboard Dashboard" at bounding box center [79, 177] width 145 height 26
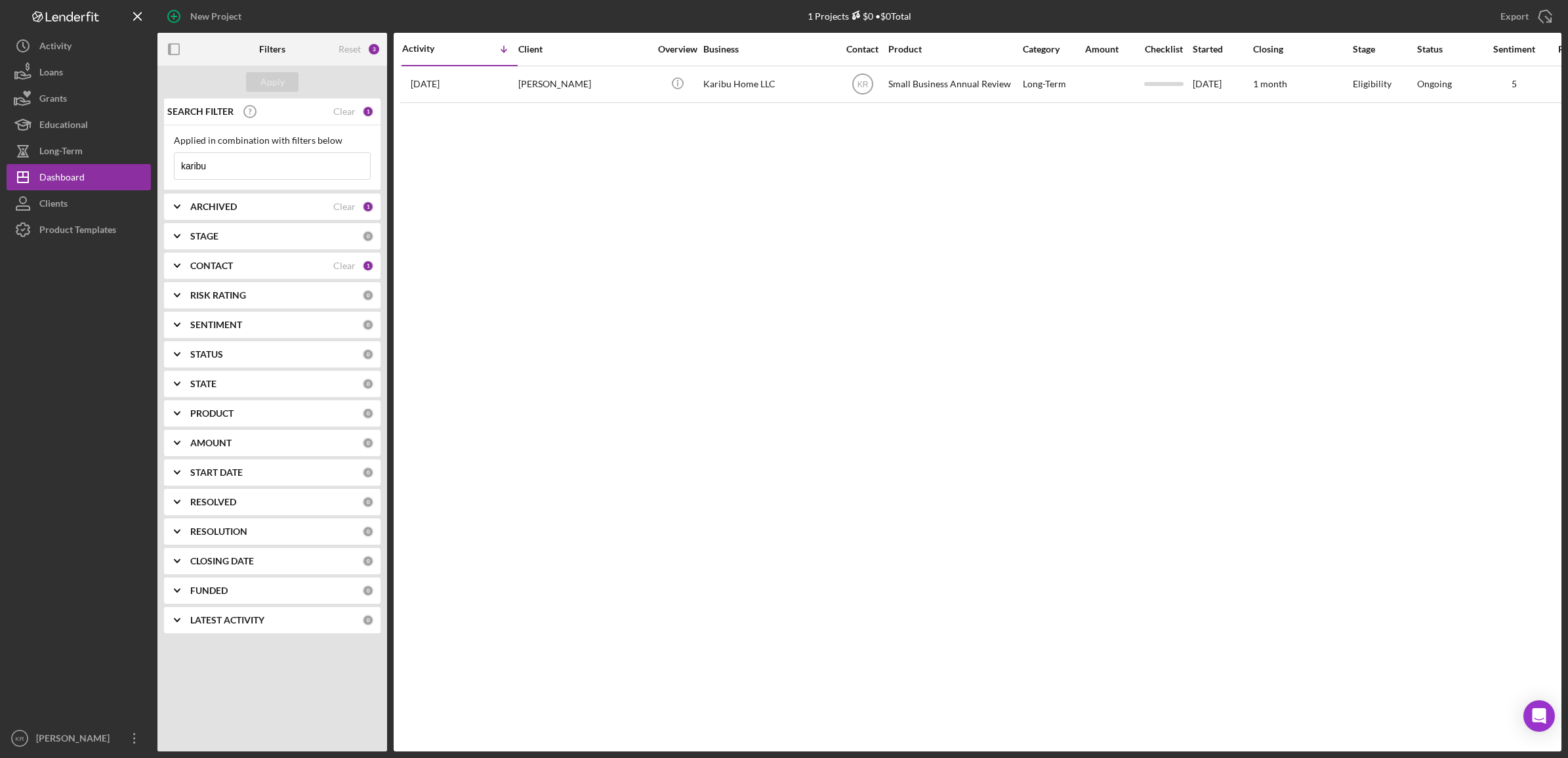
click at [271, 161] on input "karibu" at bounding box center [272, 166] width 196 height 26
click at [343, 117] on div "SEARCH FILTER Clear 1" at bounding box center [269, 112] width 210 height 33
click at [343, 115] on div "Clear" at bounding box center [345, 112] width 22 height 10
click at [261, 166] on input at bounding box center [272, 166] width 196 height 26
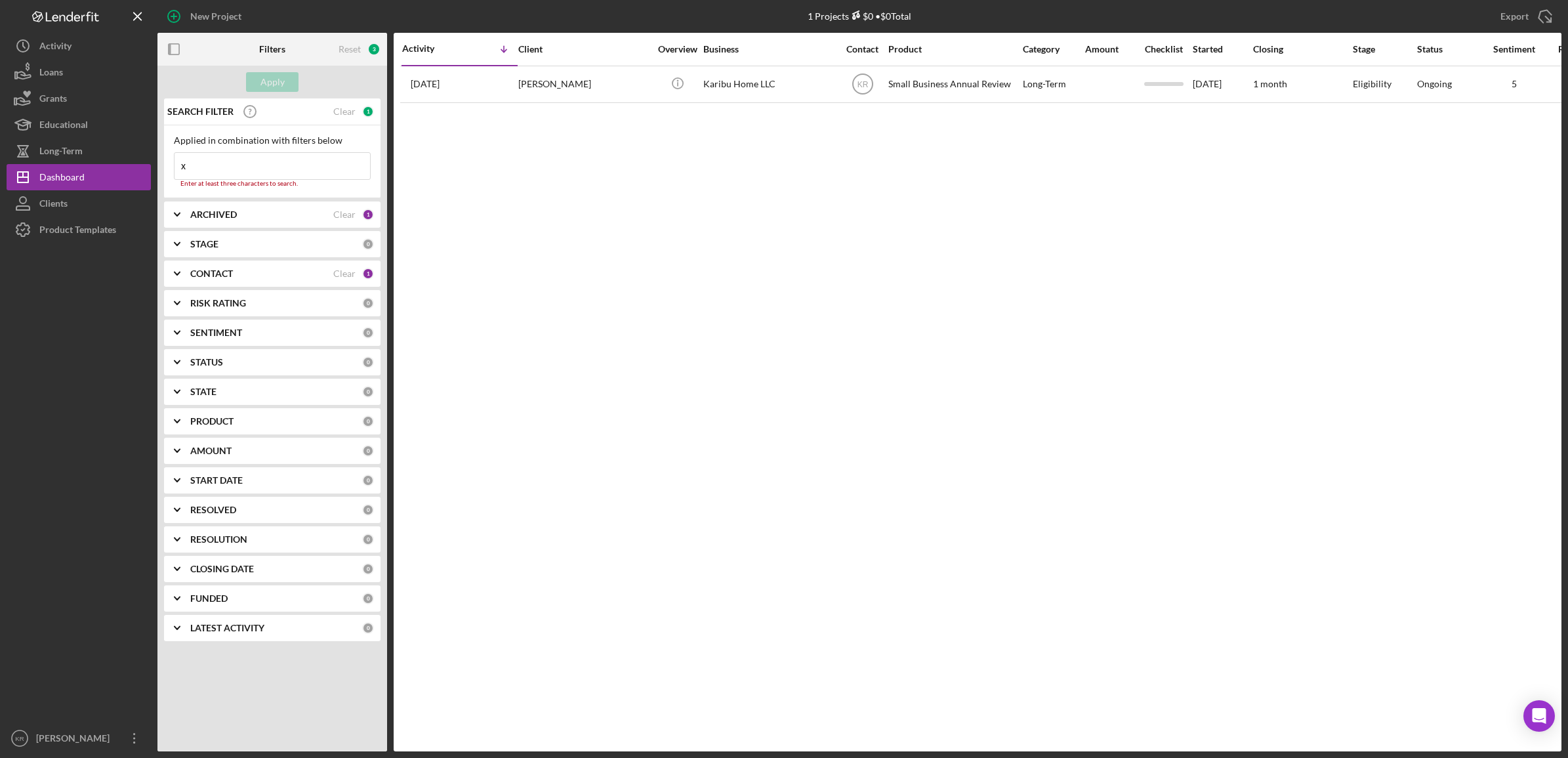
type input "XTRA CUP"
click at [276, 80] on div "Apply" at bounding box center [273, 82] width 24 height 19
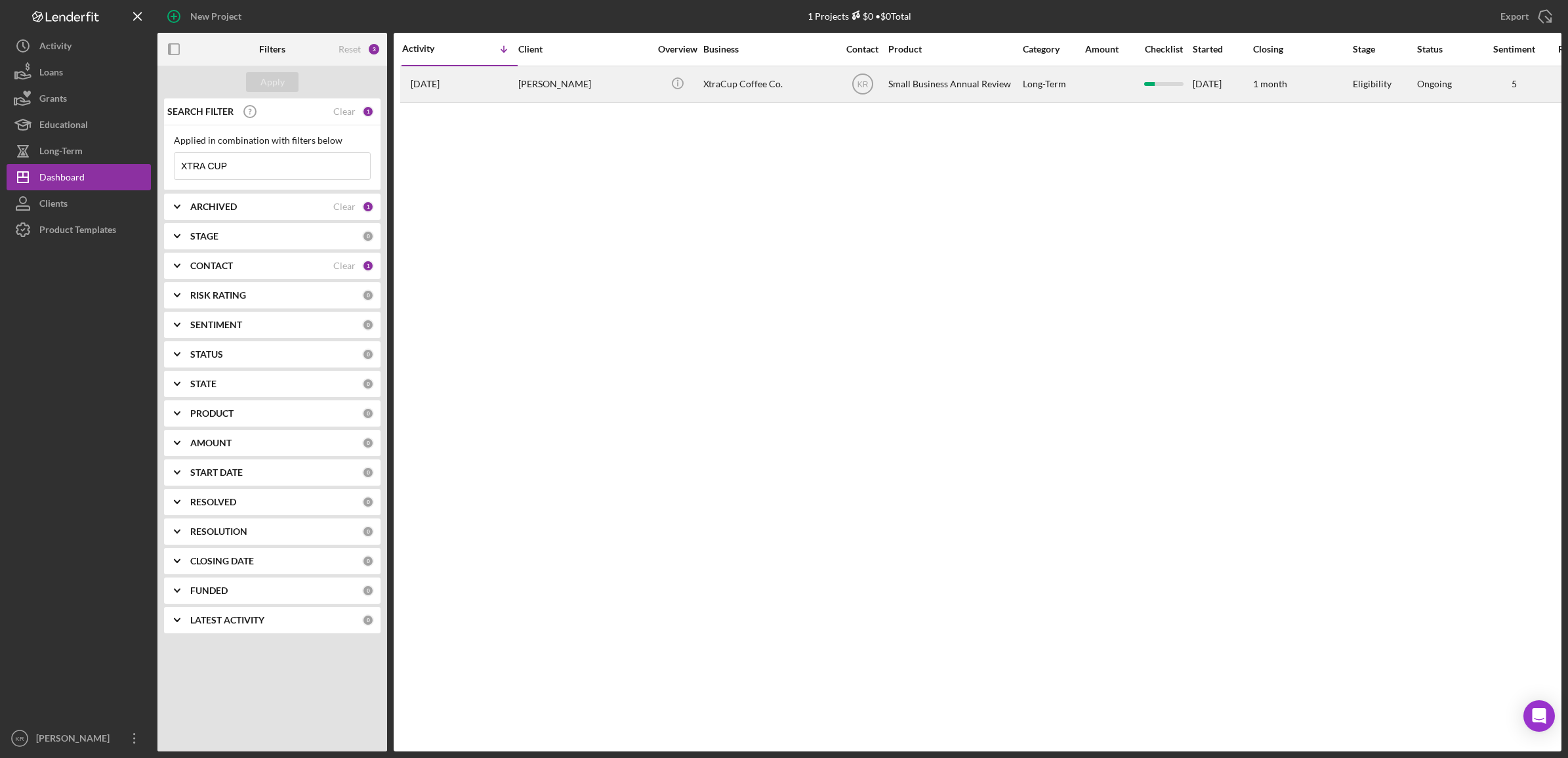
click at [582, 87] on div "[PERSON_NAME]" at bounding box center [584, 84] width 131 height 34
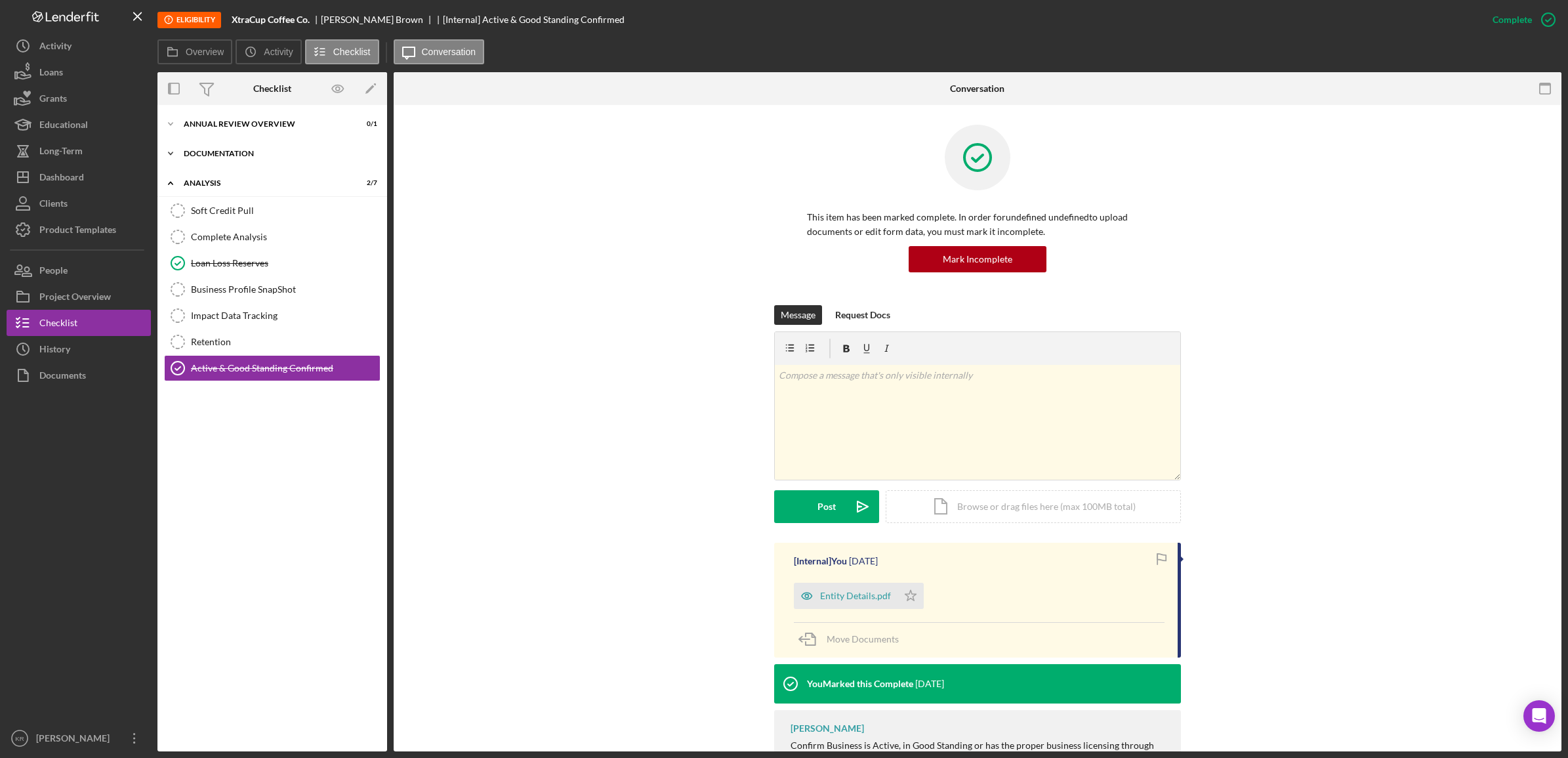
click at [302, 155] on div "Documentation" at bounding box center [277, 154] width 187 height 8
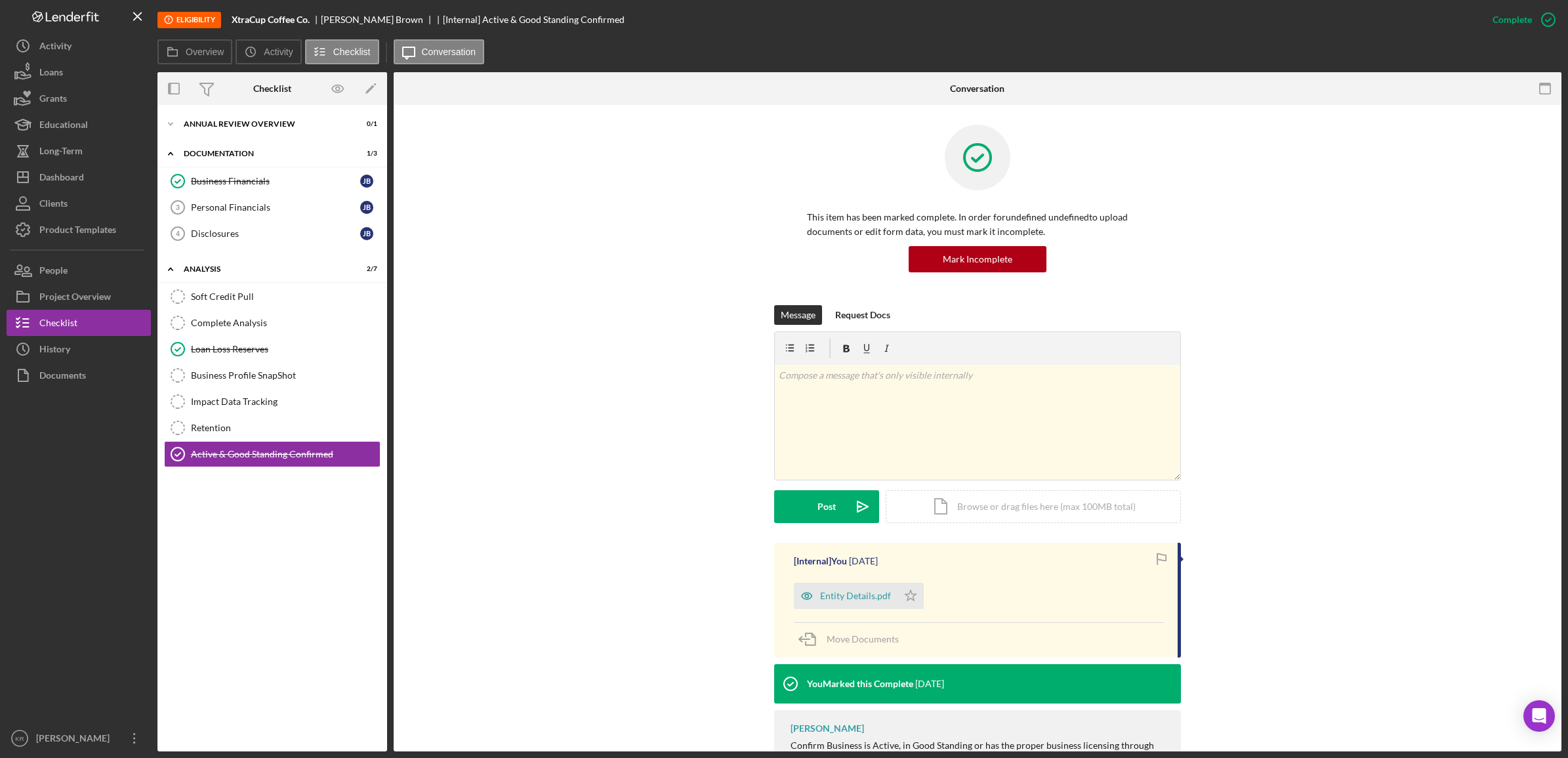
click at [302, 105] on div "Icon/Expander Annual Review Overview 0 / 1 Icon/Expander Documentation 1 / 3 Bu…" at bounding box center [272, 428] width 229 height 646
click at [297, 124] on div "Annual Review Overview" at bounding box center [277, 124] width 187 height 8
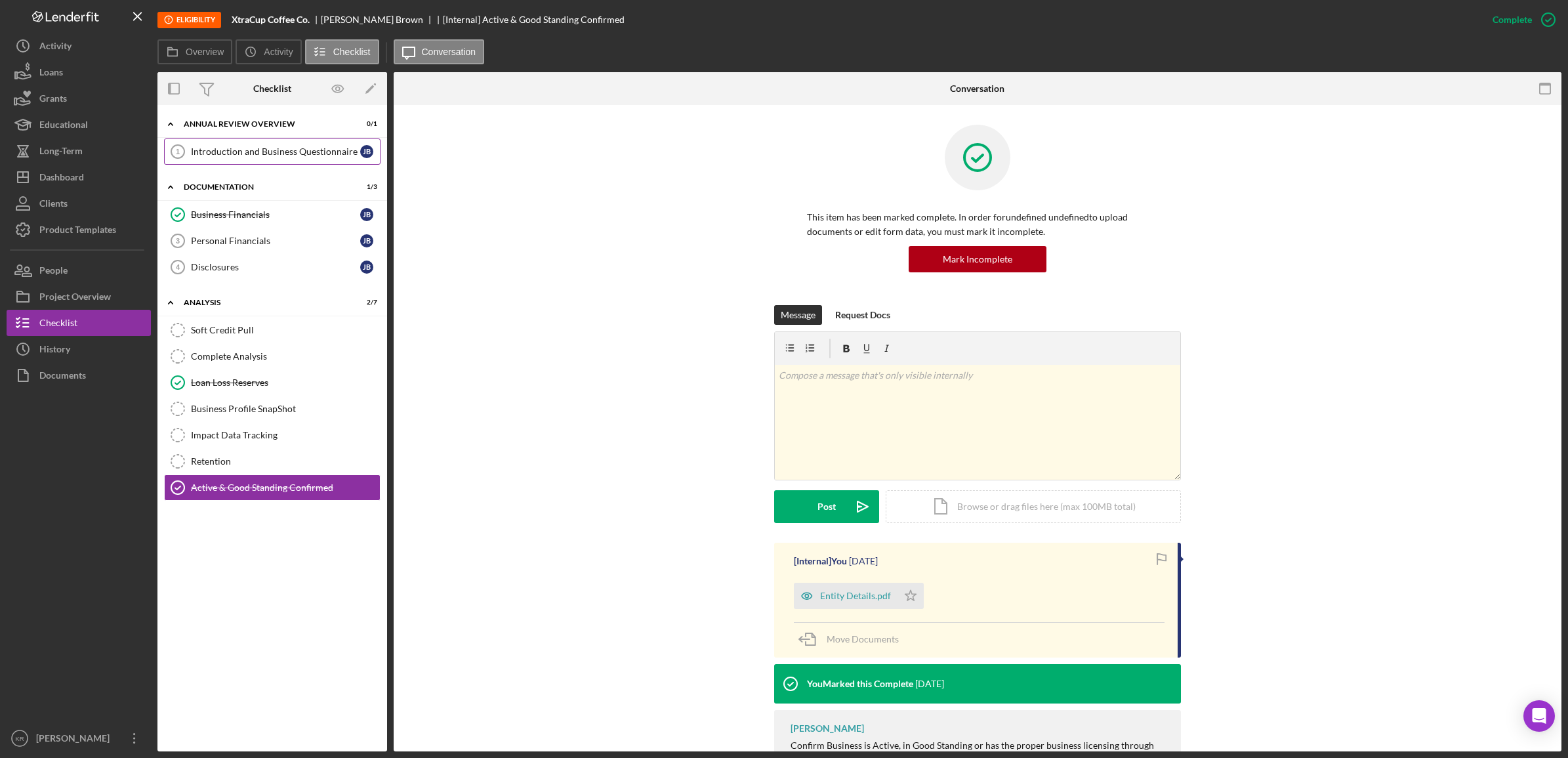
click at [256, 146] on div "Introduction and Business Questionnaire" at bounding box center [276, 151] width 169 height 10
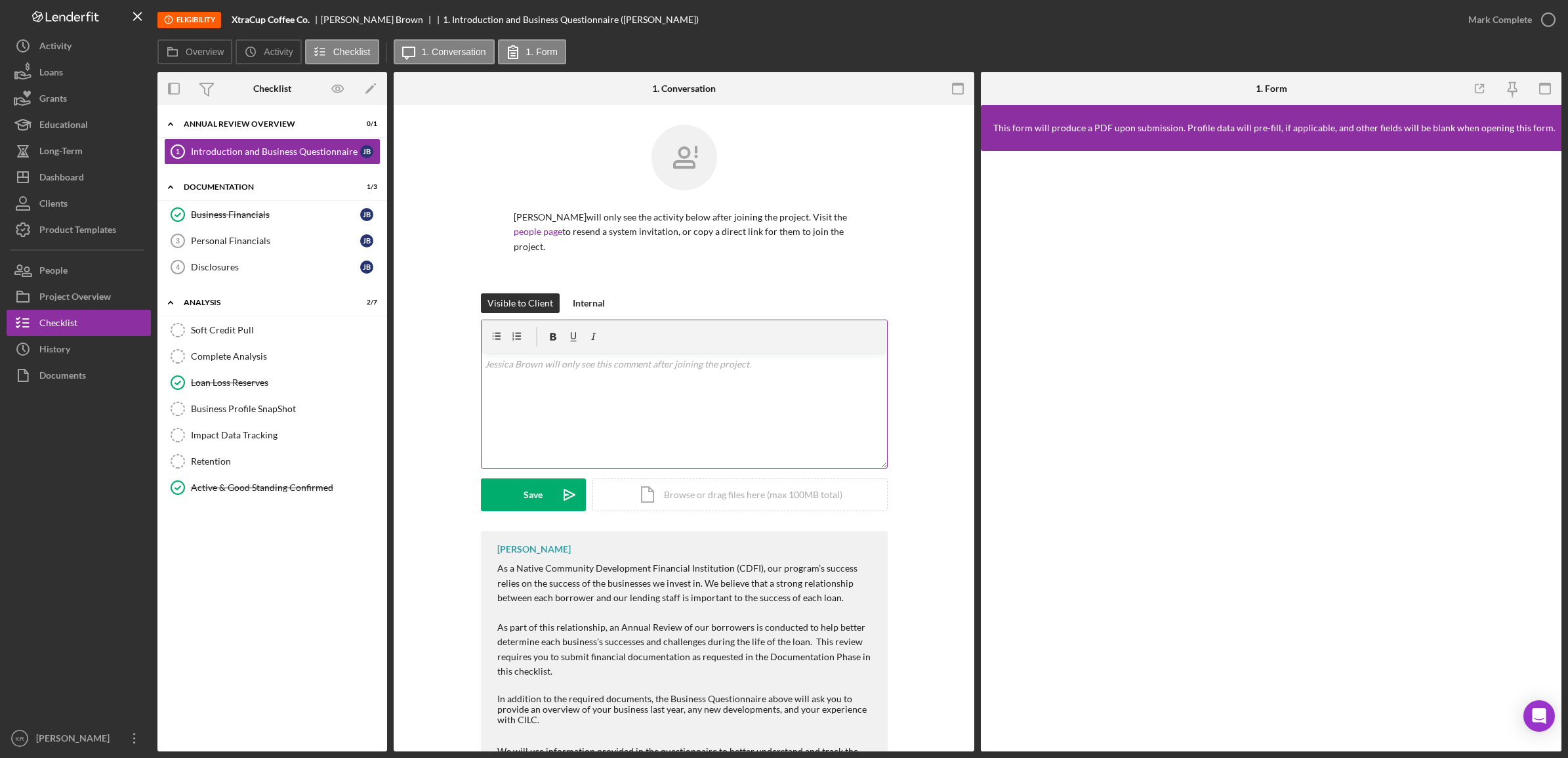
scroll to position [112, 0]
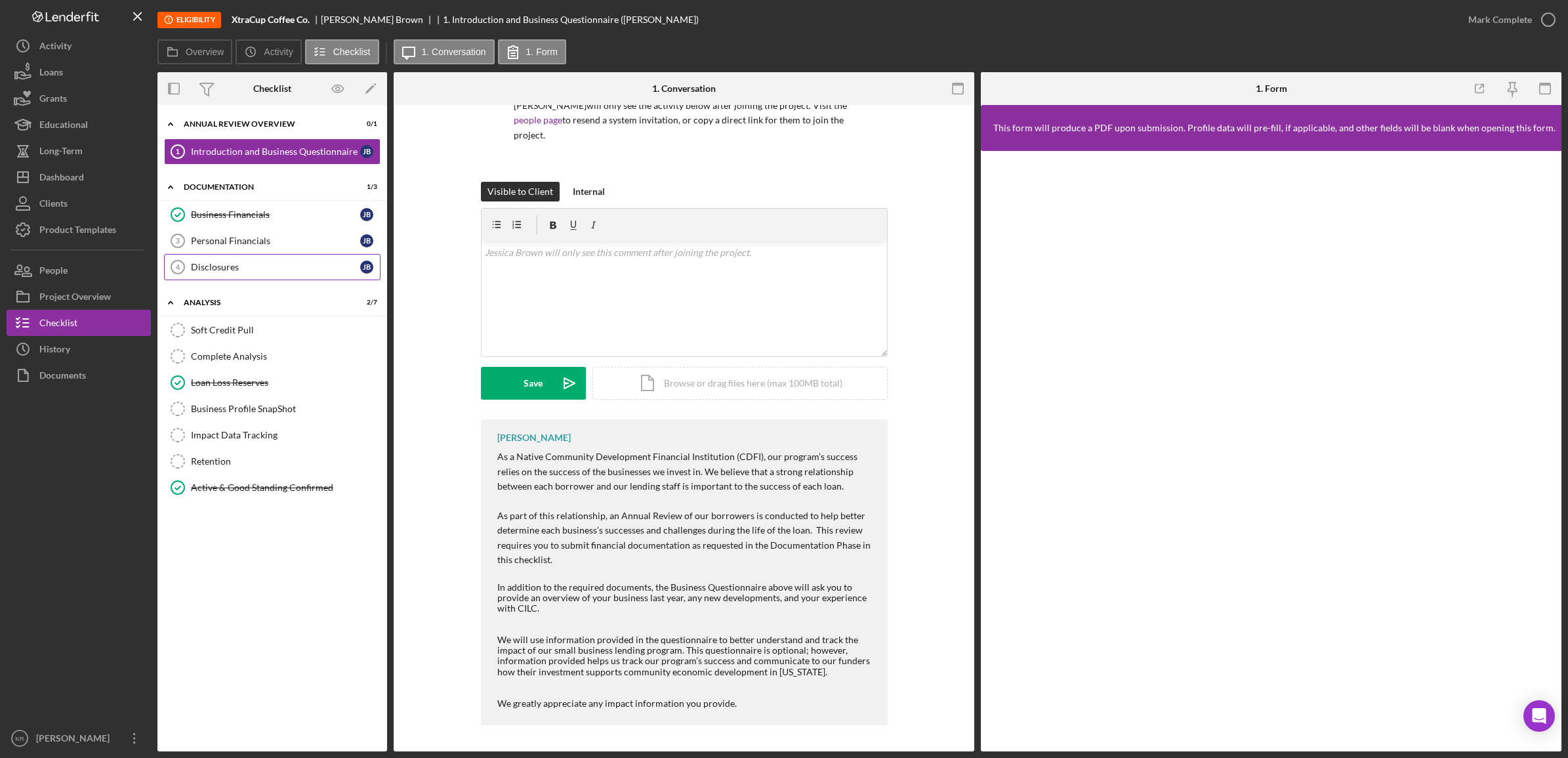
click at [202, 260] on link "Disclosures 4 Disclosures [PERSON_NAME]" at bounding box center [272, 267] width 217 height 26
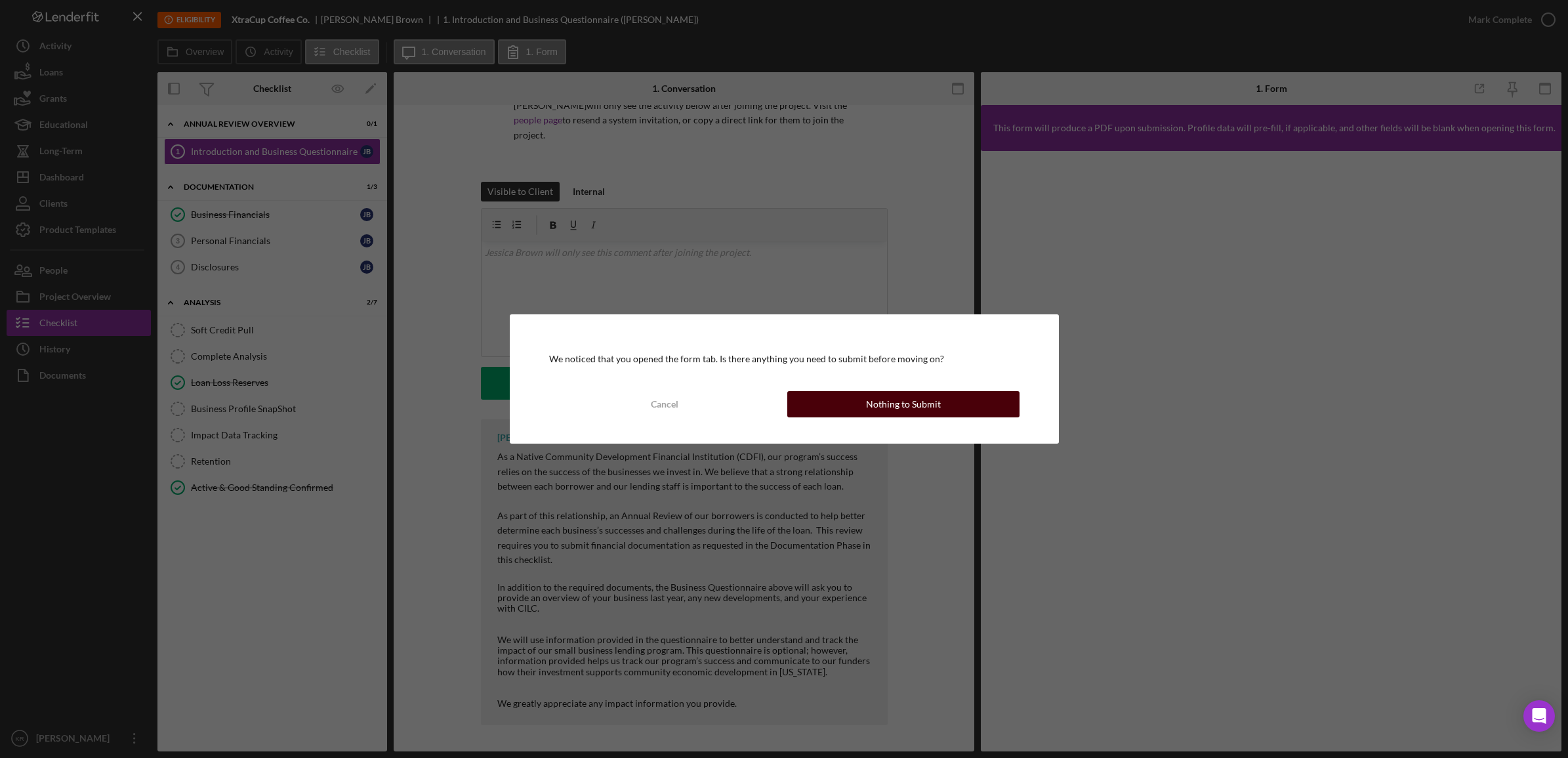
click at [989, 409] on button "Nothing to Submit" at bounding box center [903, 404] width 232 height 26
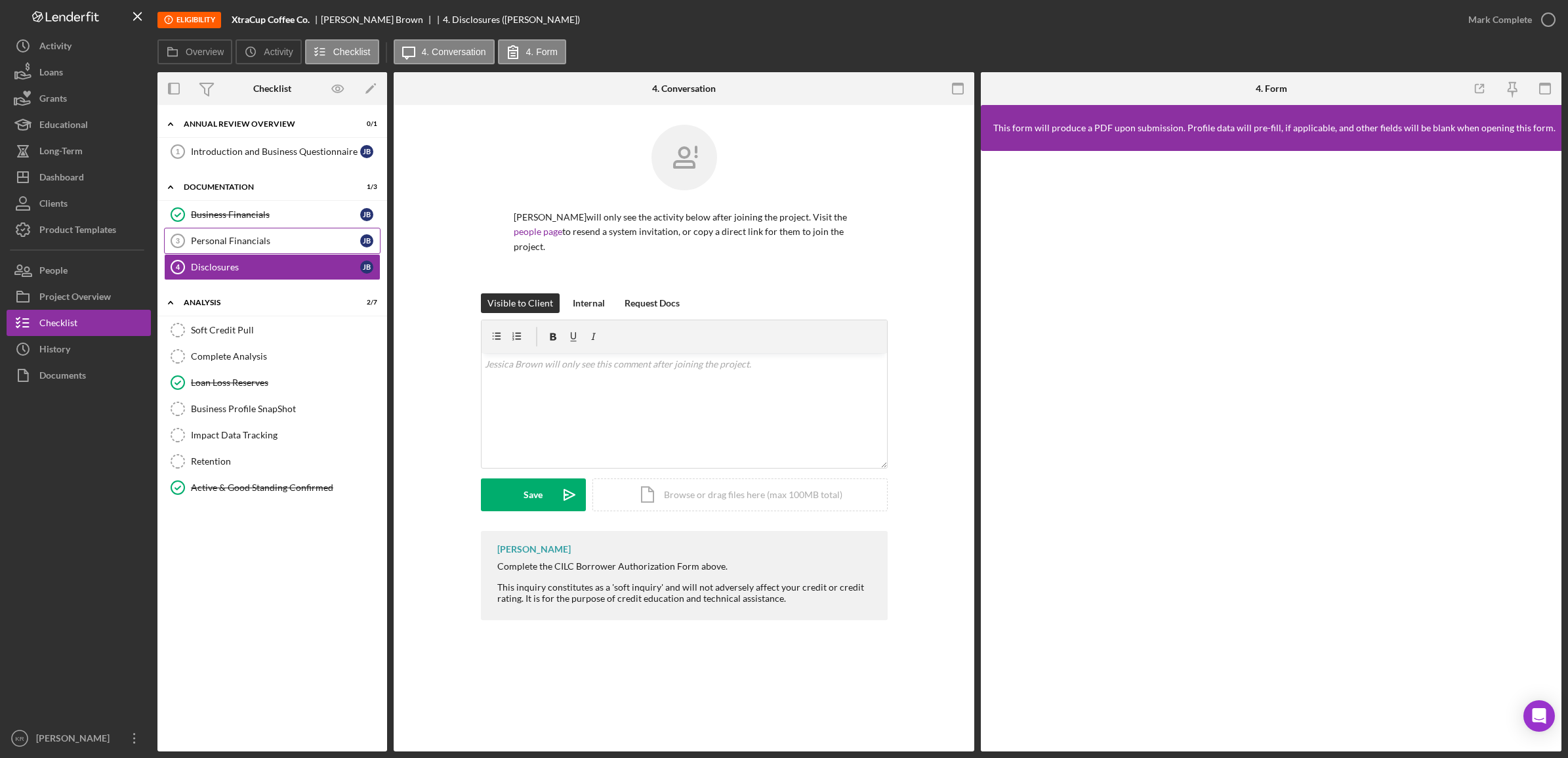
click at [258, 243] on div "Personal Financials" at bounding box center [276, 241] width 169 height 10
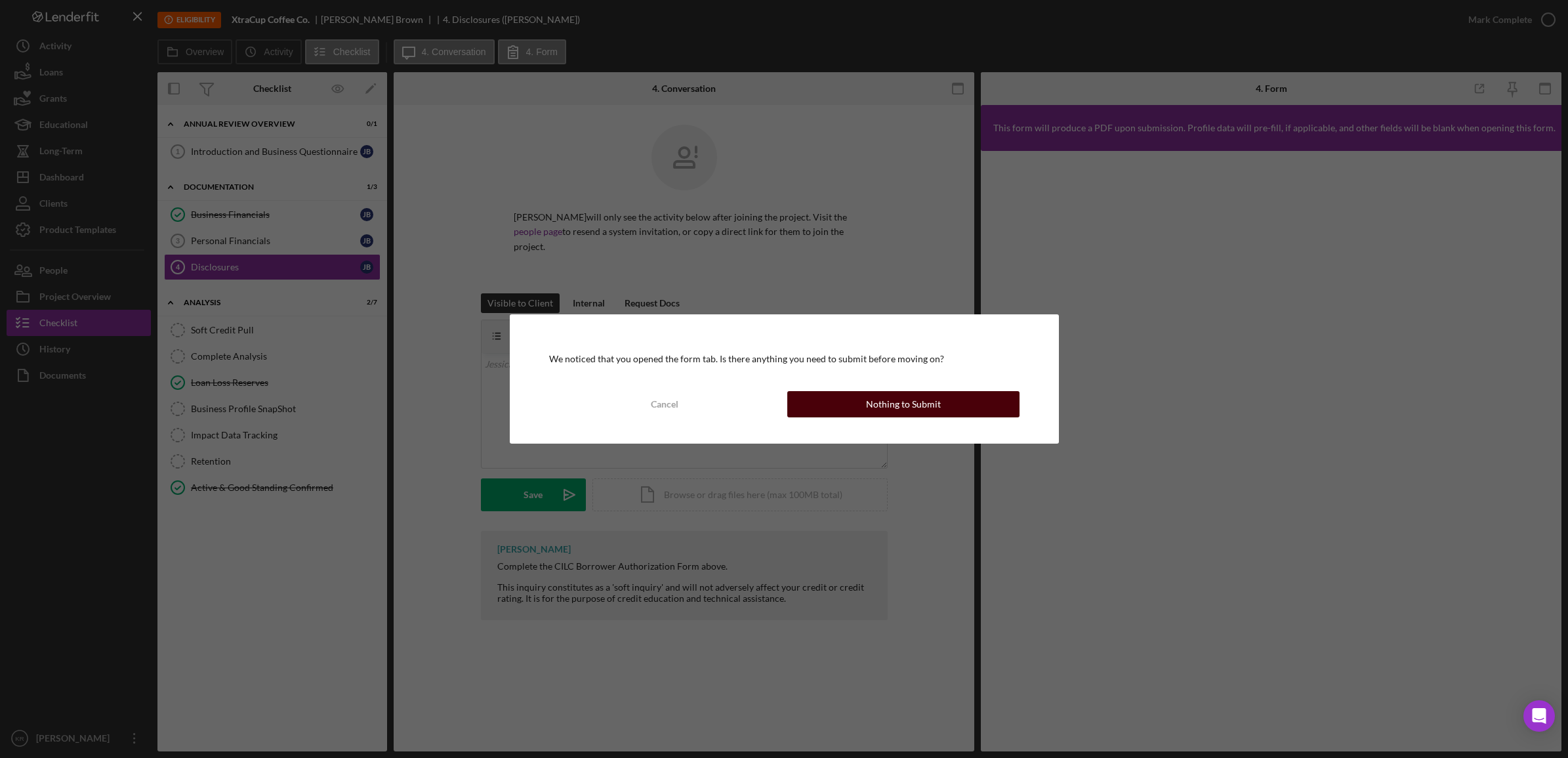
click at [958, 400] on button "Nothing to Submit" at bounding box center [903, 404] width 232 height 26
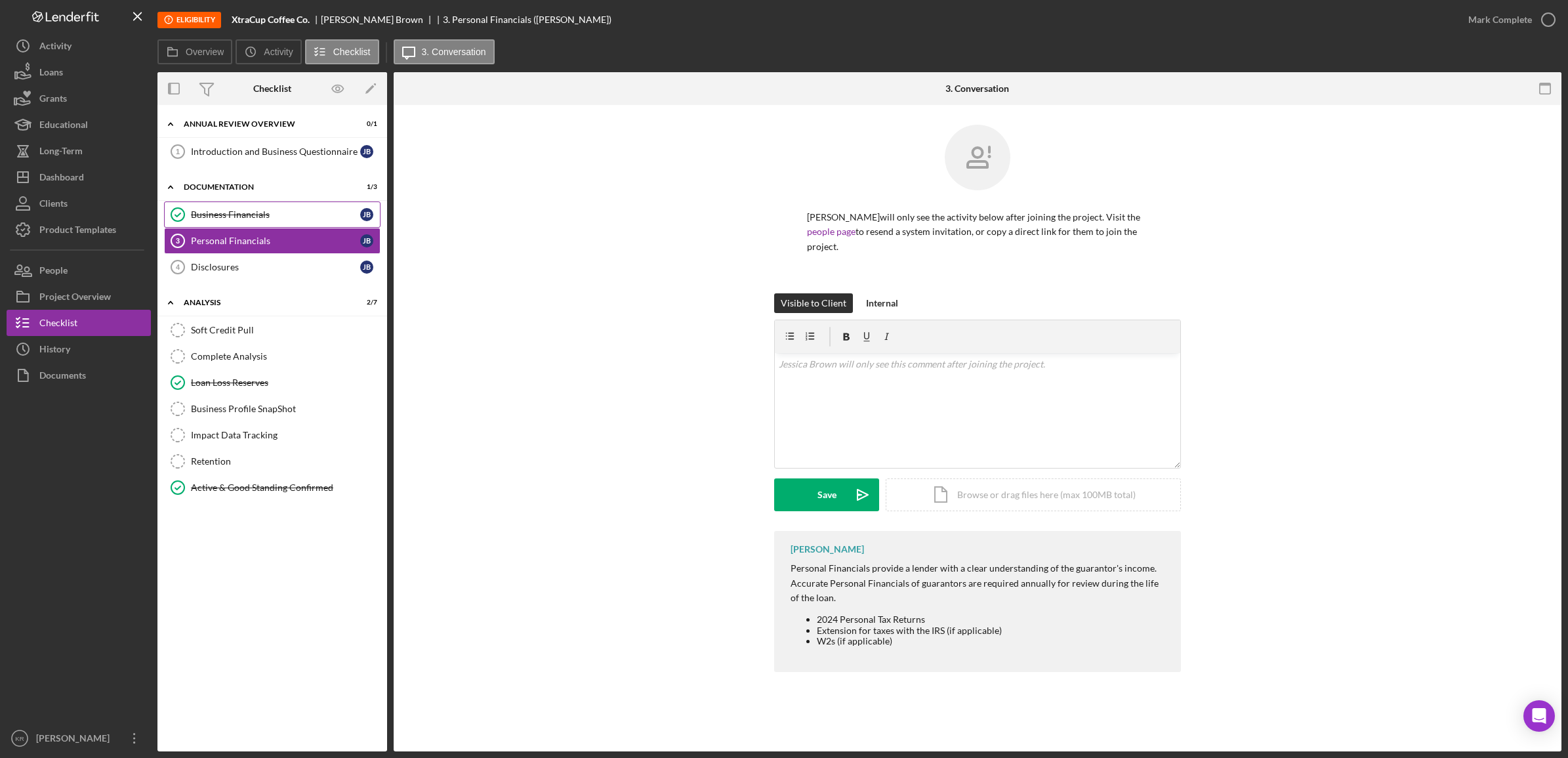
click at [292, 221] on link "Business Financials Business Financials [PERSON_NAME]" at bounding box center [272, 214] width 217 height 26
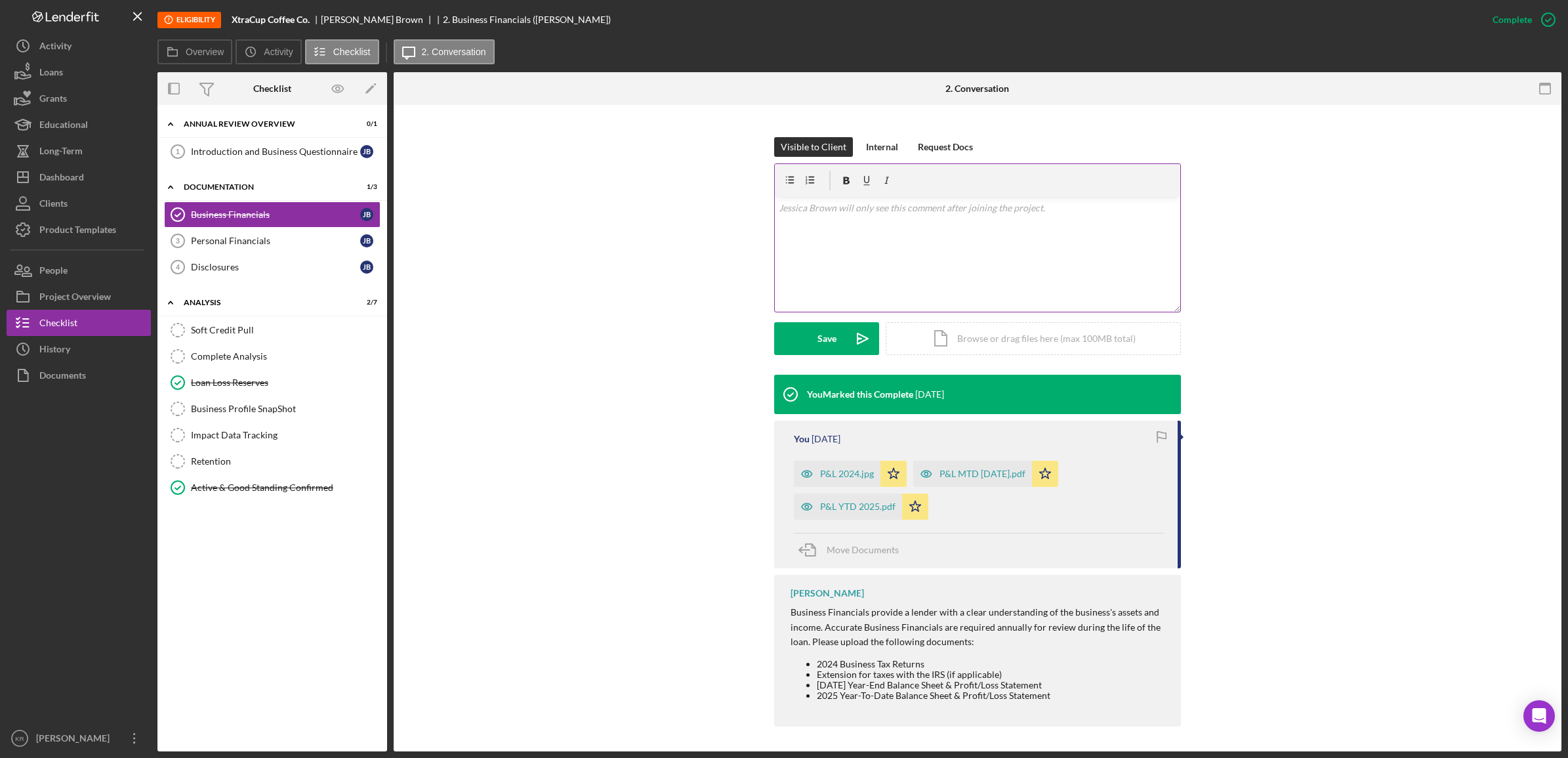
scroll to position [158, 0]
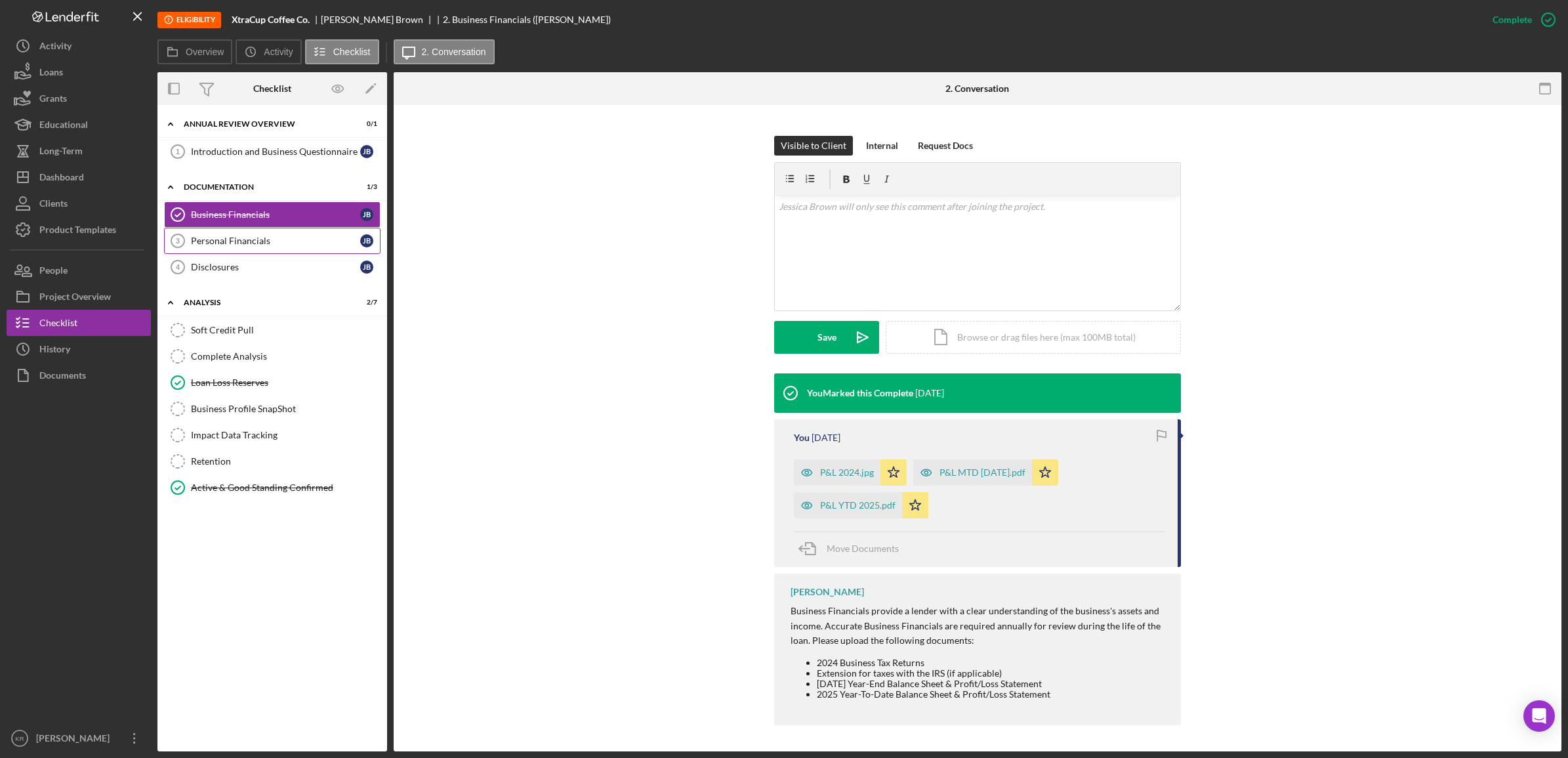
click at [235, 241] on div "Personal Financials" at bounding box center [276, 241] width 169 height 10
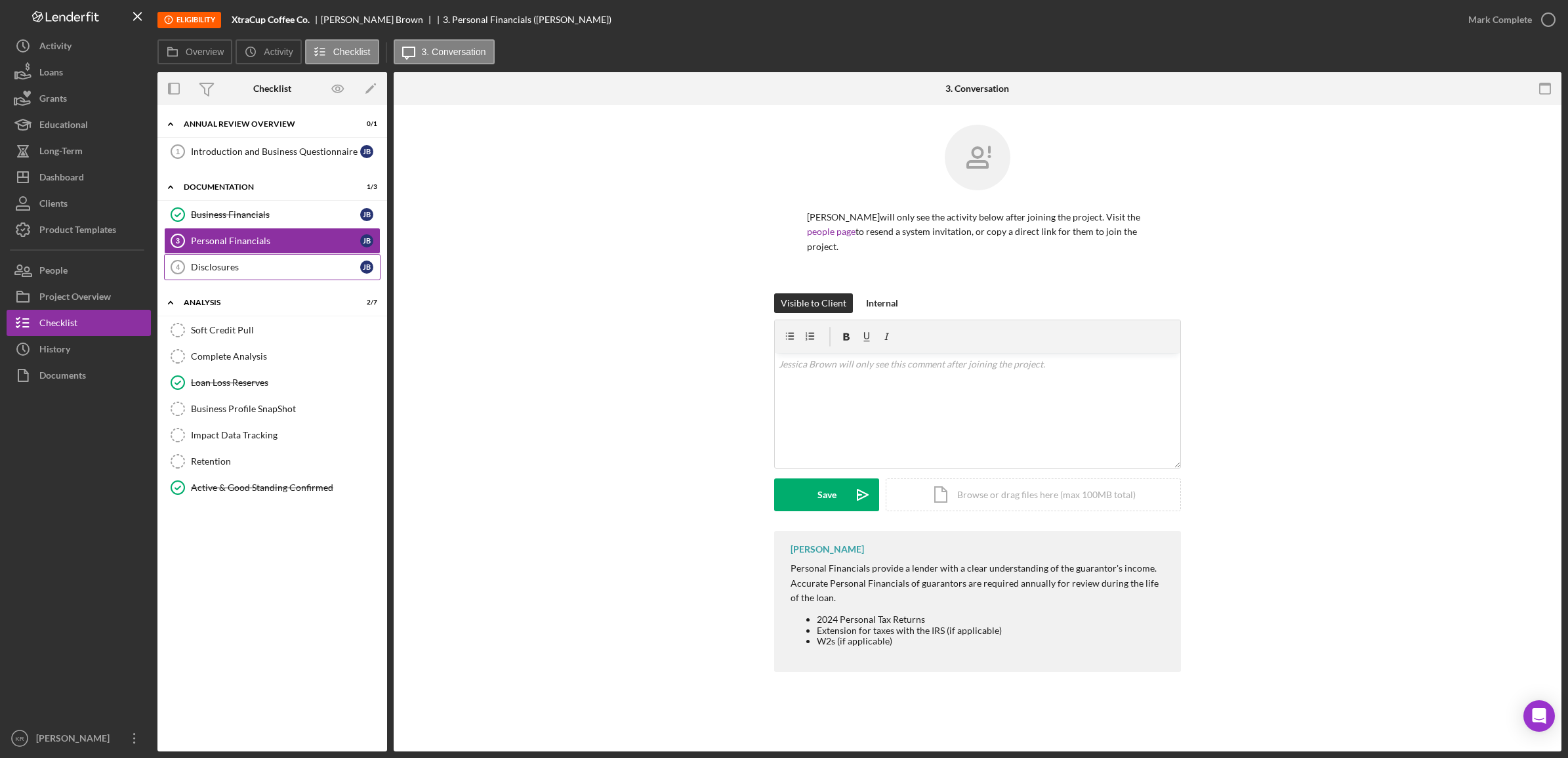
click at [232, 262] on link "Disclosures 4 Disclosures [PERSON_NAME]" at bounding box center [272, 267] width 217 height 26
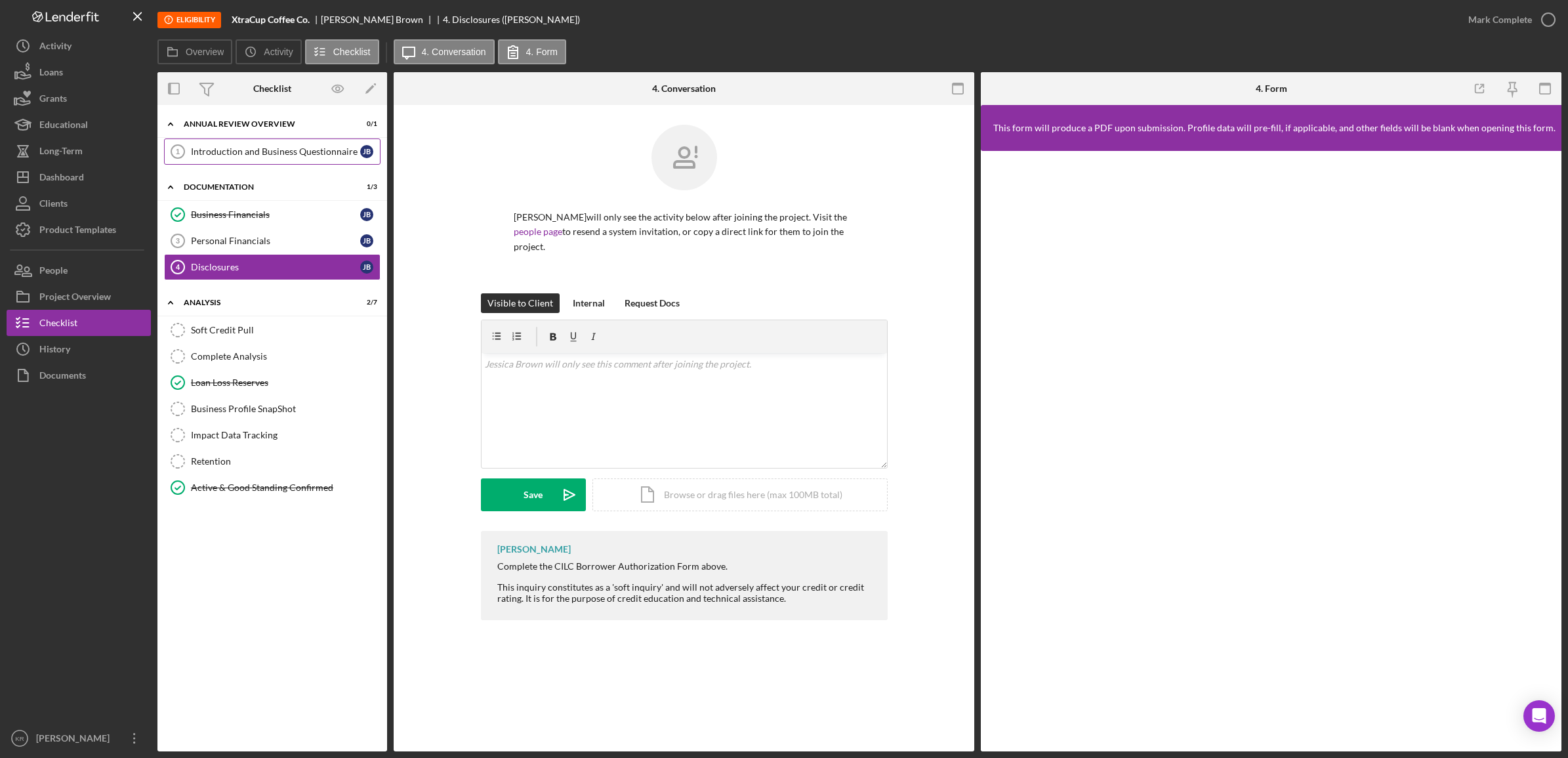
click at [339, 154] on div "Introduction and Business Questionnaire" at bounding box center [276, 151] width 169 height 10
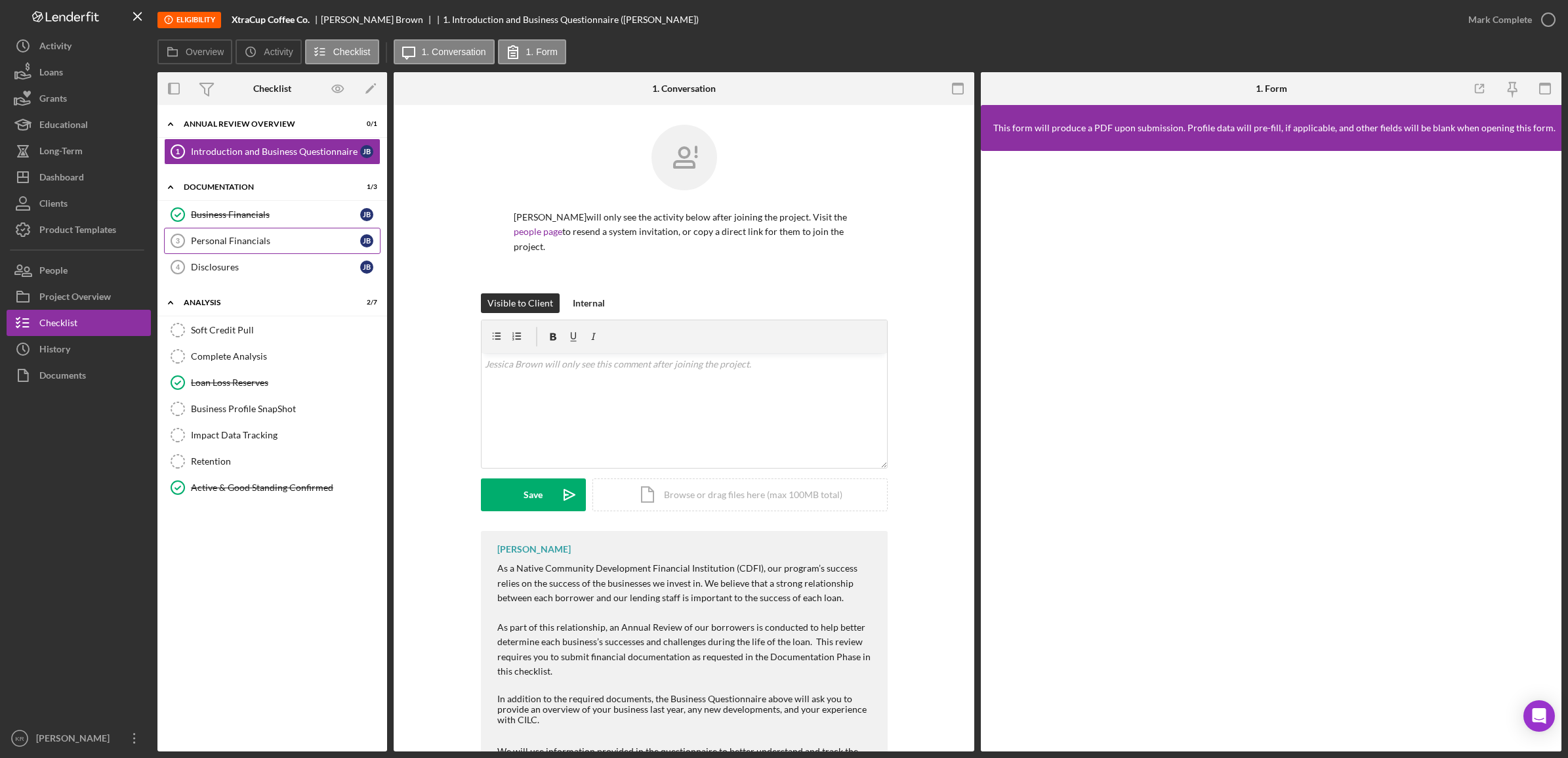
click at [289, 227] on link "Business Financials Business Financials [PERSON_NAME]" at bounding box center [272, 214] width 217 height 26
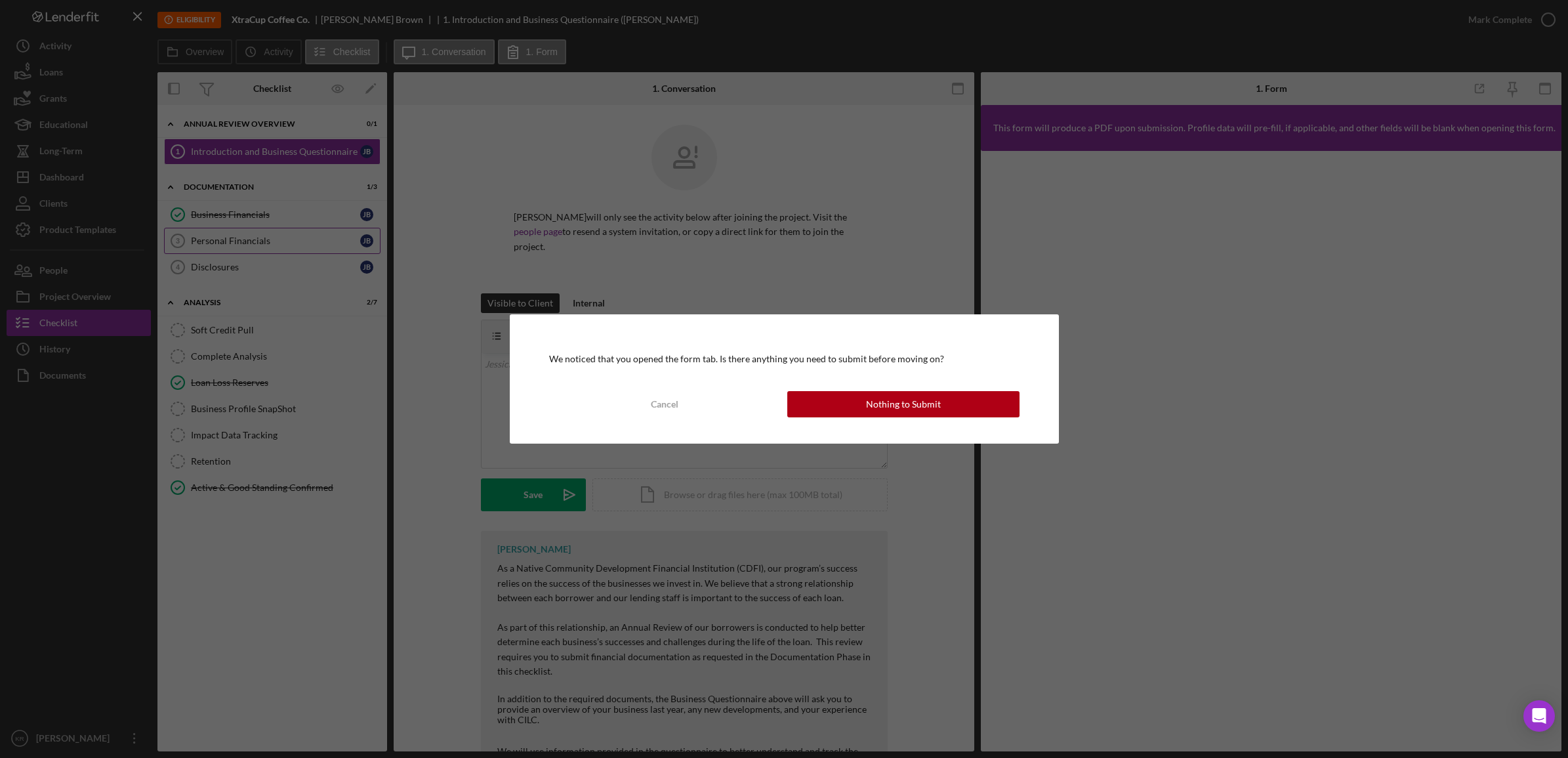
click at [234, 258] on div "We noticed that you opened the form tab. Is there anything you need to submit b…" at bounding box center [784, 379] width 1568 height 758
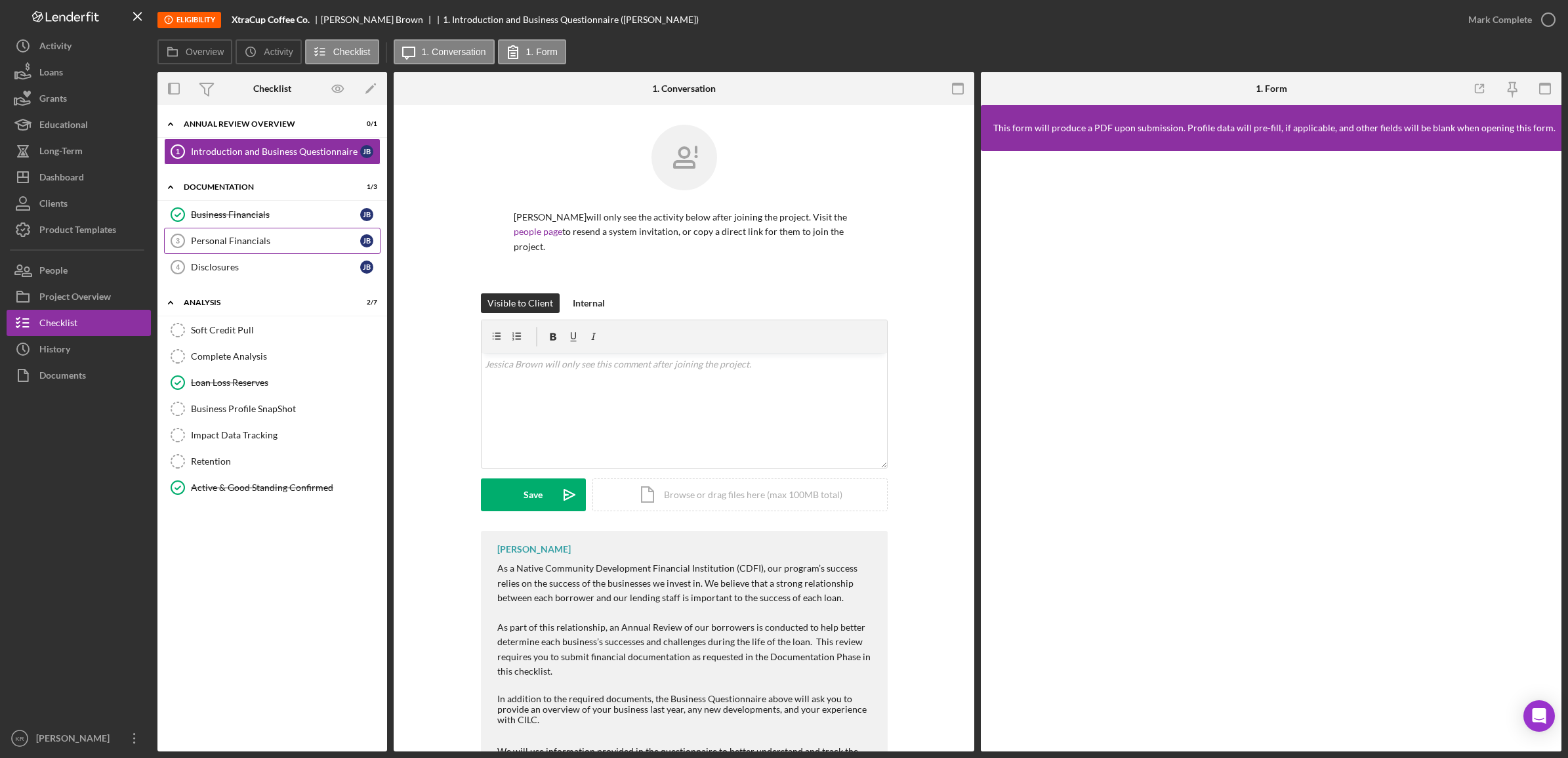
click at [328, 228] on link "Personal Financials 3 Personal Financials [PERSON_NAME]" at bounding box center [272, 241] width 217 height 26
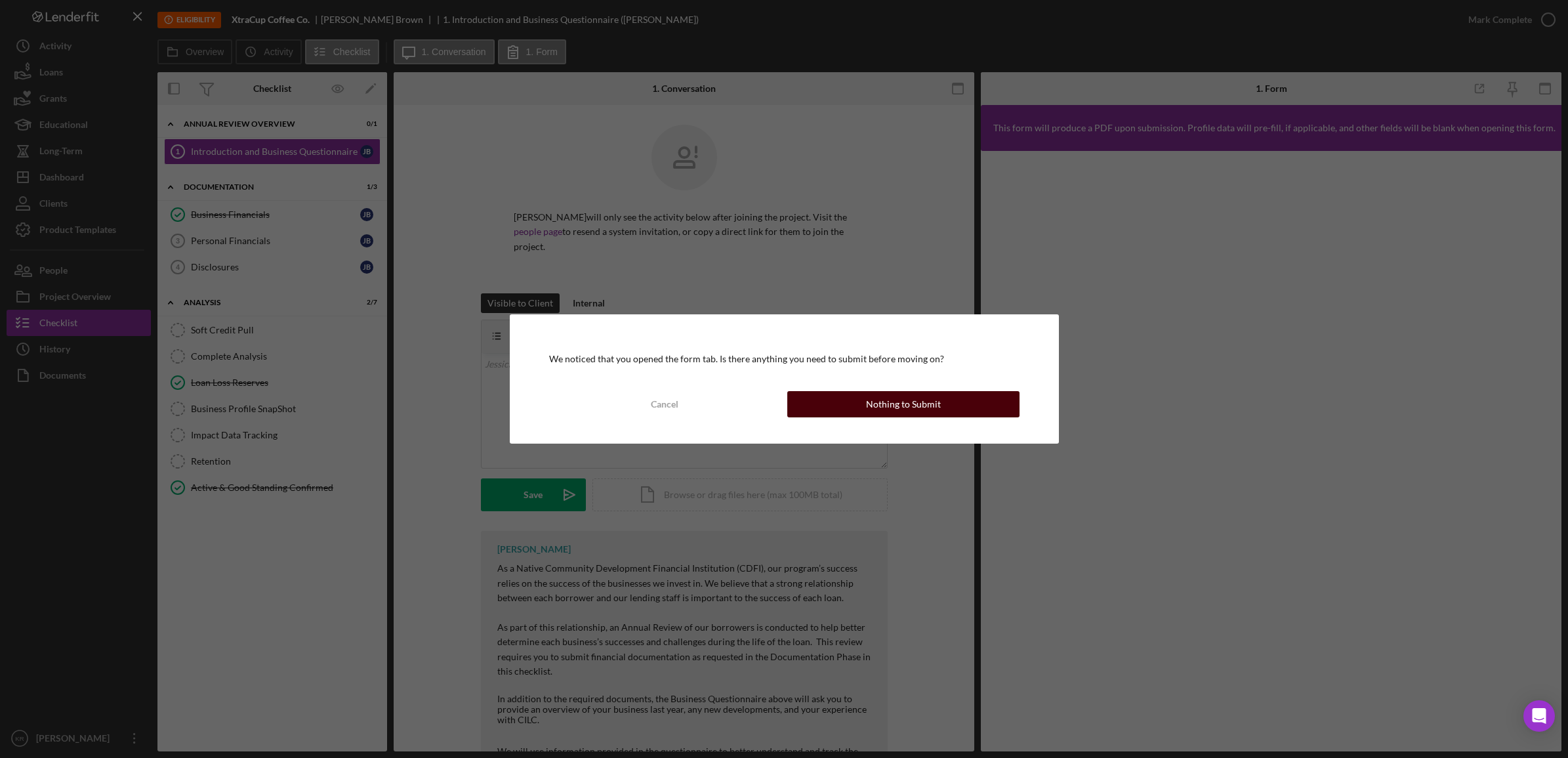
click at [899, 413] on div "Nothing to Submit" at bounding box center [904, 404] width 75 height 26
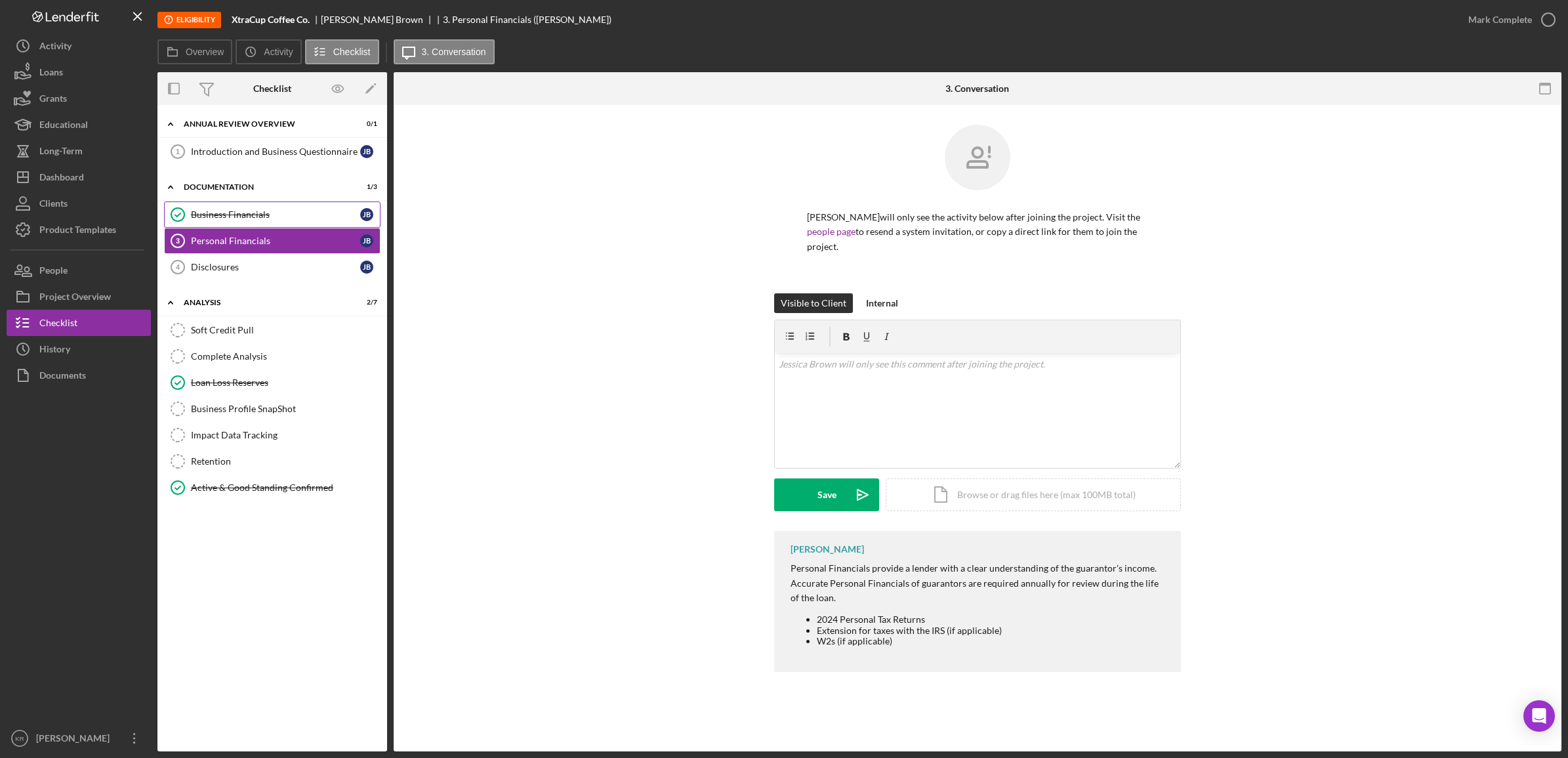
click at [214, 220] on div "Business Financials" at bounding box center [276, 214] width 169 height 10
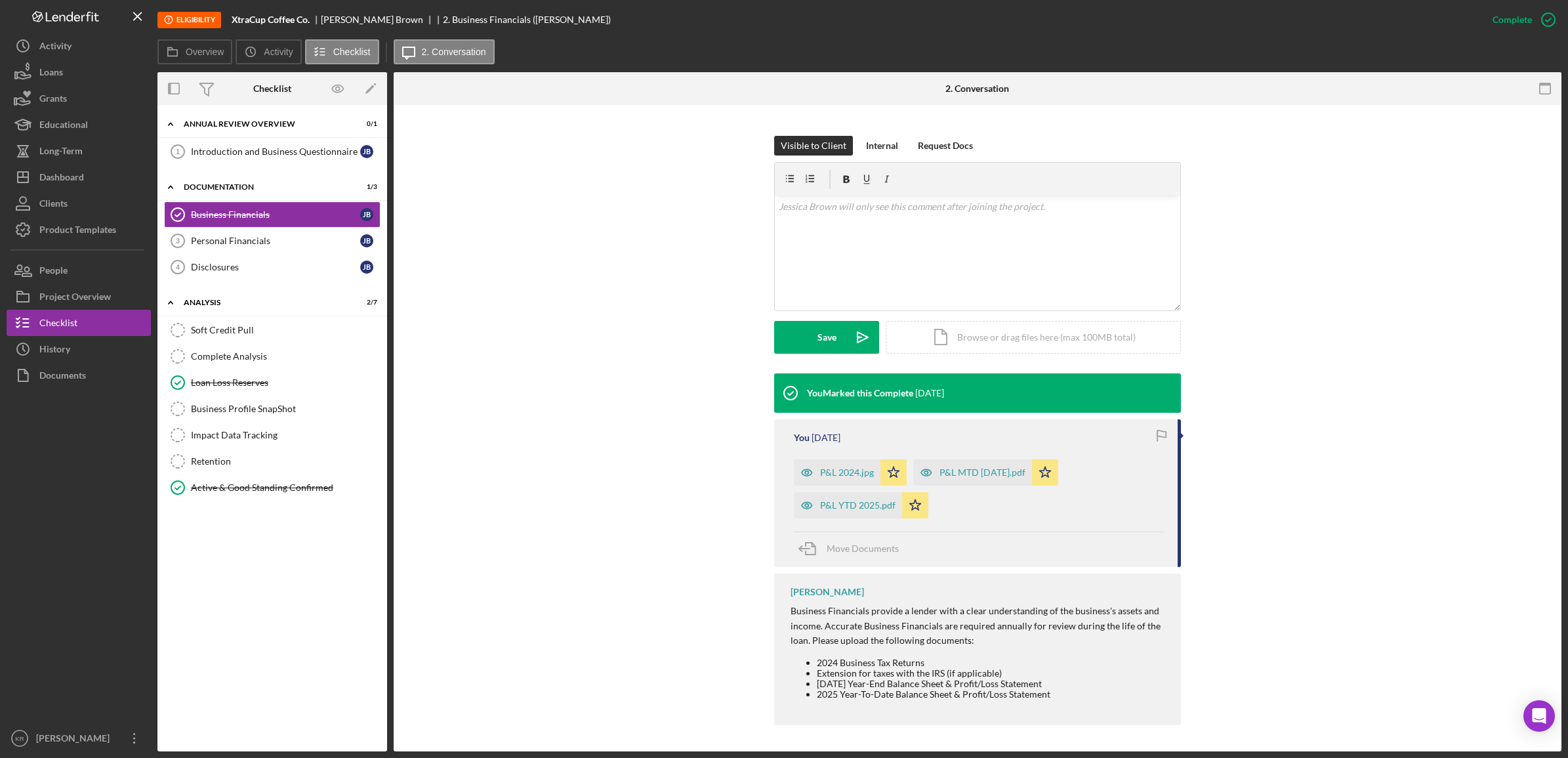
scroll to position [158, 0]
click at [857, 508] on div "P&L YTD 2025.pdf" at bounding box center [857, 505] width 76 height 10
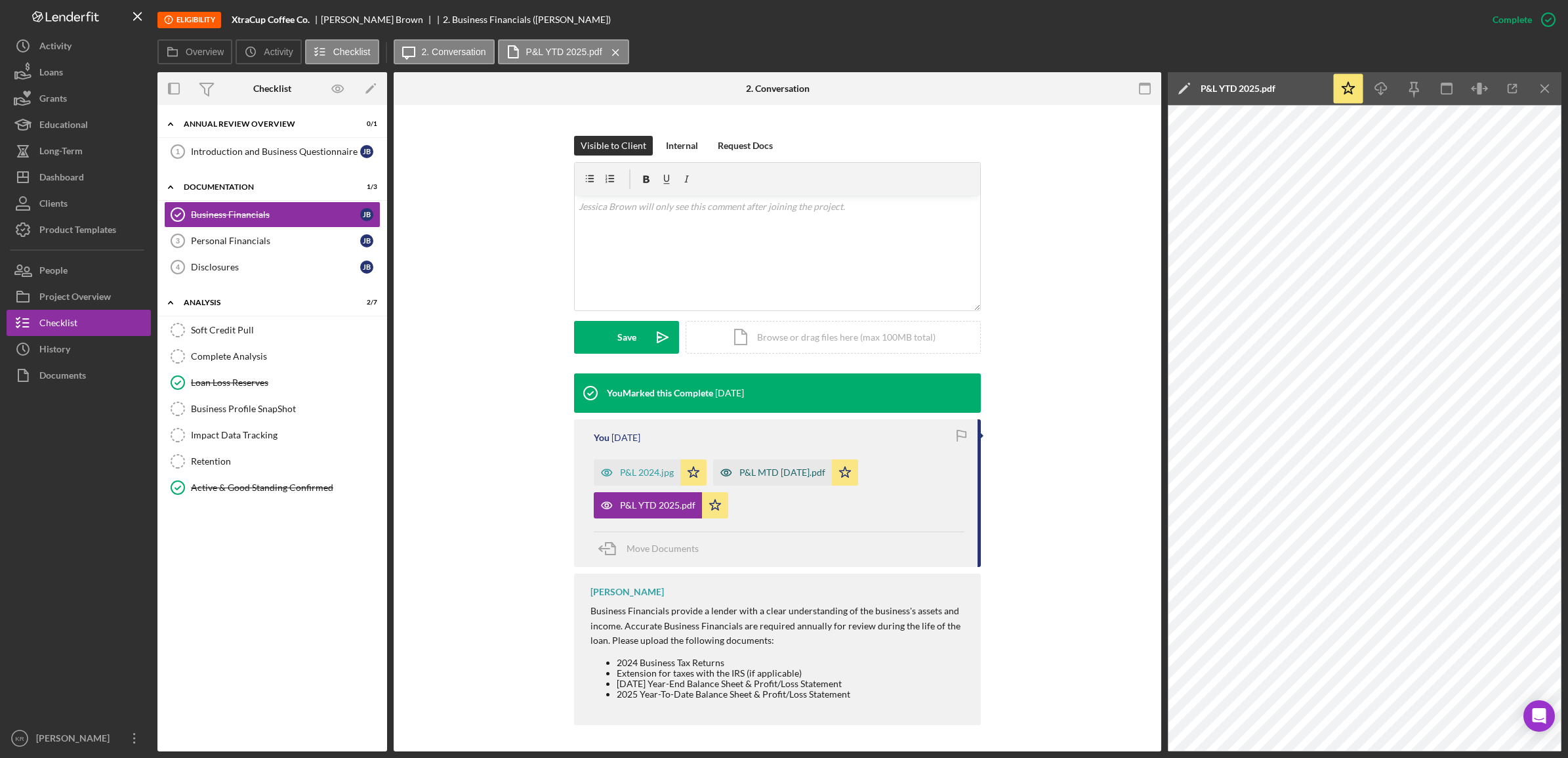
click at [798, 461] on div "P&L MTD [DATE].pdf" at bounding box center [773, 472] width 118 height 26
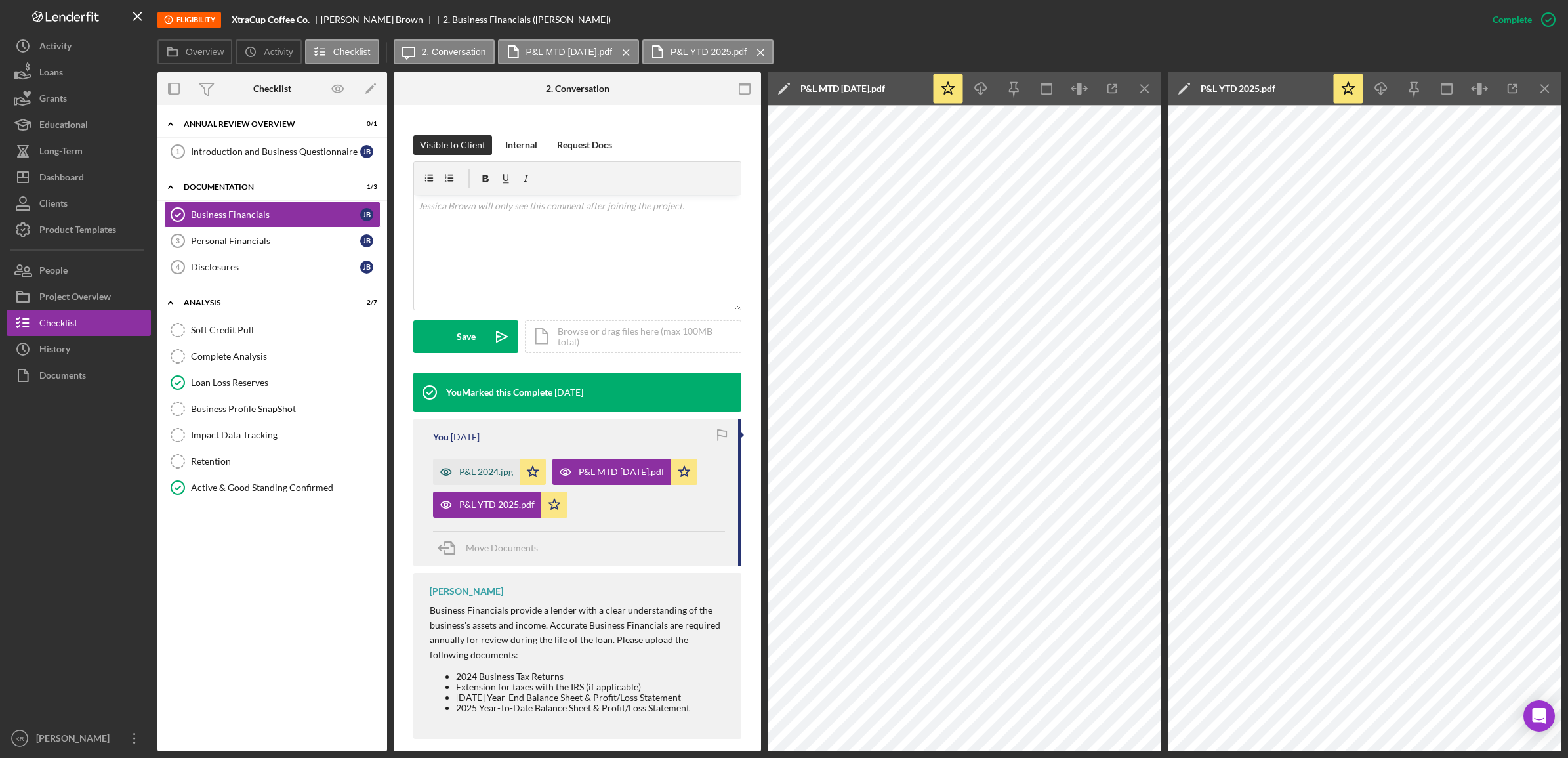
click at [468, 466] on div "P&L 2024.jpg" at bounding box center [477, 472] width 87 height 26
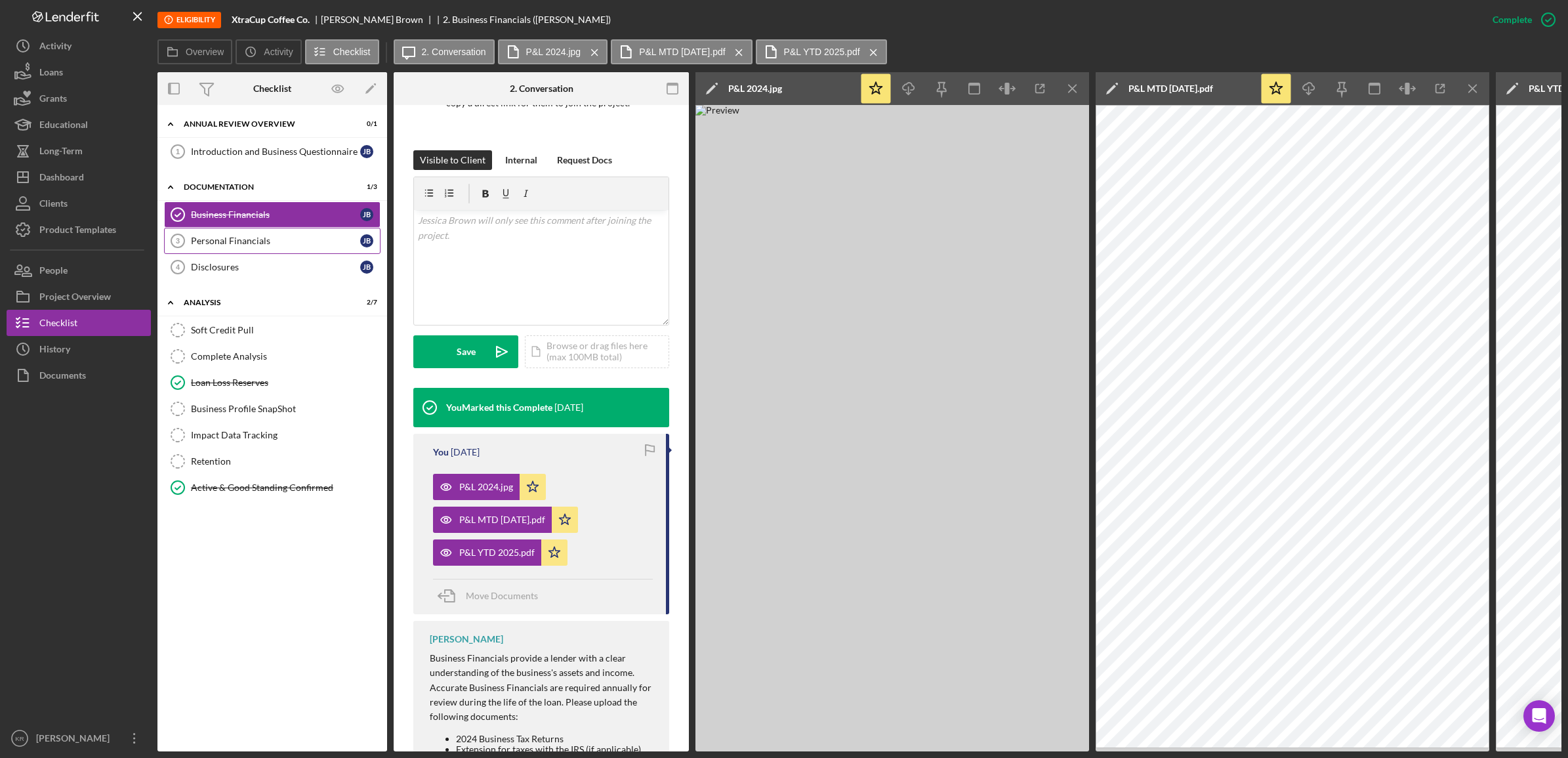
click at [264, 241] on div "Personal Financials" at bounding box center [276, 241] width 169 height 10
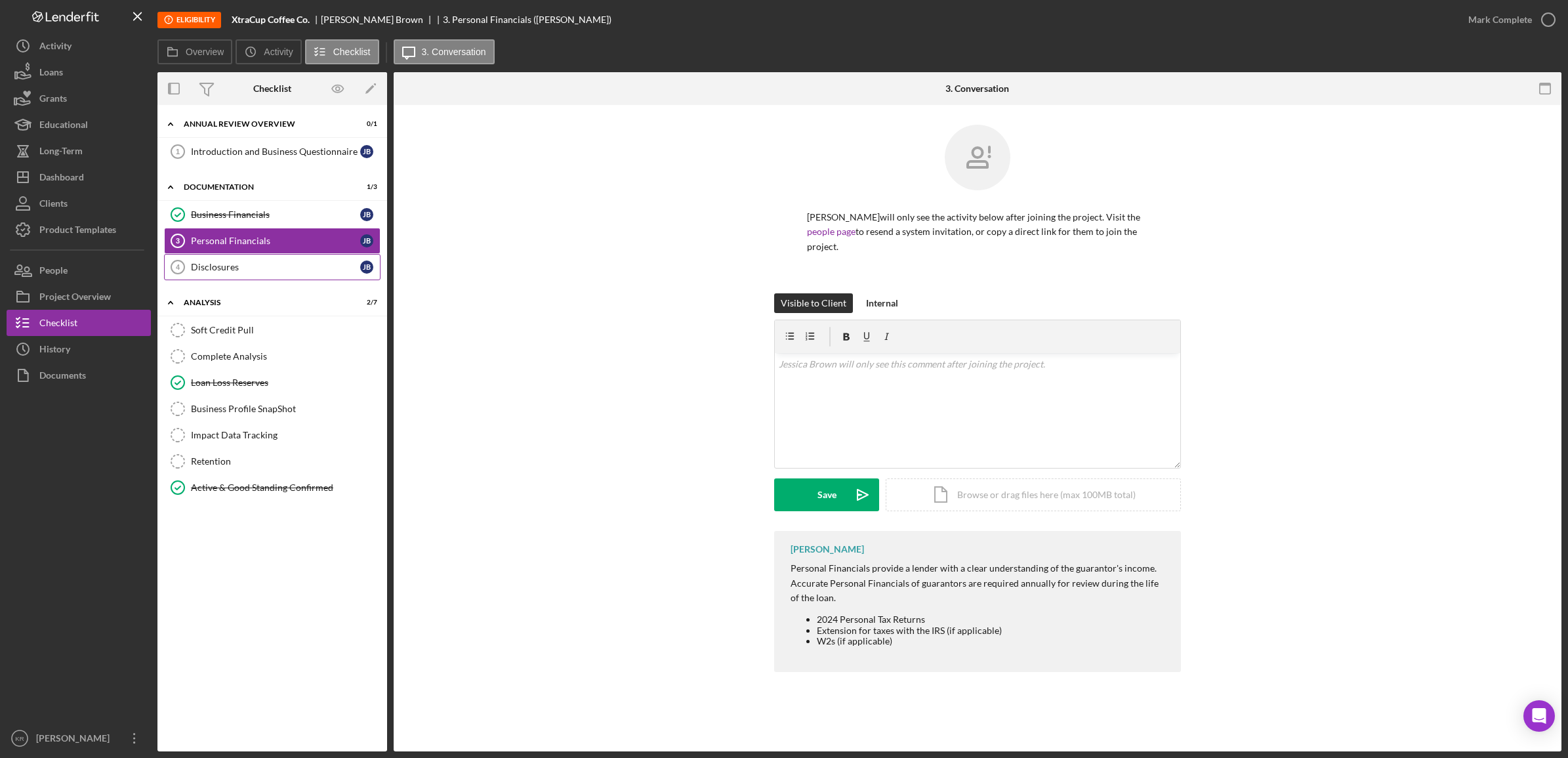
click at [277, 269] on div "Disclosures" at bounding box center [276, 267] width 169 height 10
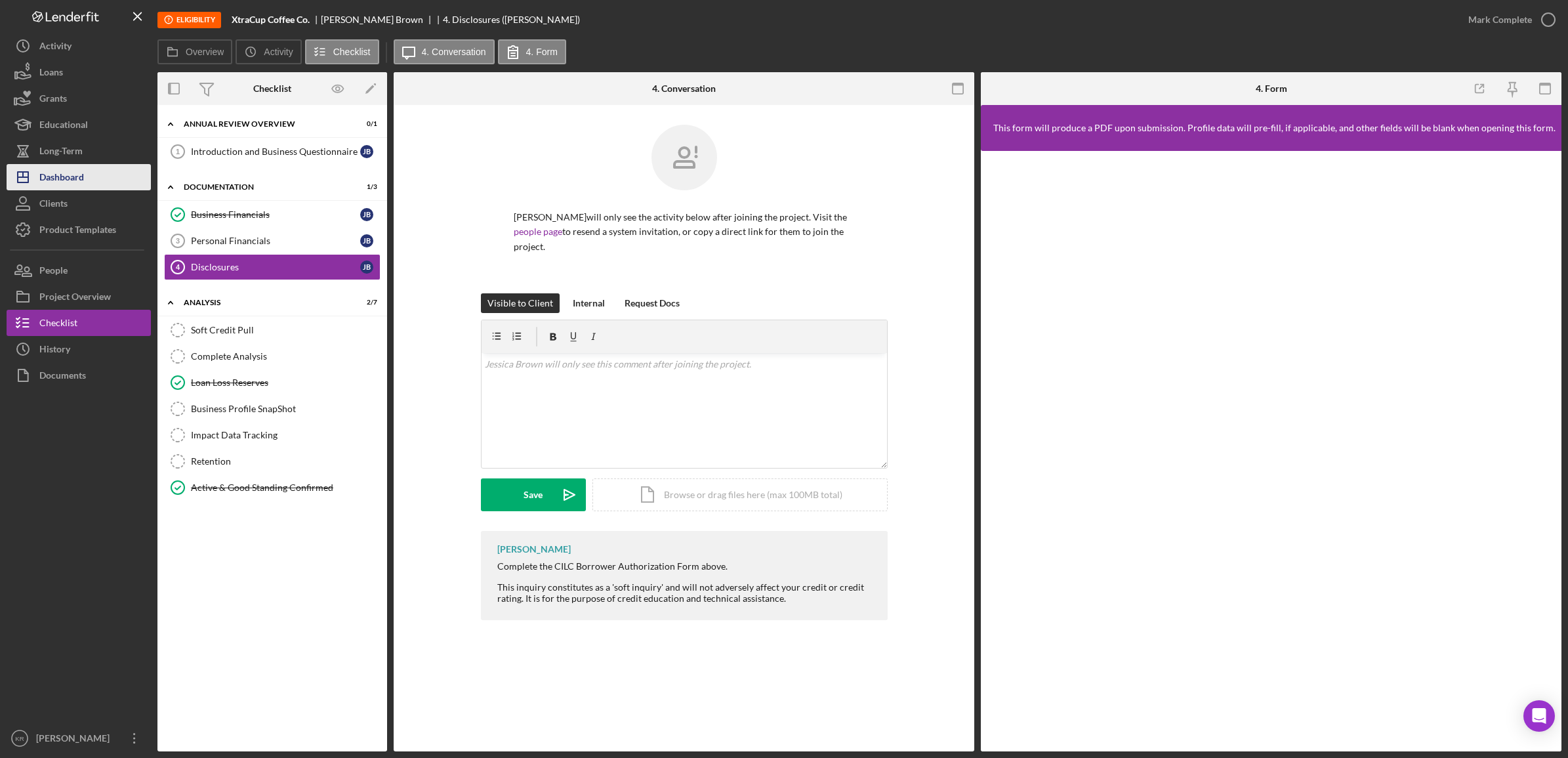
click at [63, 172] on div "Dashboard" at bounding box center [62, 178] width 45 height 29
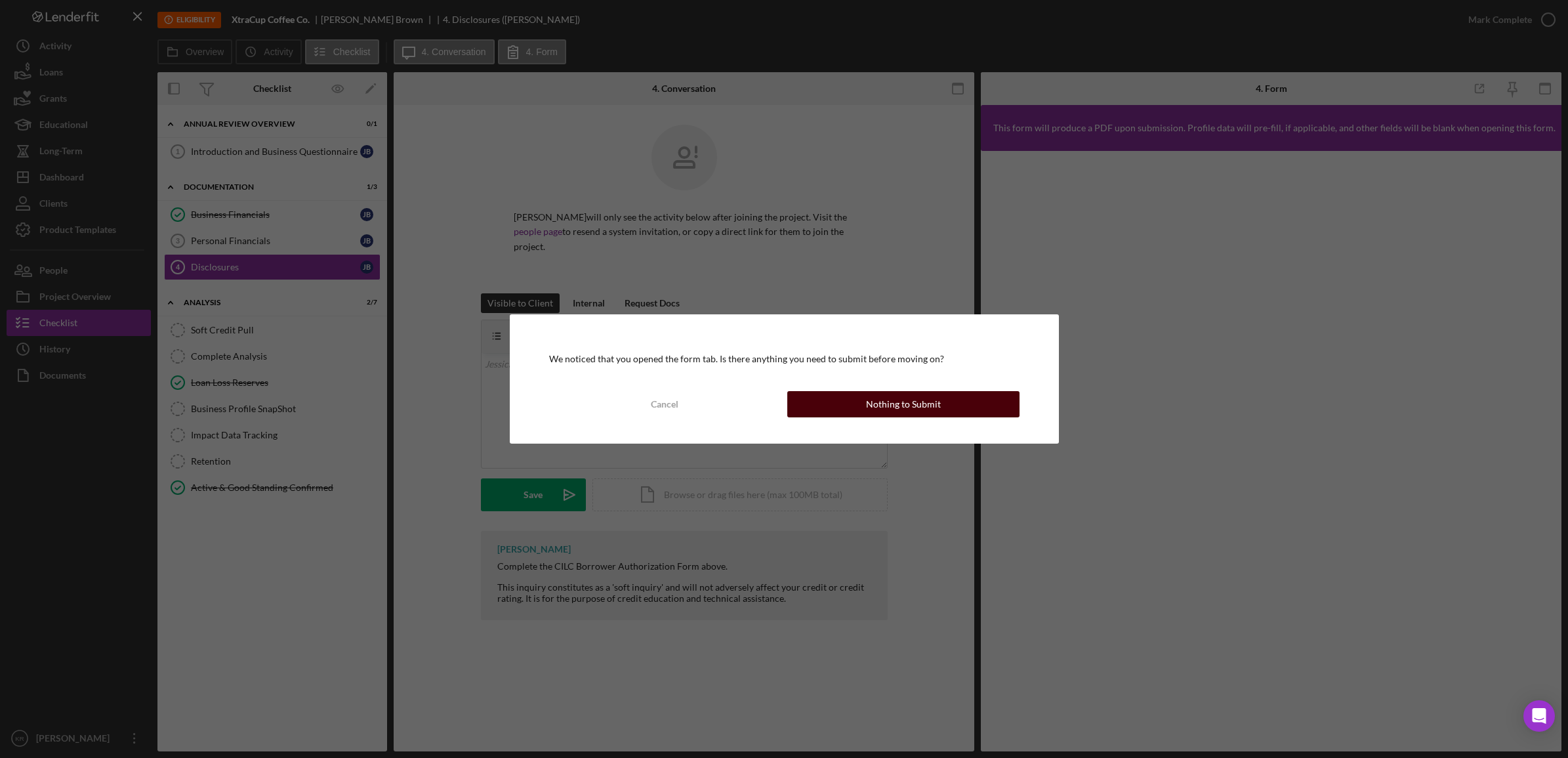
click at [889, 407] on div "Nothing to Submit" at bounding box center [904, 404] width 75 height 26
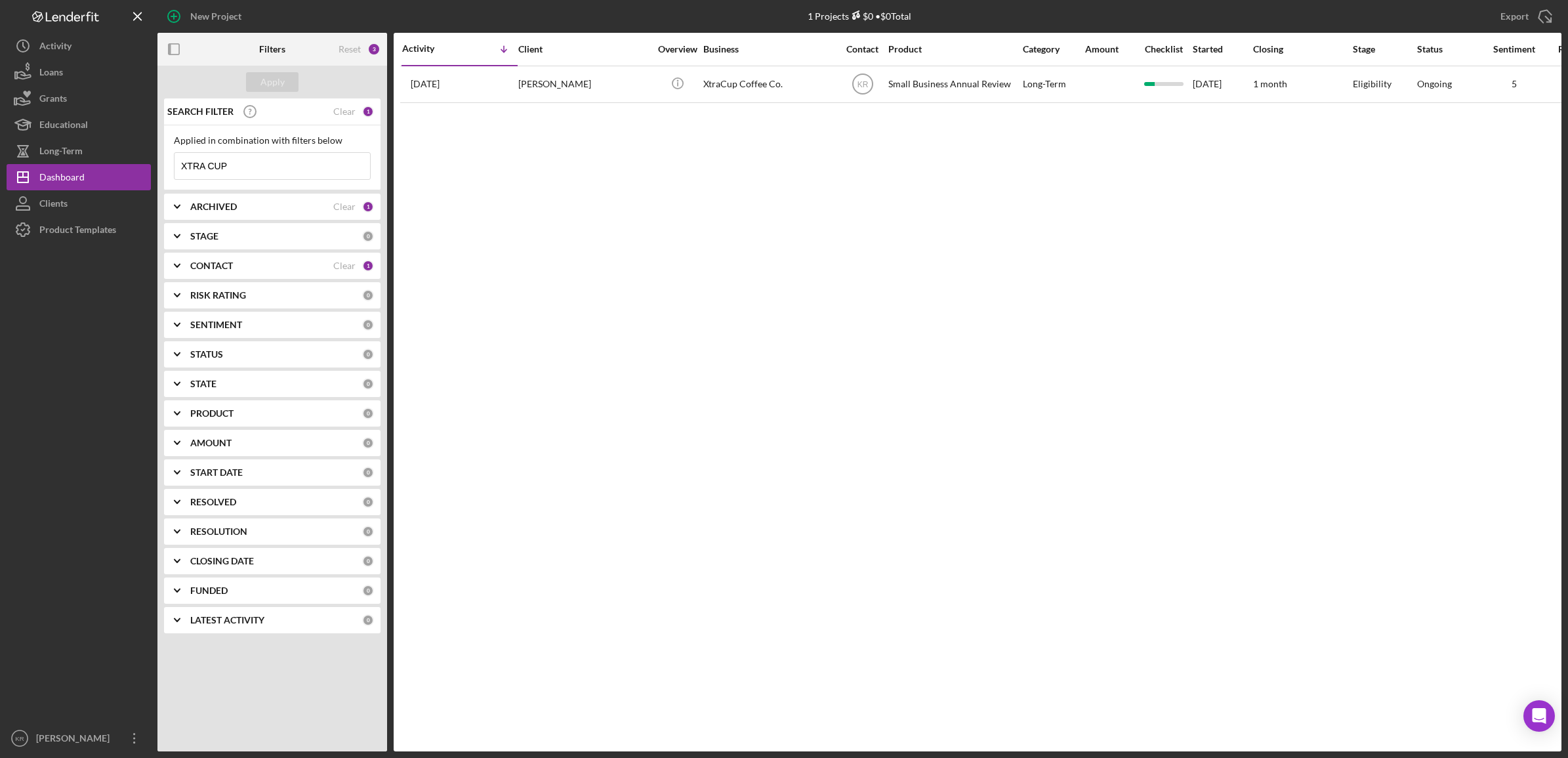
click at [274, 163] on input "XTRA CUP" at bounding box center [272, 166] width 196 height 26
click at [352, 109] on div "Clear" at bounding box center [345, 112] width 22 height 10
click at [286, 176] on input at bounding box center [272, 166] width 196 height 26
type input "karibu"
click at [281, 81] on div "Apply" at bounding box center [273, 82] width 24 height 19
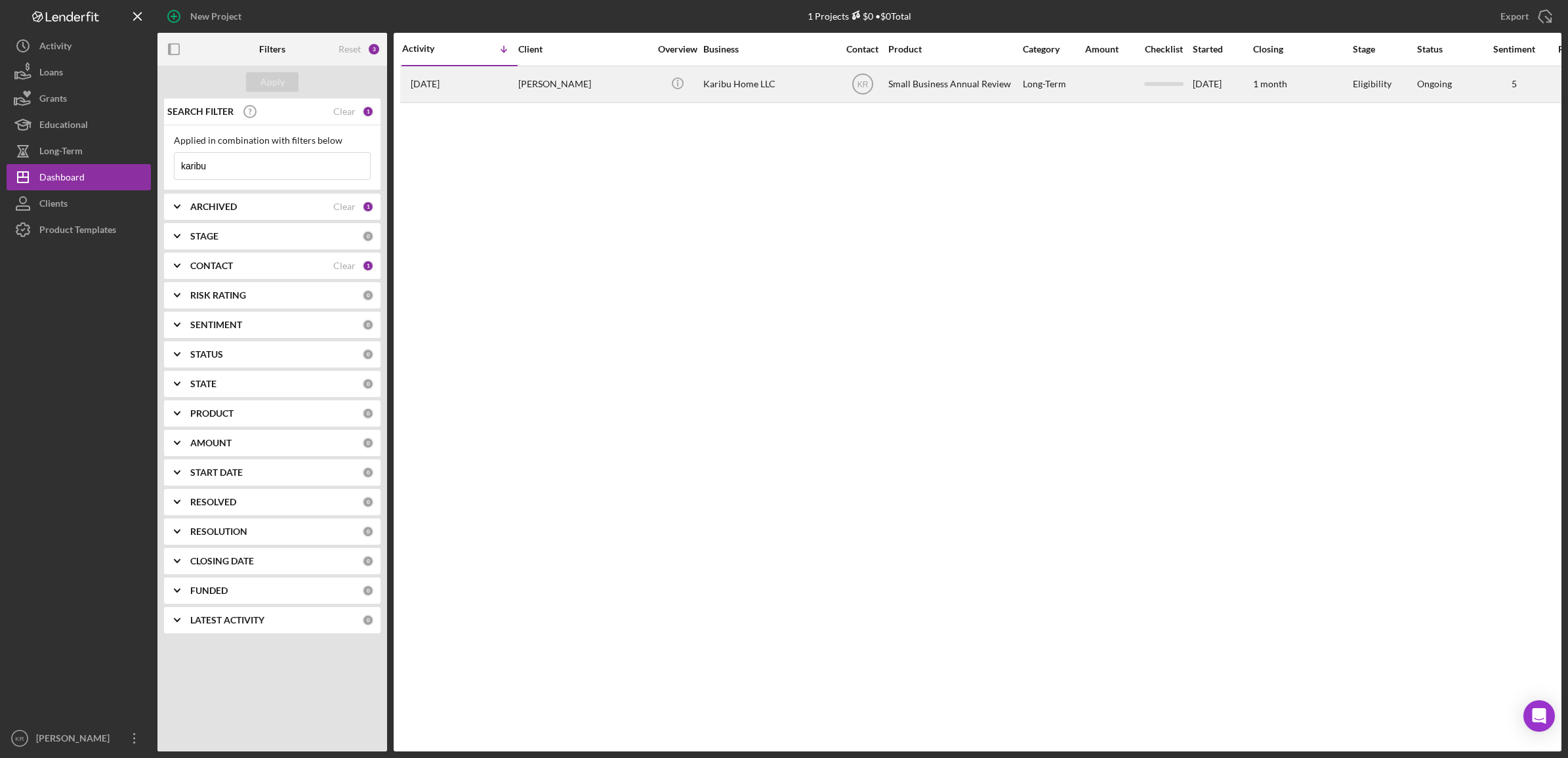
click at [657, 76] on div "Icon/Info" at bounding box center [678, 84] width 49 height 34
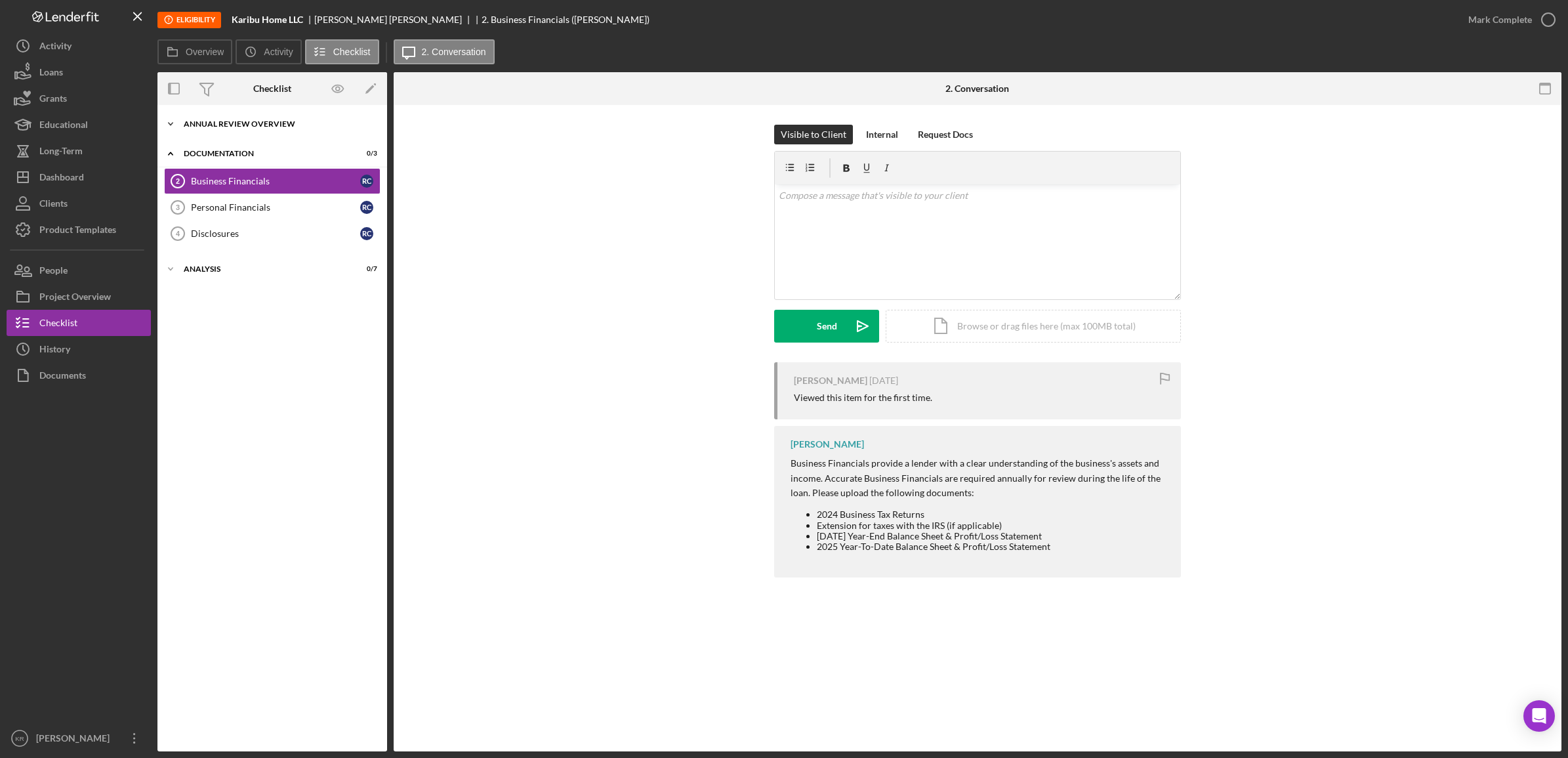
click at [253, 112] on div "Icon/Expander Annual Review Overview 0 / 1" at bounding box center [272, 124] width 229 height 26
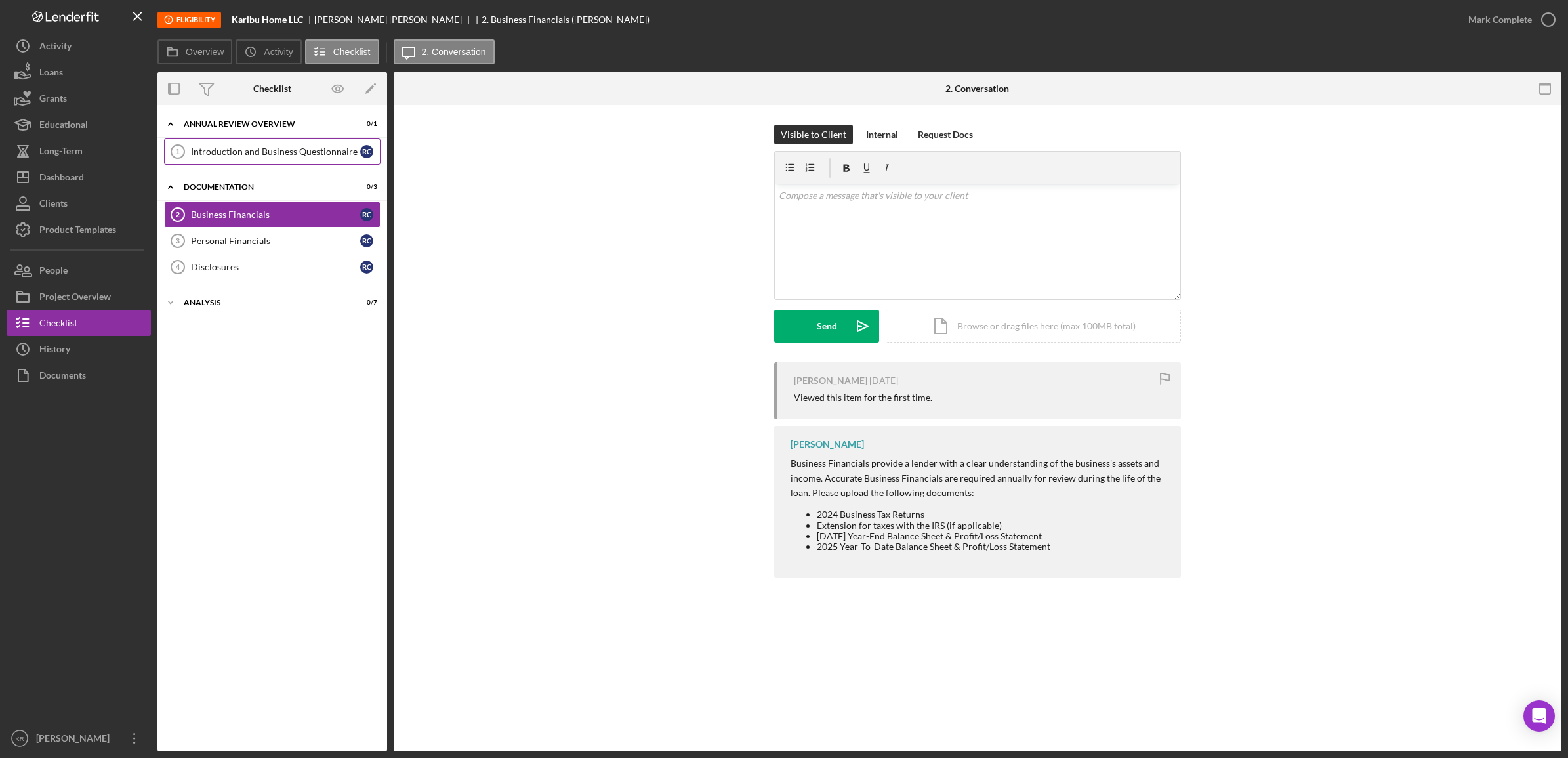
click at [250, 151] on div "Introduction and Business Questionnaire" at bounding box center [276, 151] width 169 height 10
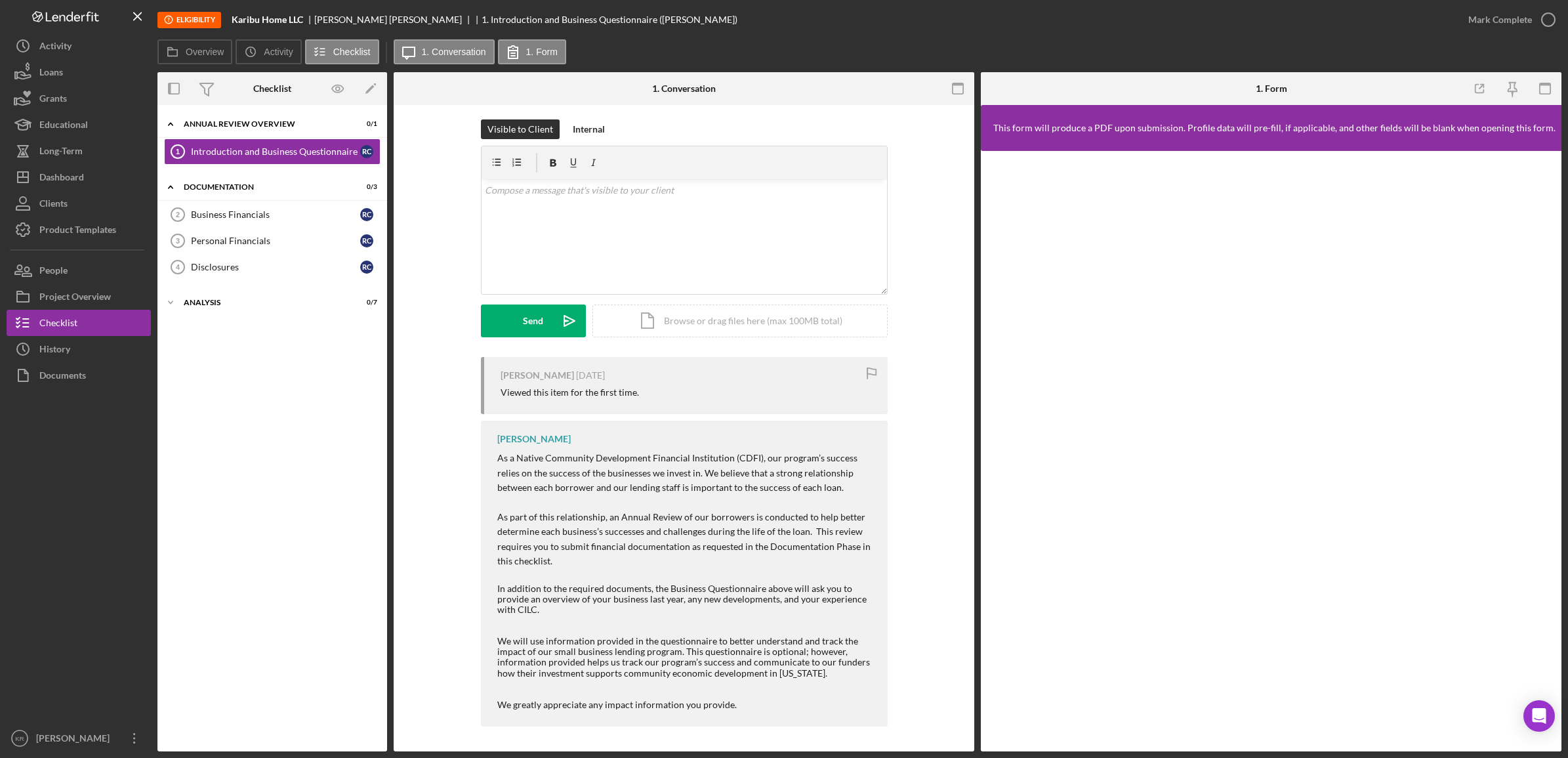
scroll to position [7, 0]
click at [87, 179] on button "Icon/Dashboard Dashboard" at bounding box center [79, 177] width 145 height 26
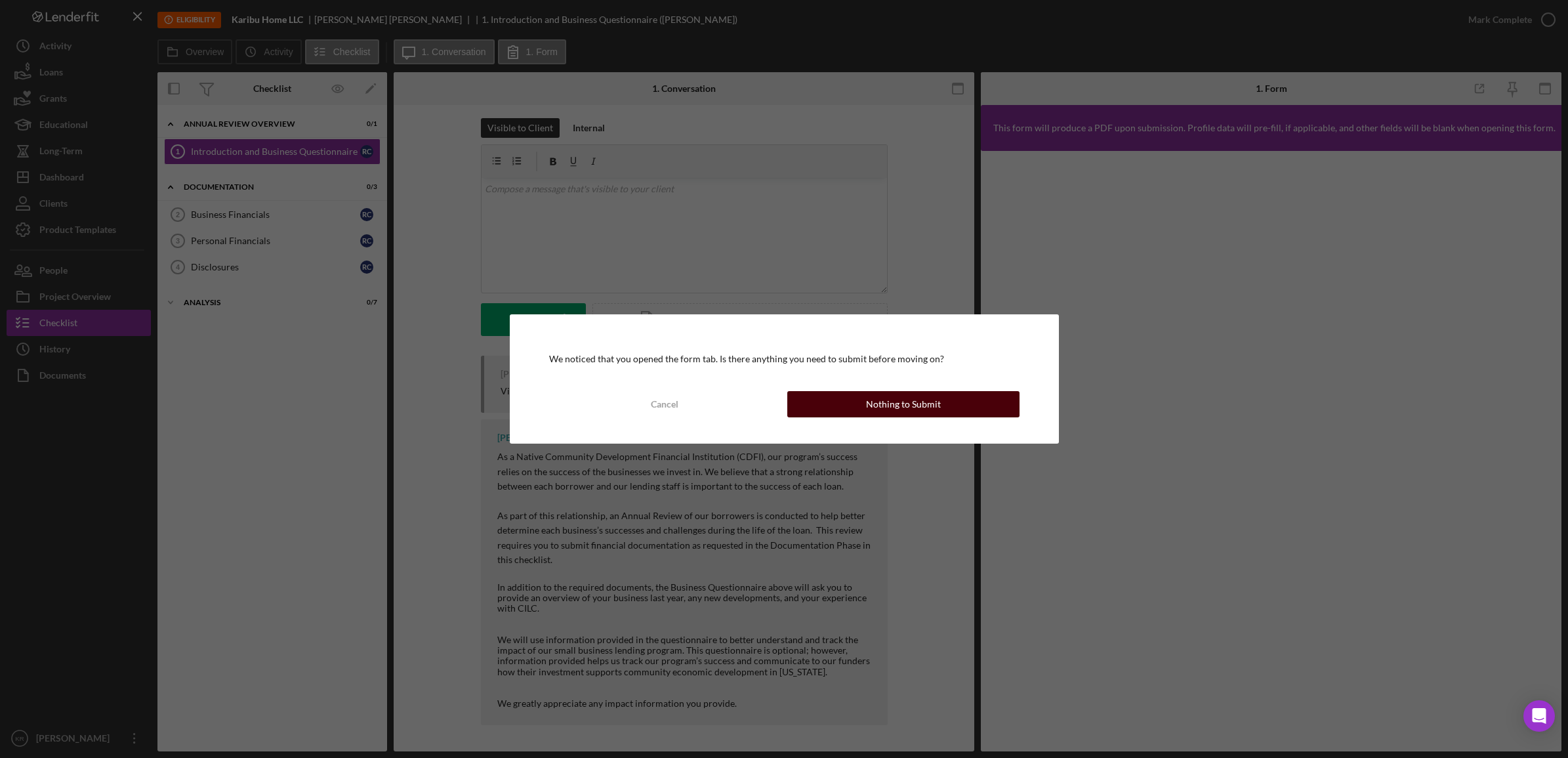
click at [860, 412] on button "Nothing to Submit" at bounding box center [903, 404] width 232 height 26
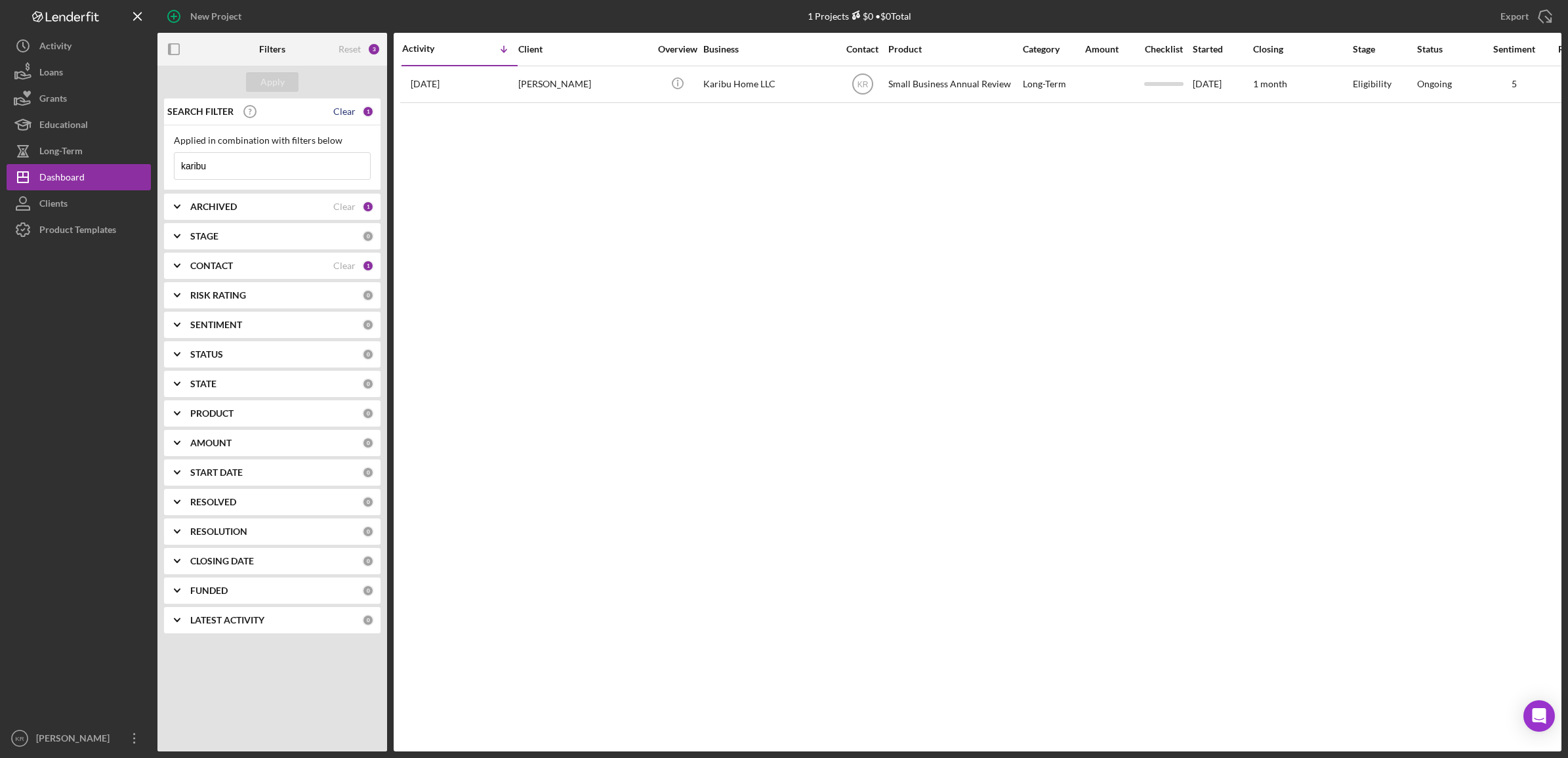
click at [345, 116] on div "Clear" at bounding box center [345, 112] width 22 height 10
click at [266, 171] on input at bounding box center [272, 166] width 196 height 26
type input "arctic harvest"
click at [258, 81] on button "Apply" at bounding box center [272, 82] width 52 height 19
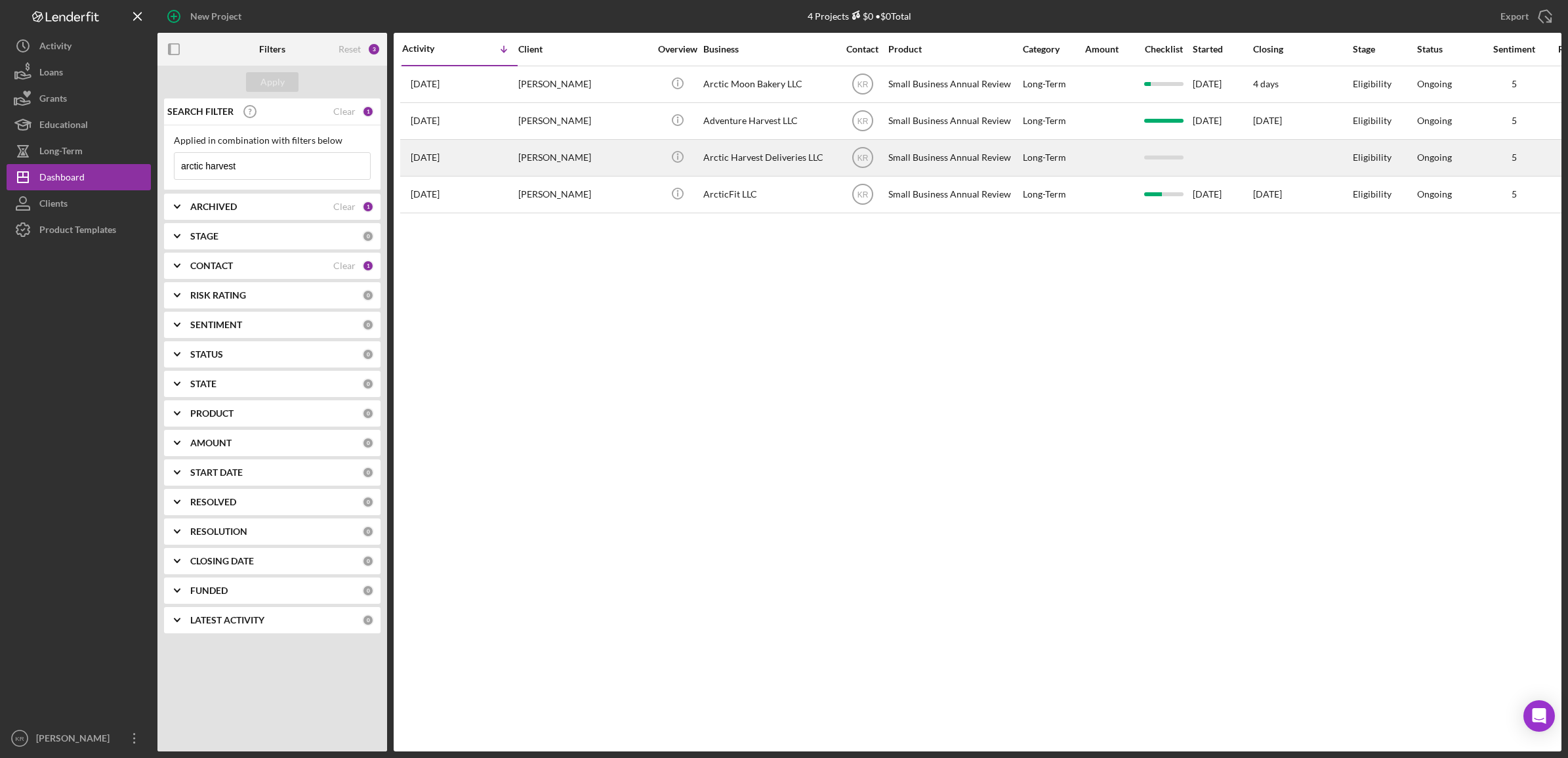
click at [800, 161] on div "Arctic Harvest Deliveries LLC" at bounding box center [768, 157] width 131 height 34
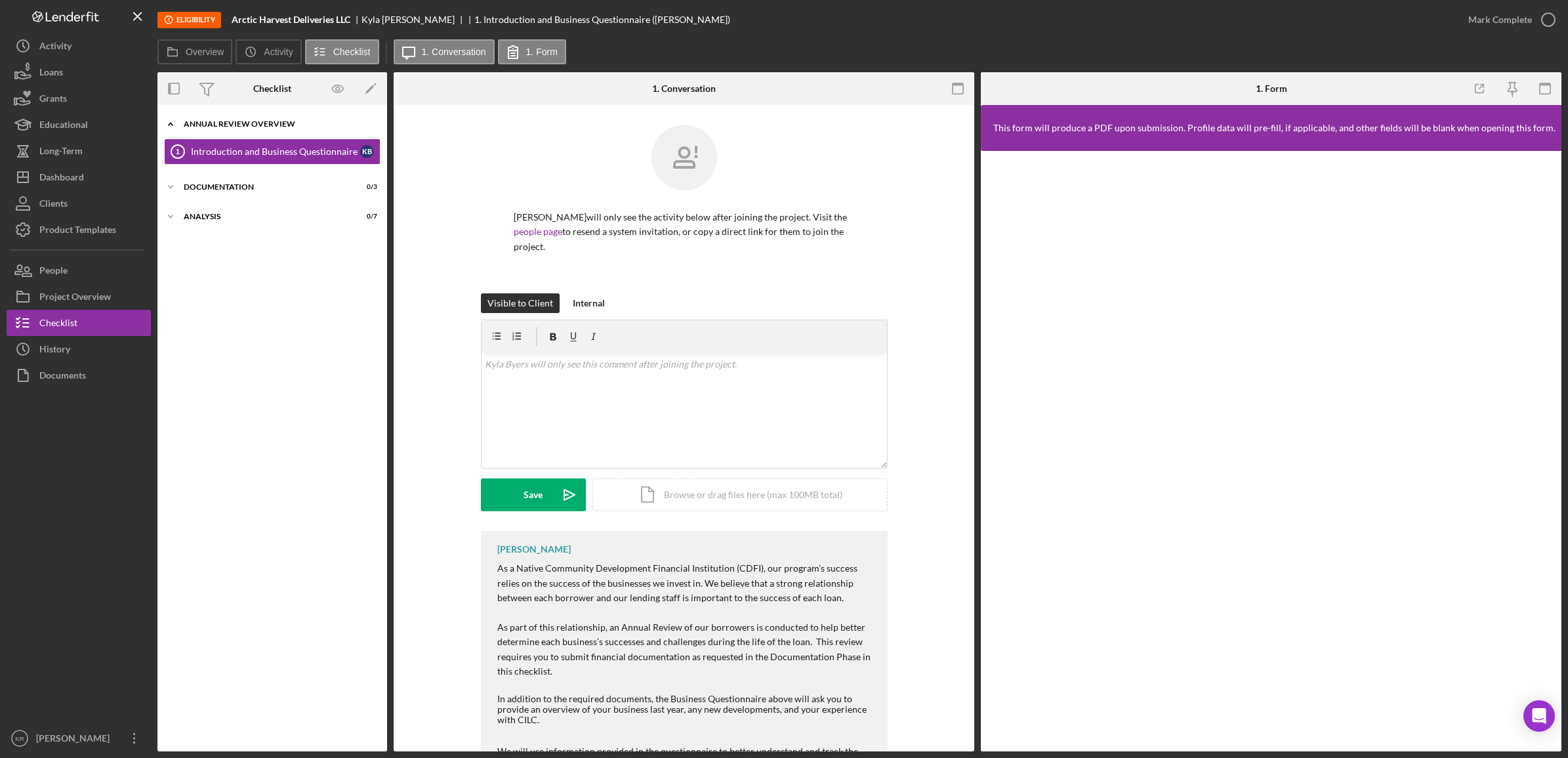
click at [306, 129] on div "Icon/Expander Annual Review Overview 0 / 1" at bounding box center [272, 124] width 229 height 27
click at [310, 118] on div "Icon/Expander Annual Review Overview 0 / 1" at bounding box center [272, 124] width 229 height 26
click at [212, 186] on div "Documentation" at bounding box center [277, 187] width 187 height 8
click at [211, 310] on div "Icon/Expander Analysis 0 / 7" at bounding box center [272, 302] width 229 height 26
